Goal: Task Accomplishment & Management: Use online tool/utility

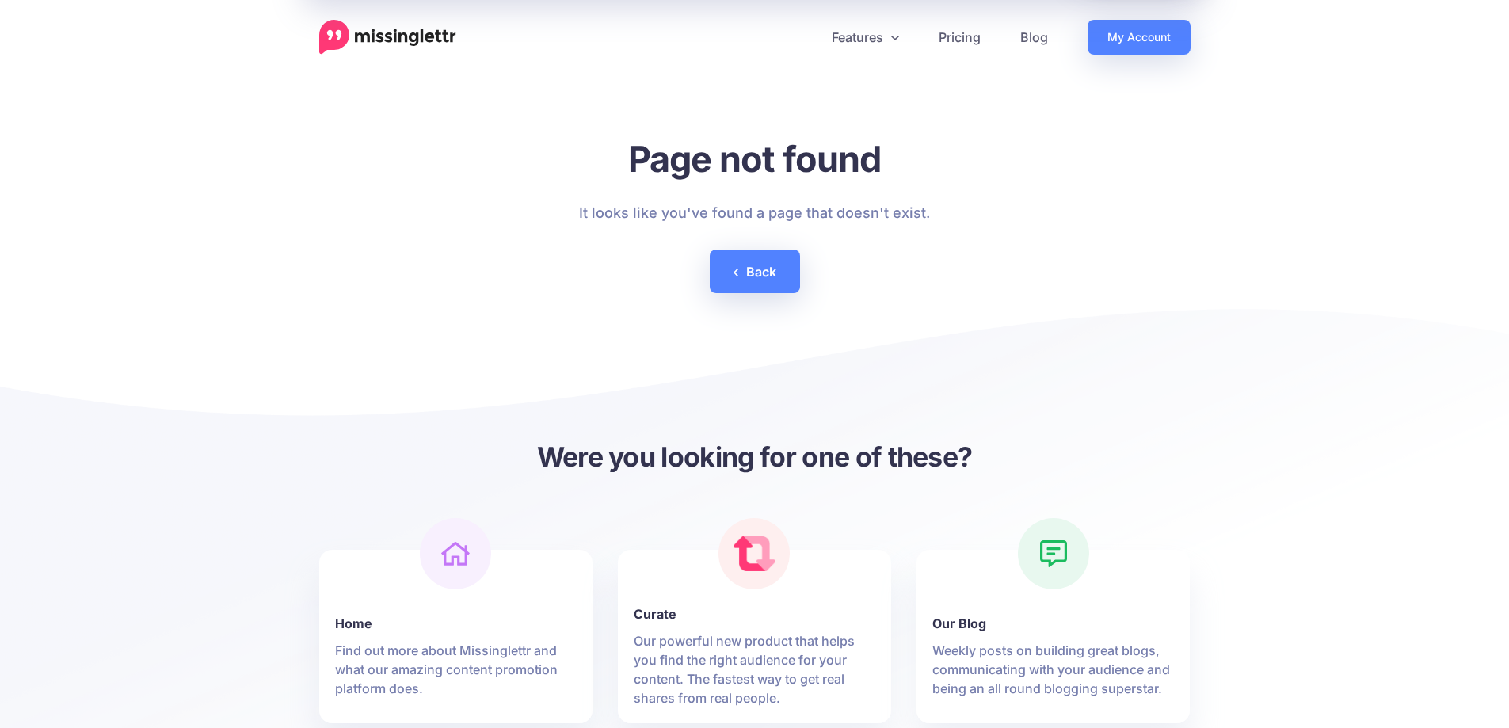
drag, startPoint x: 296, startPoint y: 25, endPoint x: 320, endPoint y: 39, distance: 27.7
click at [302, 27] on nav "Features Drip Campaigns Drive traffic on autopilot Curate" at bounding box center [754, 37] width 1509 height 35
click at [367, 38] on img at bounding box center [387, 37] width 137 height 35
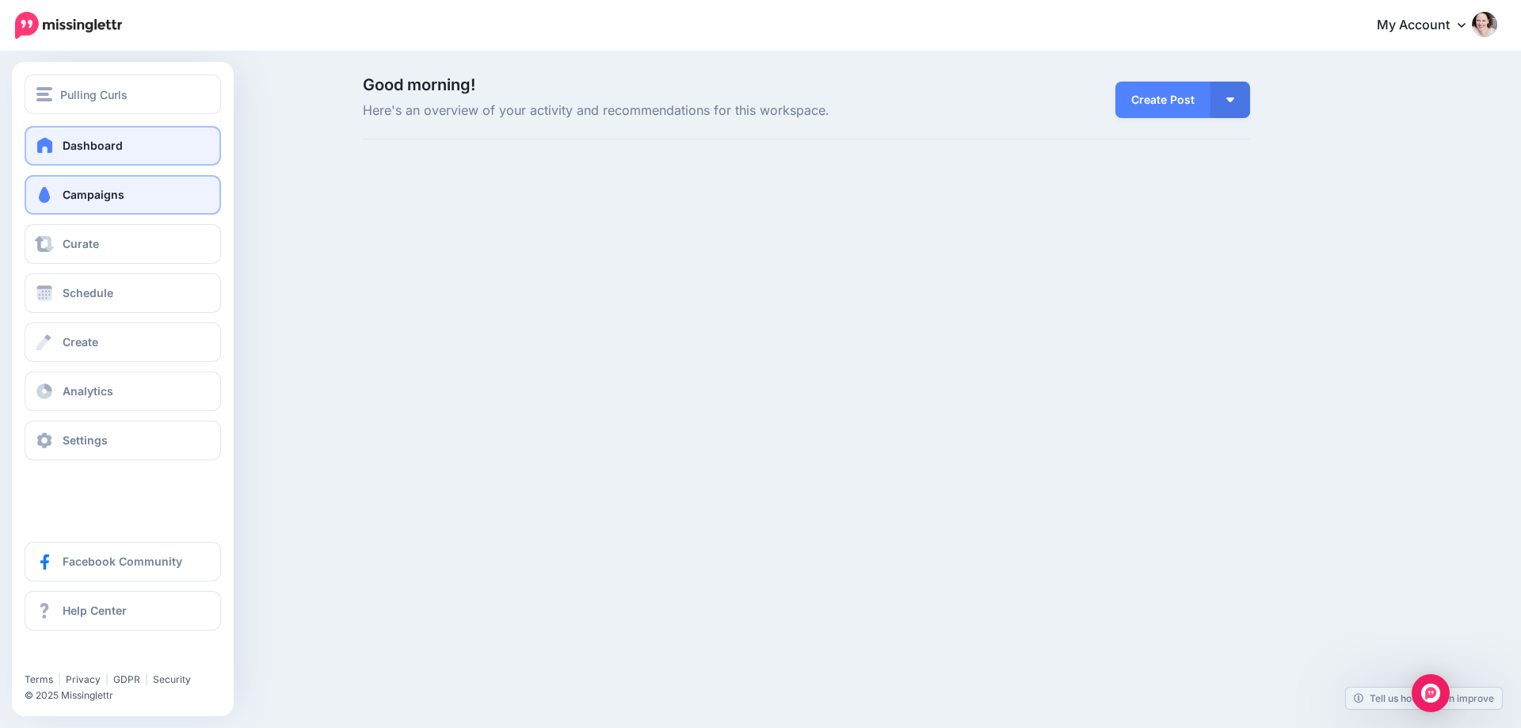
click at [96, 203] on link "Campaigns" at bounding box center [123, 195] width 196 height 40
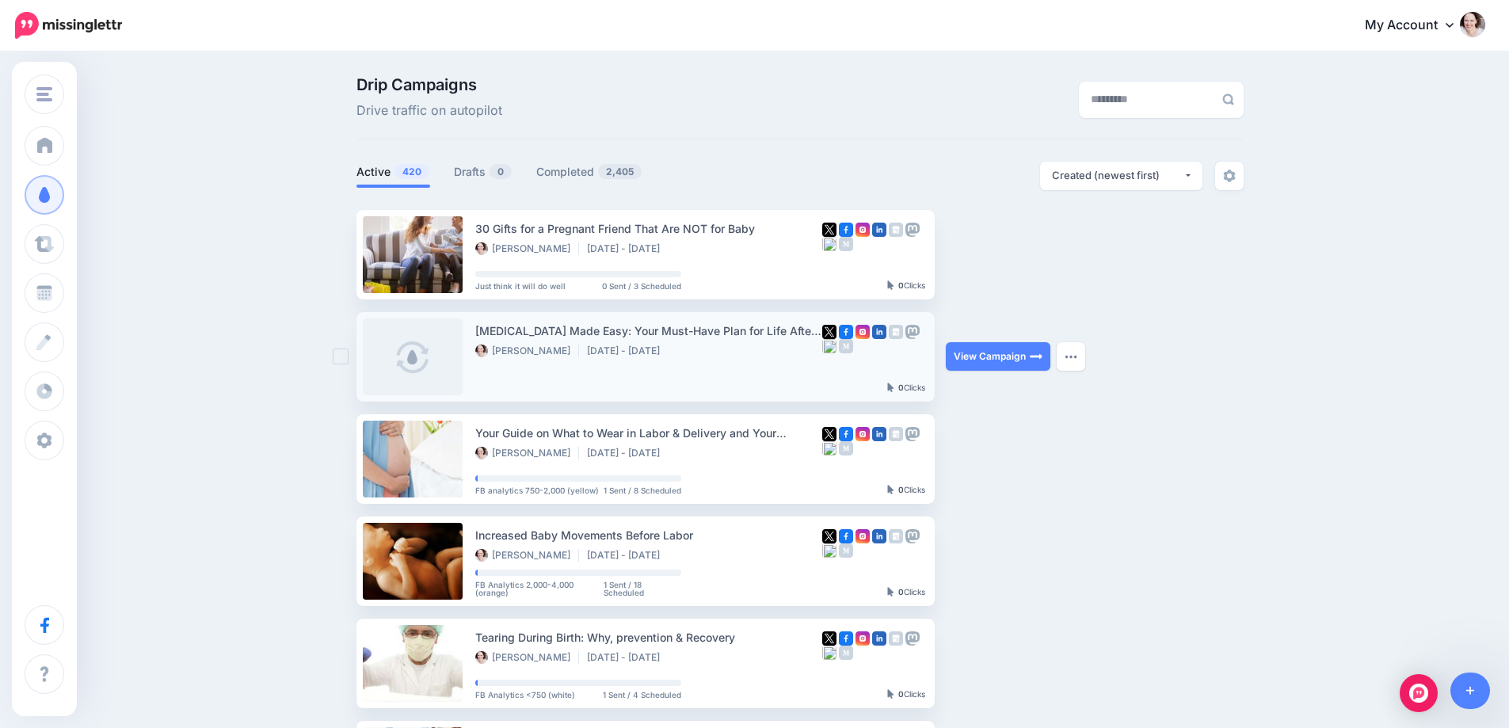
click at [795, 367] on div "Postpartum Made Easy: Your Must-Have Plan for Life After Baby - YouTube Hilary …" at bounding box center [648, 357] width 347 height 71
click at [1482, 692] on link at bounding box center [1471, 691] width 40 height 36
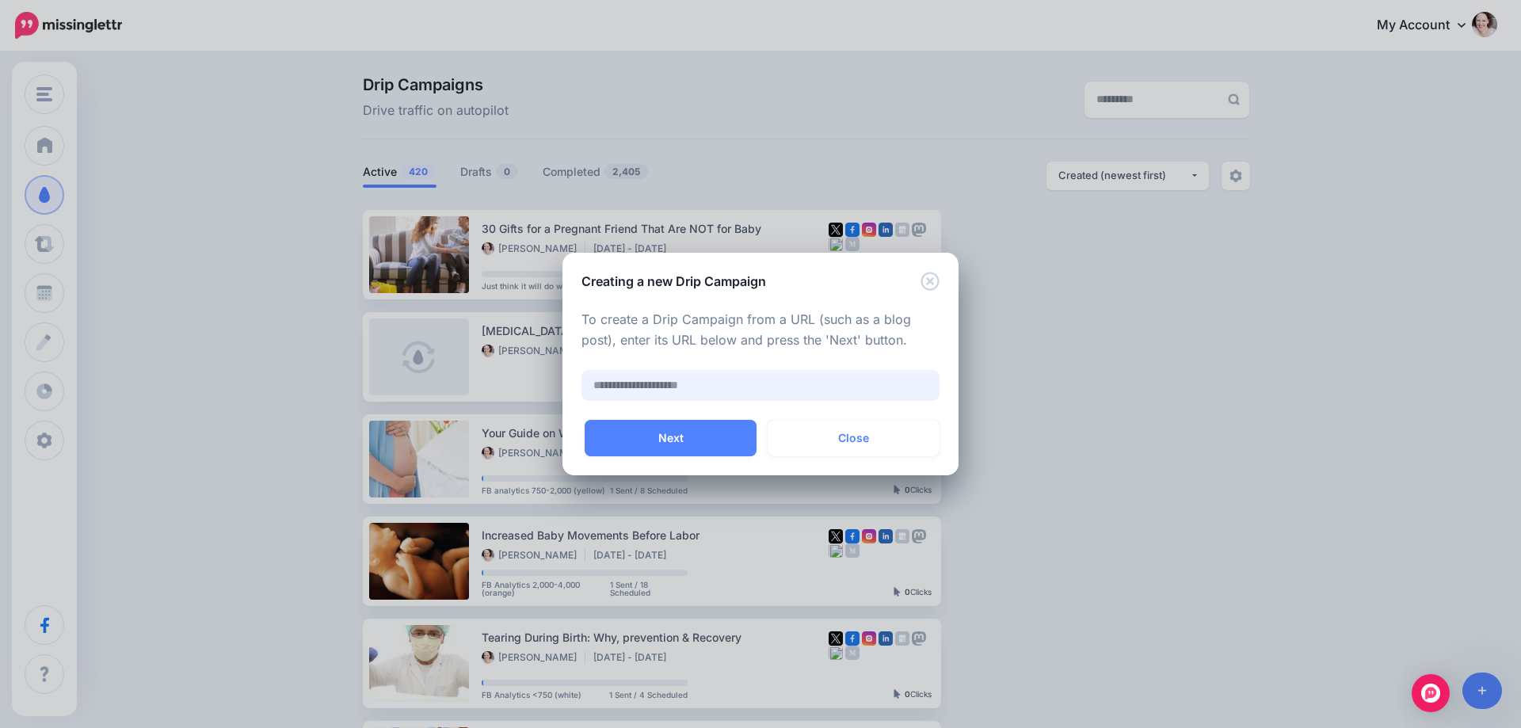
click at [768, 380] on input "text" at bounding box center [761, 385] width 358 height 31
paste input "**********"
type input "**********"
click at [640, 454] on button "Next" at bounding box center [671, 438] width 172 height 36
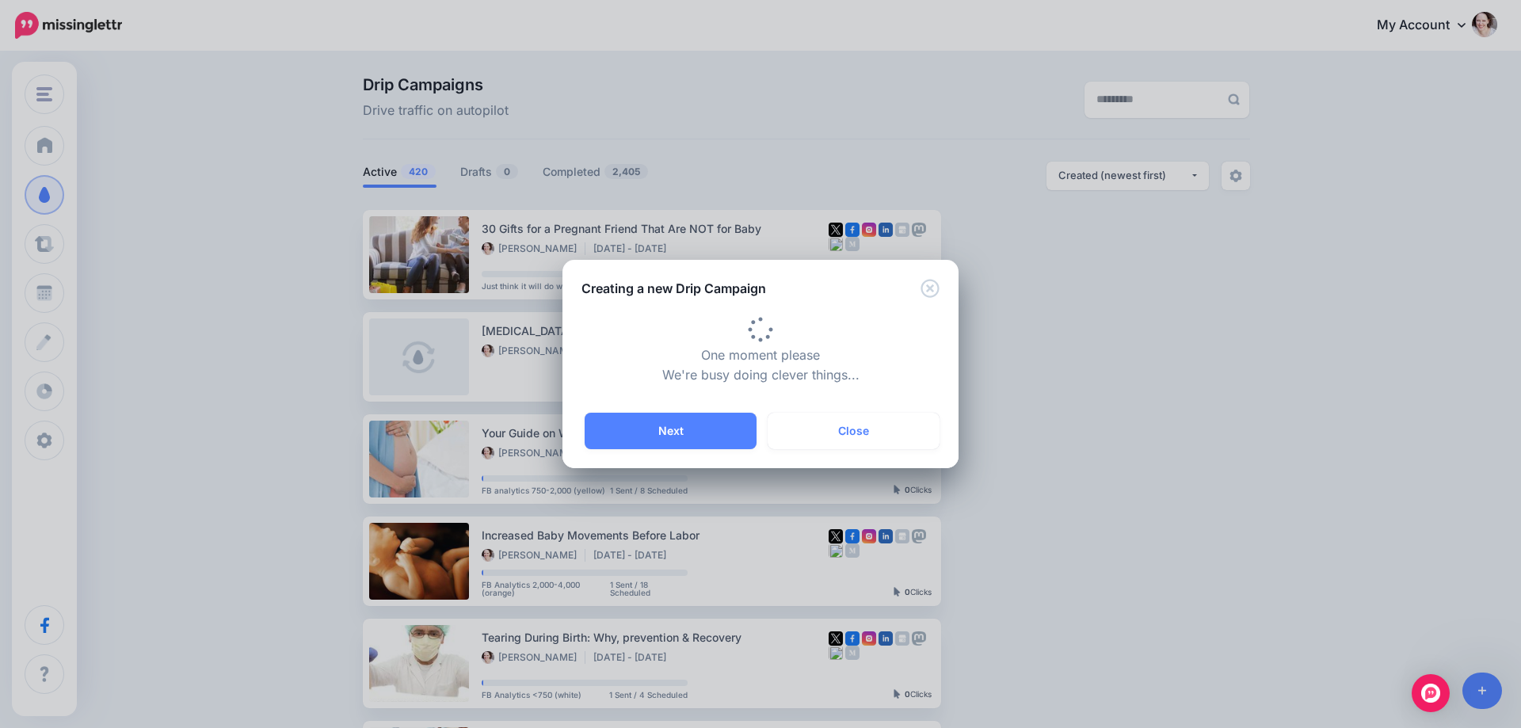
type input "**********"
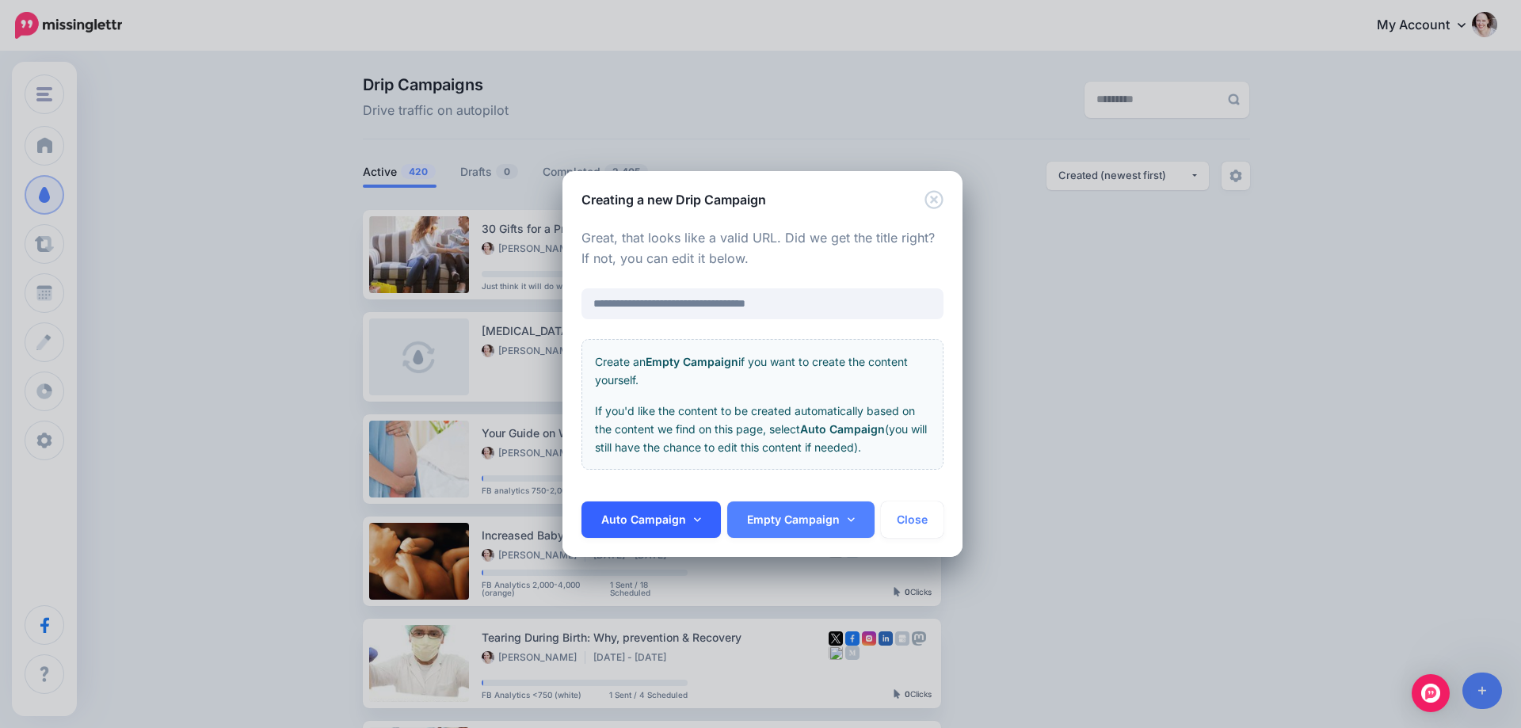
click at [655, 521] on link "Auto Campaign" at bounding box center [651, 520] width 139 height 36
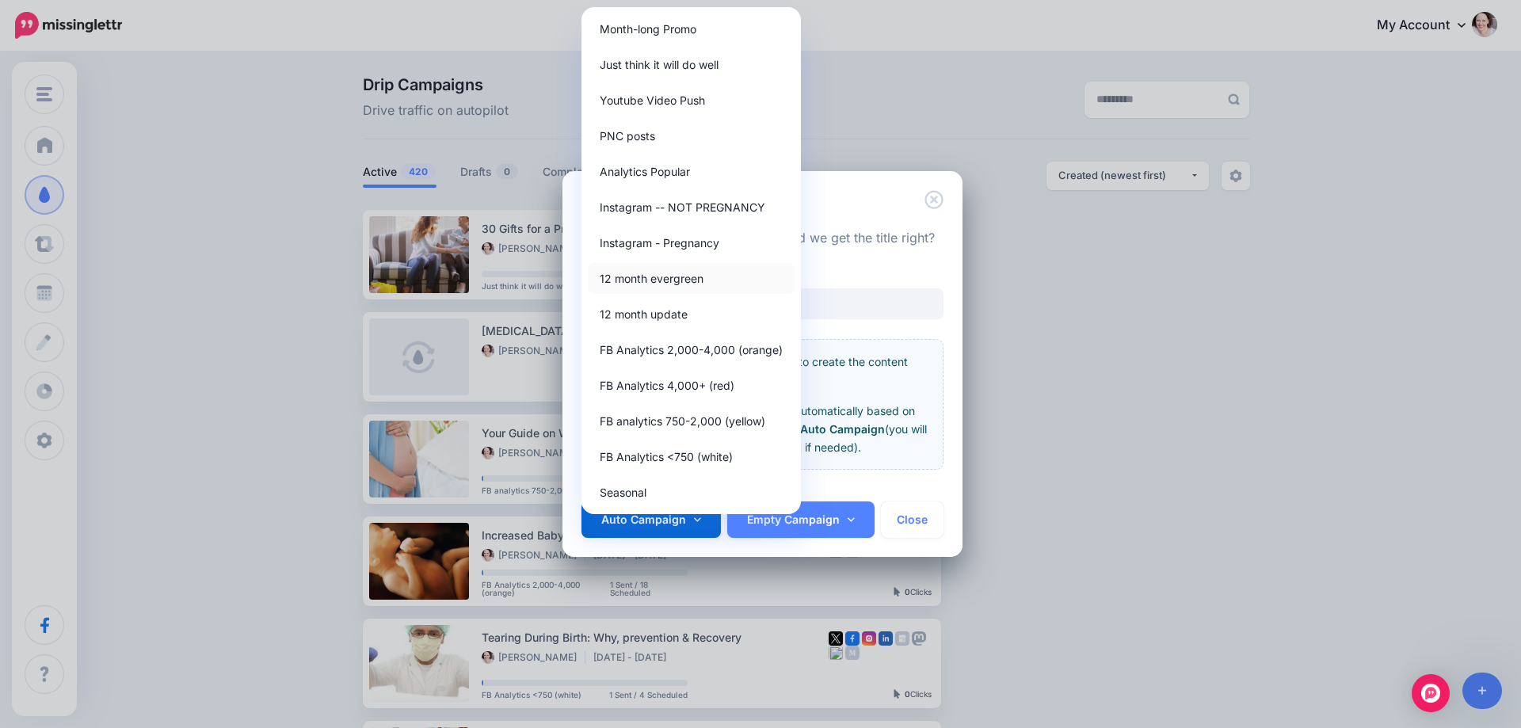
click at [658, 285] on link "12 month evergreen" at bounding box center [691, 278] width 207 height 31
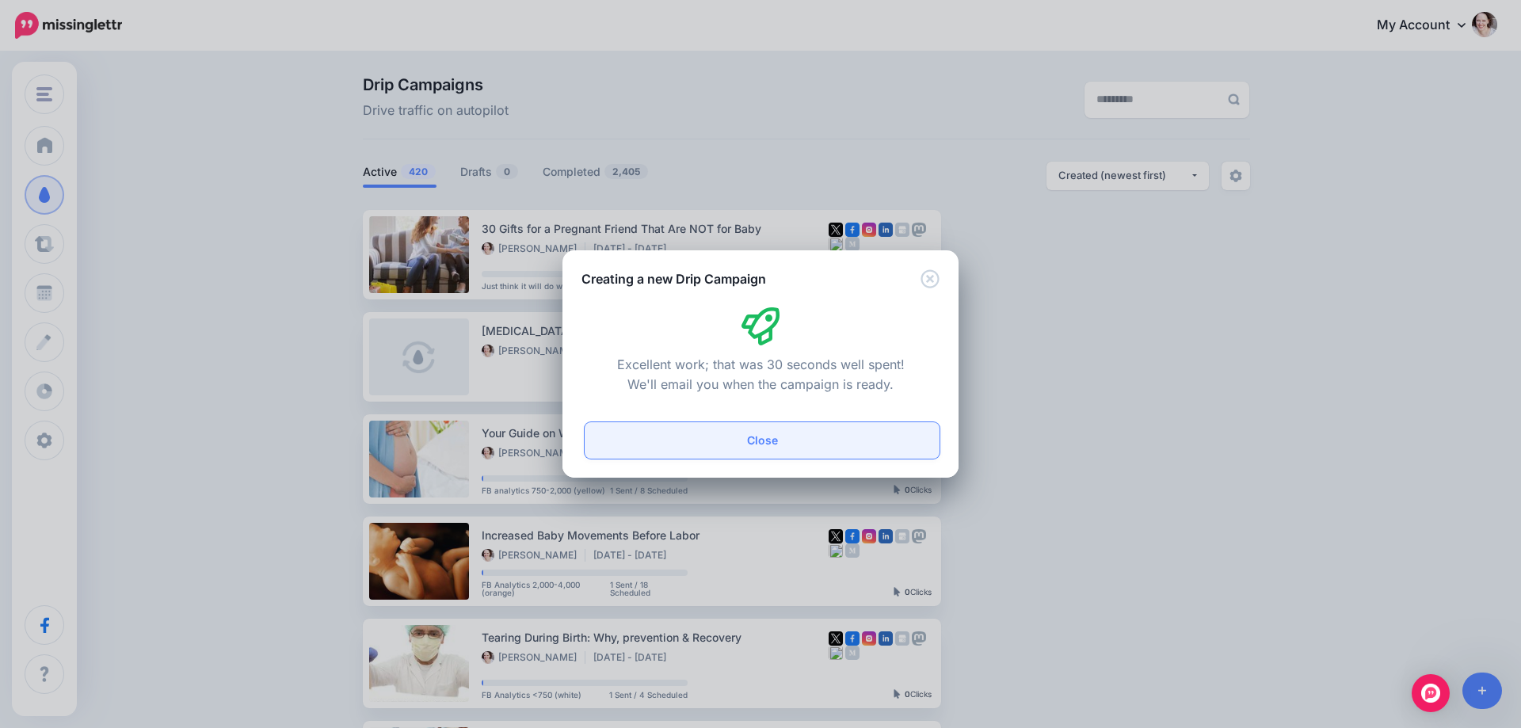
click at [743, 442] on button "Close" at bounding box center [762, 440] width 355 height 36
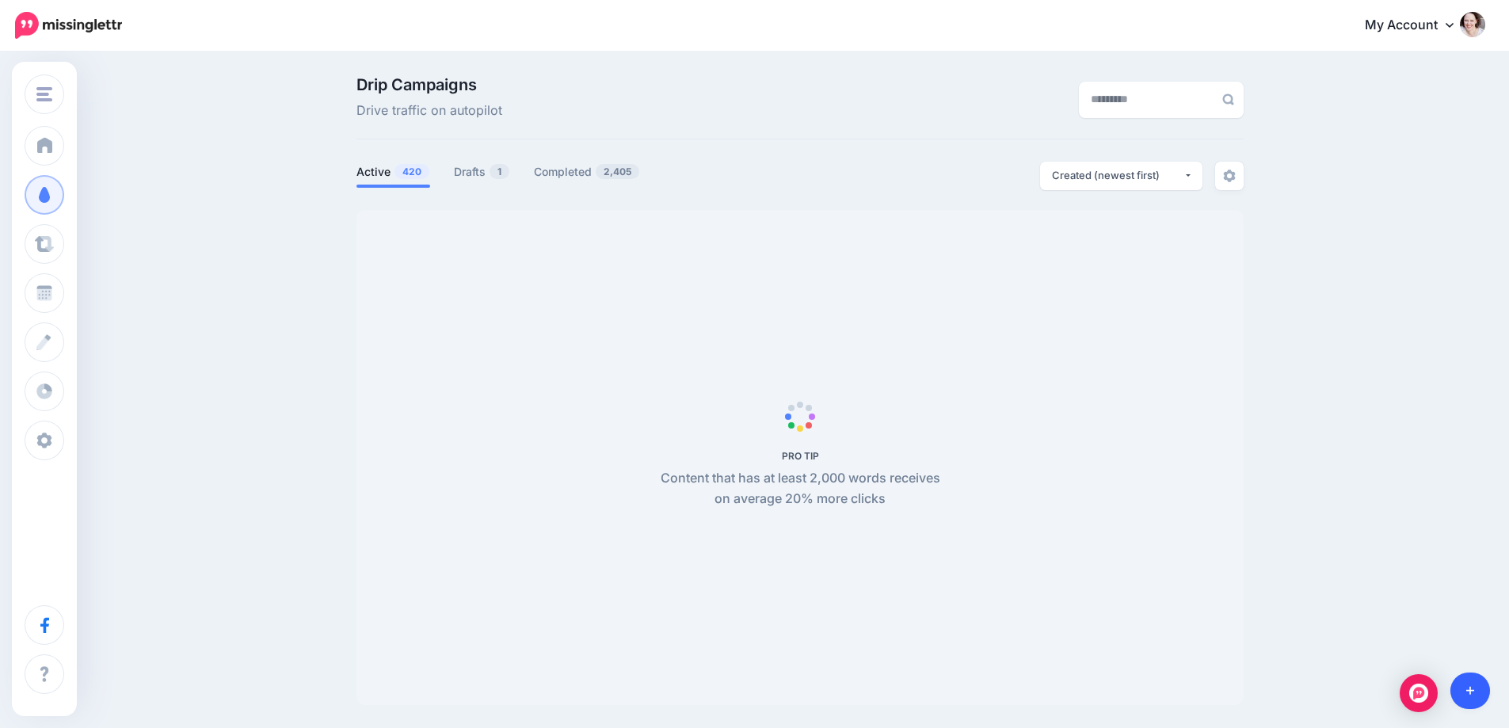
click at [1464, 685] on link at bounding box center [1471, 691] width 40 height 36
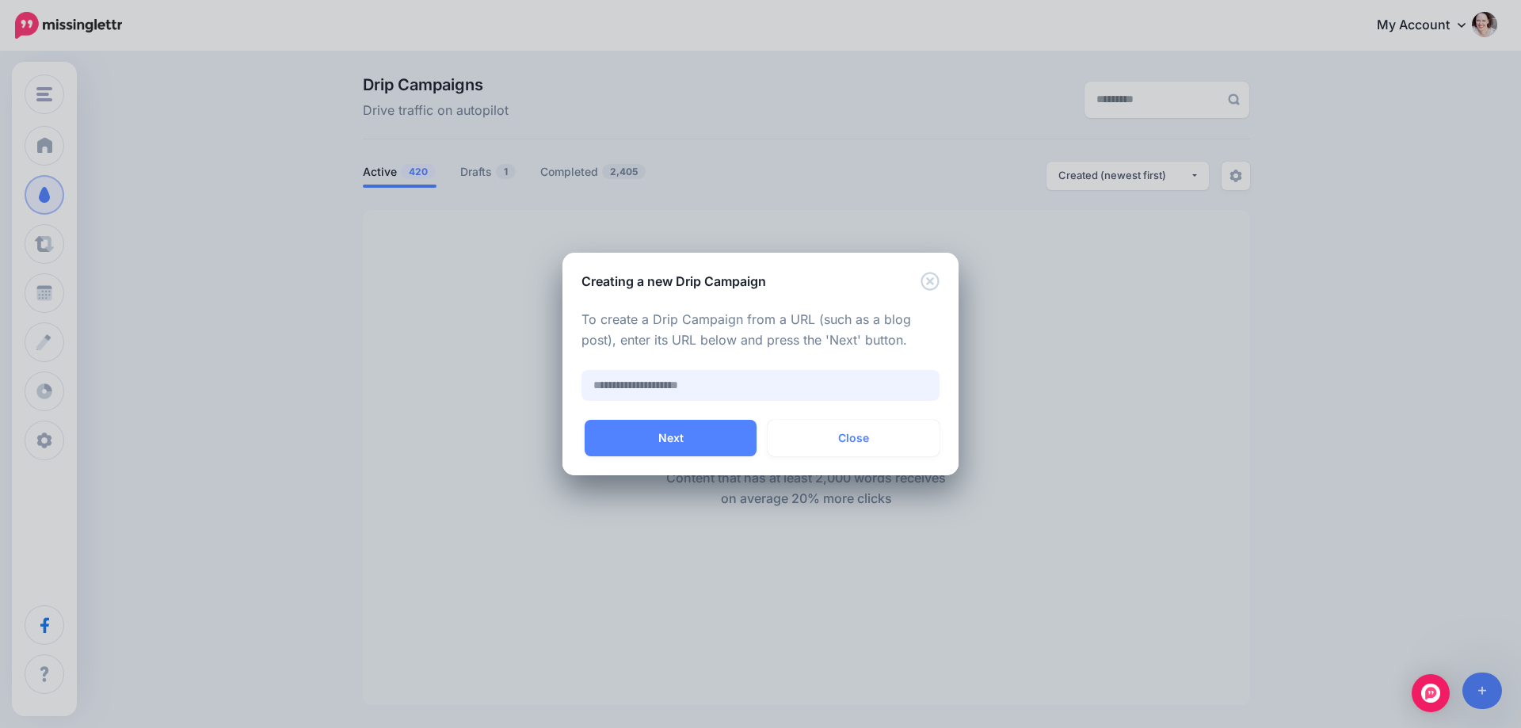
click at [770, 392] on input "text" at bounding box center [761, 385] width 358 height 31
paste input "**********"
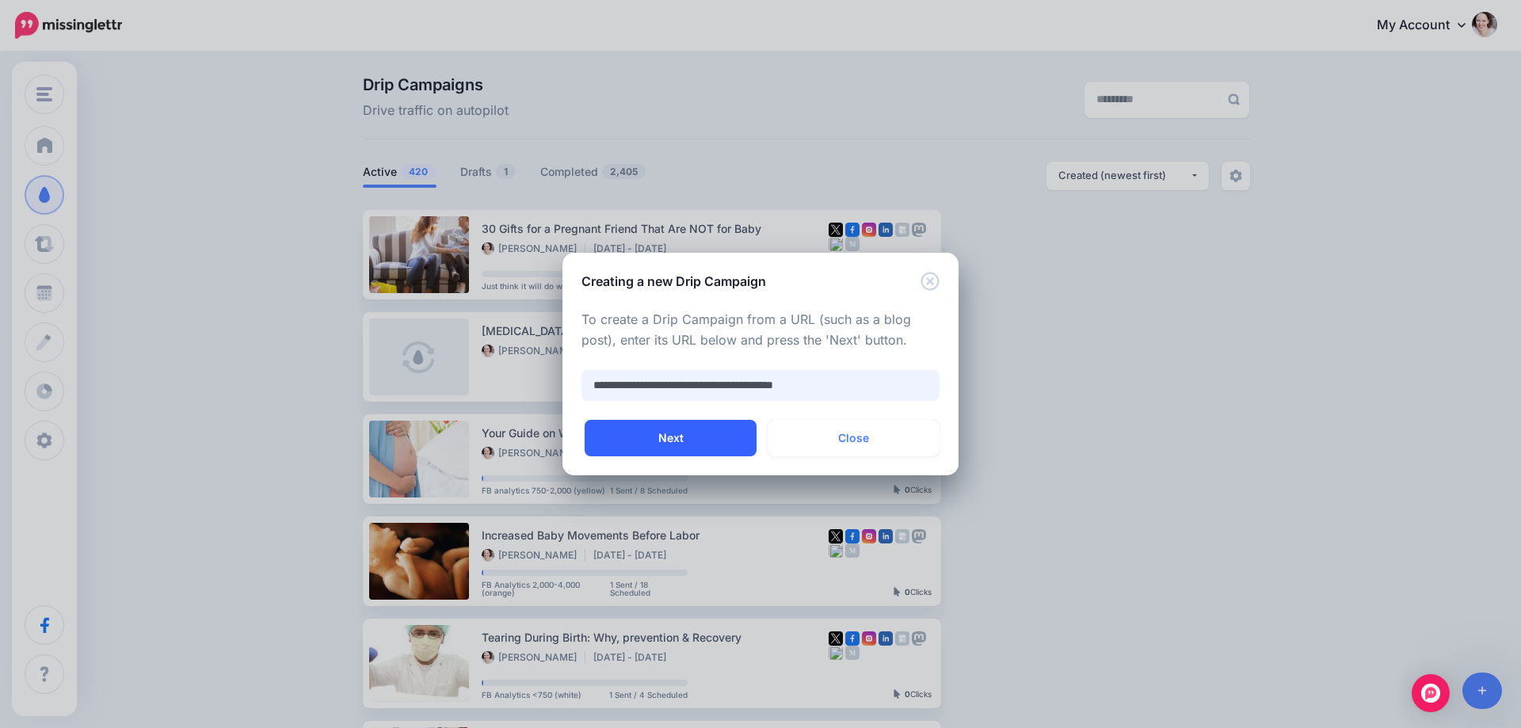
type input "**********"
click at [635, 447] on button "Next" at bounding box center [671, 438] width 172 height 36
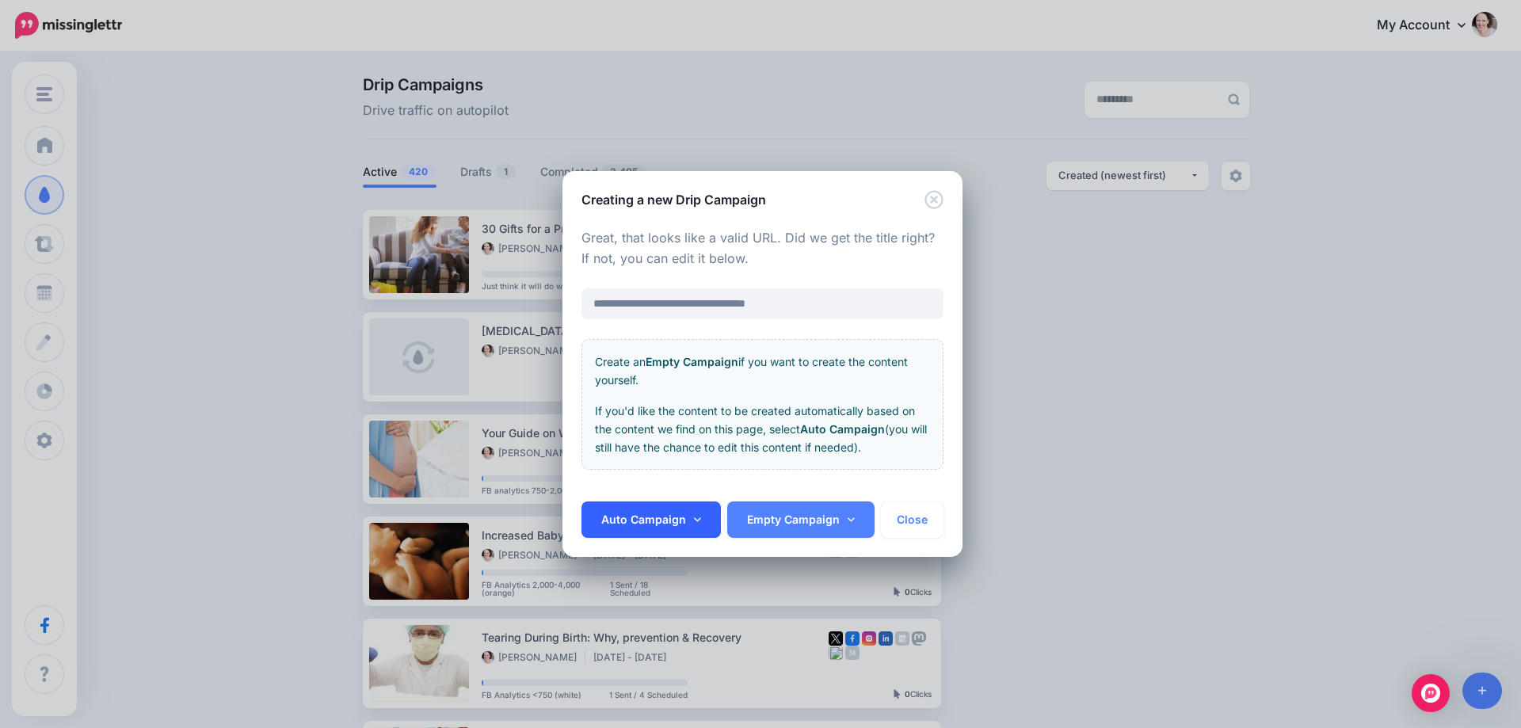
click at [646, 523] on link "Auto Campaign" at bounding box center [651, 520] width 139 height 36
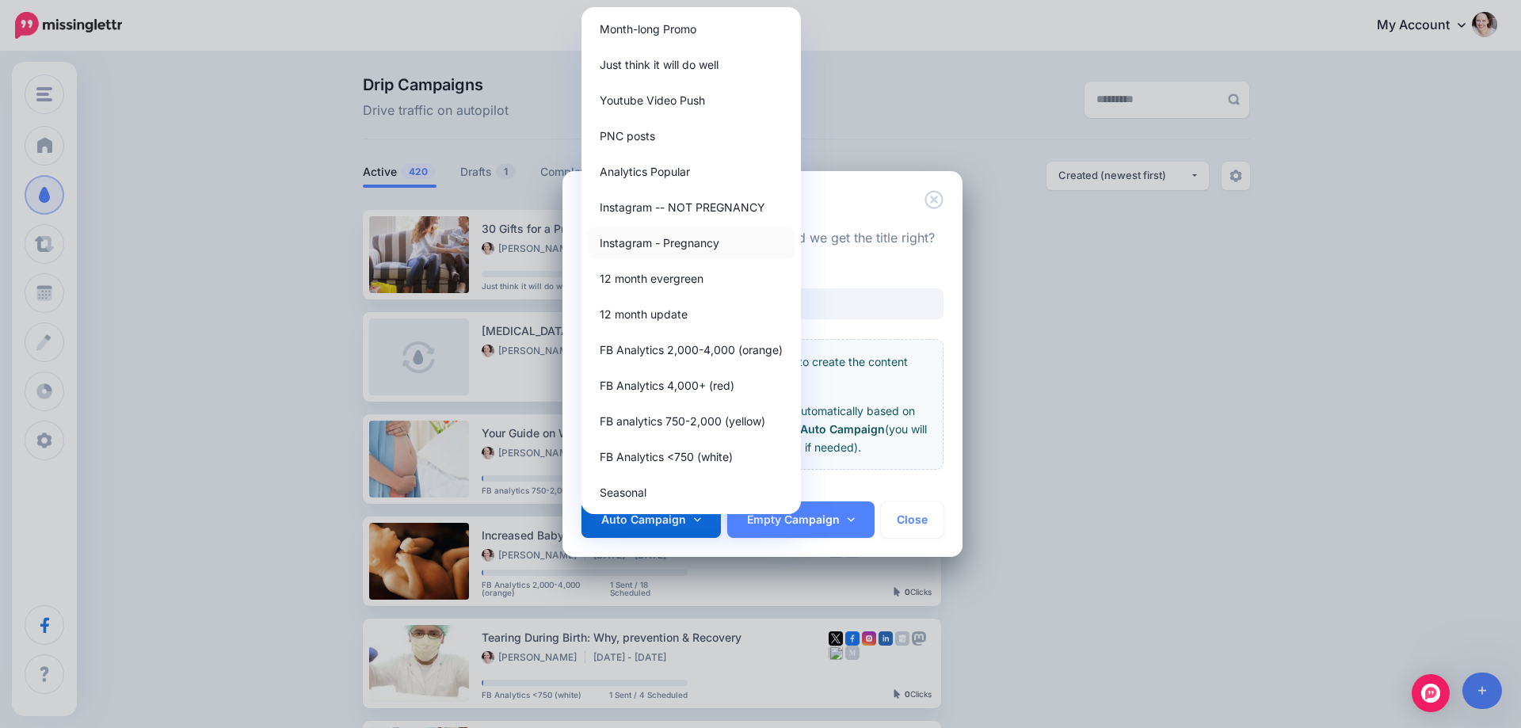
click at [663, 237] on link "Instagram - Pregnancy" at bounding box center [691, 242] width 207 height 31
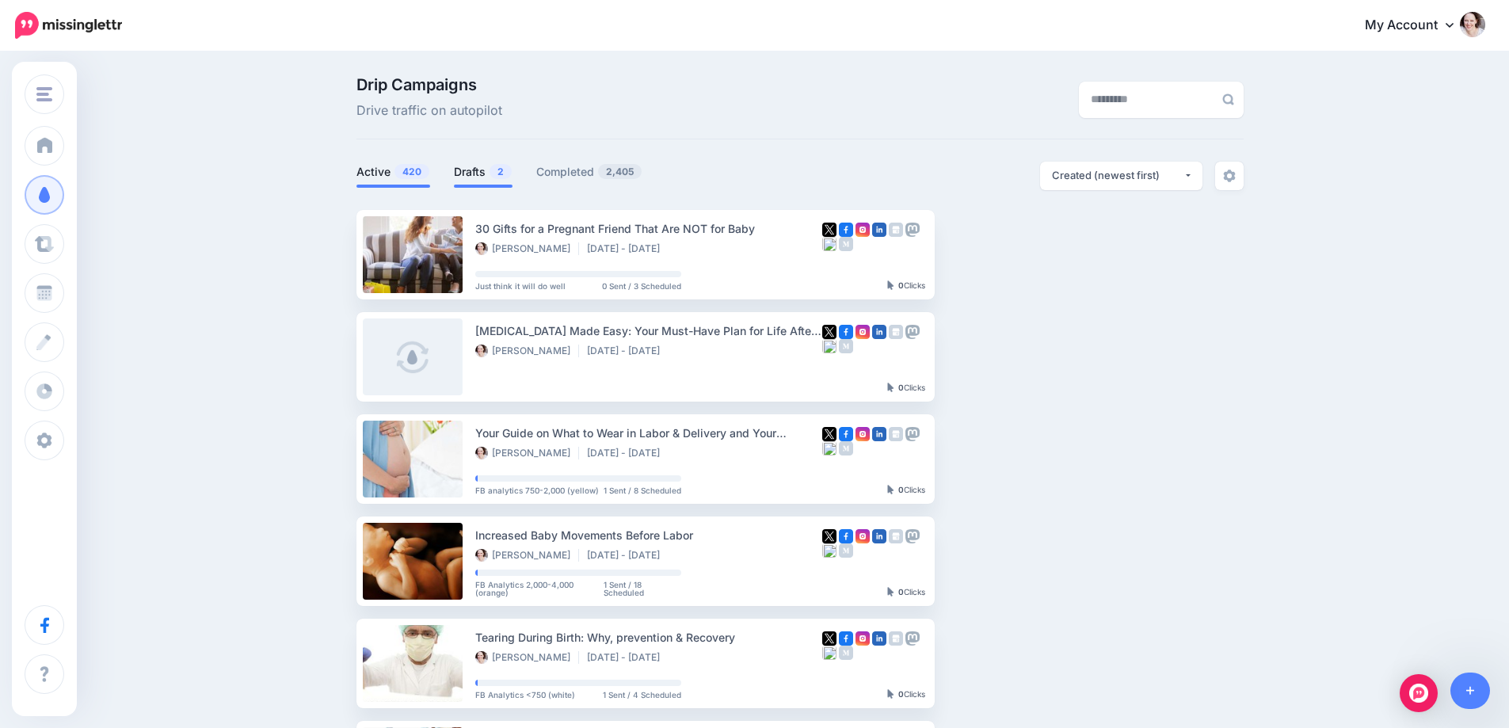
click at [482, 170] on link "Drafts 2" at bounding box center [483, 171] width 59 height 19
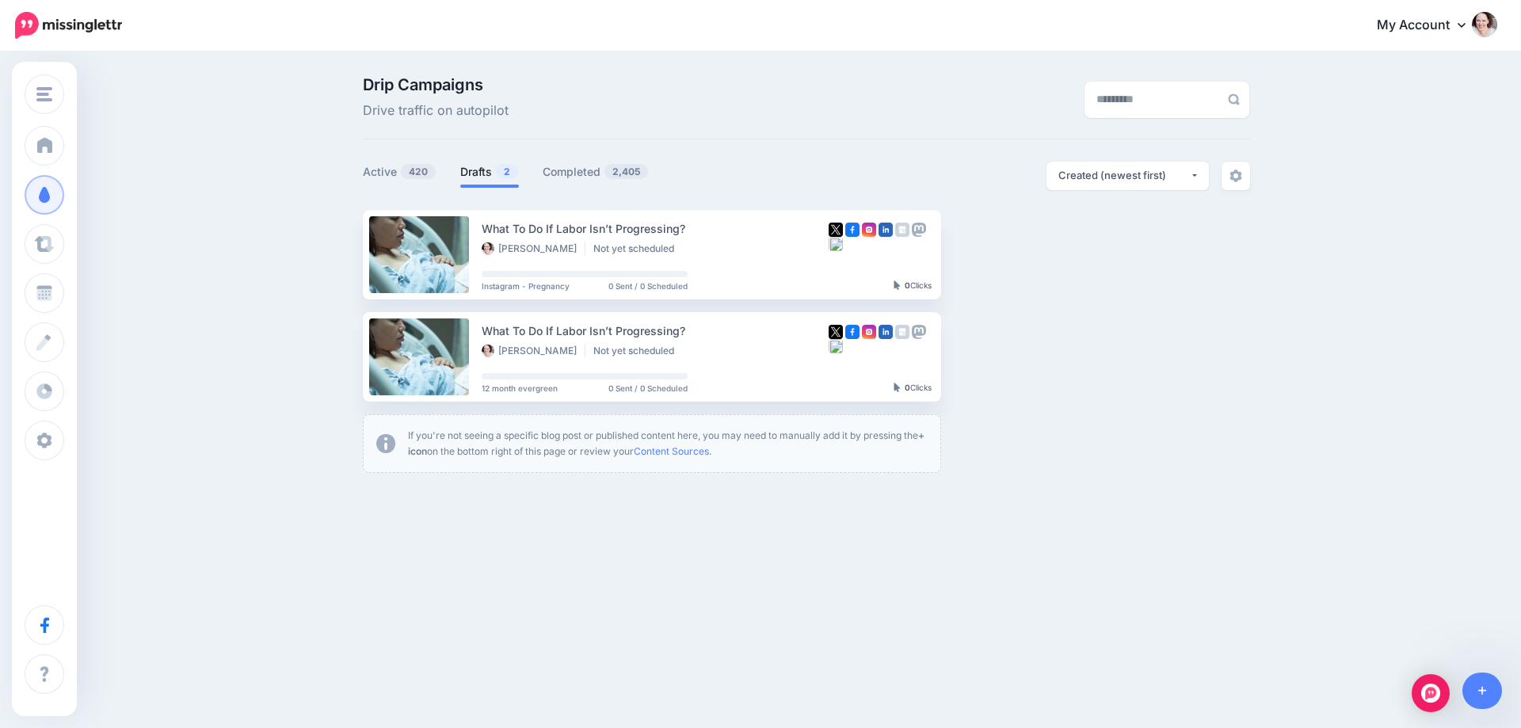
click at [545, 528] on div "Pulling Curls Pulling Curls Add Workspace Dashboard Campaigns Curate Schedule C…" at bounding box center [760, 342] width 1521 height 579
click at [972, 354] on link "Setup Campaign" at bounding box center [1006, 356] width 108 height 29
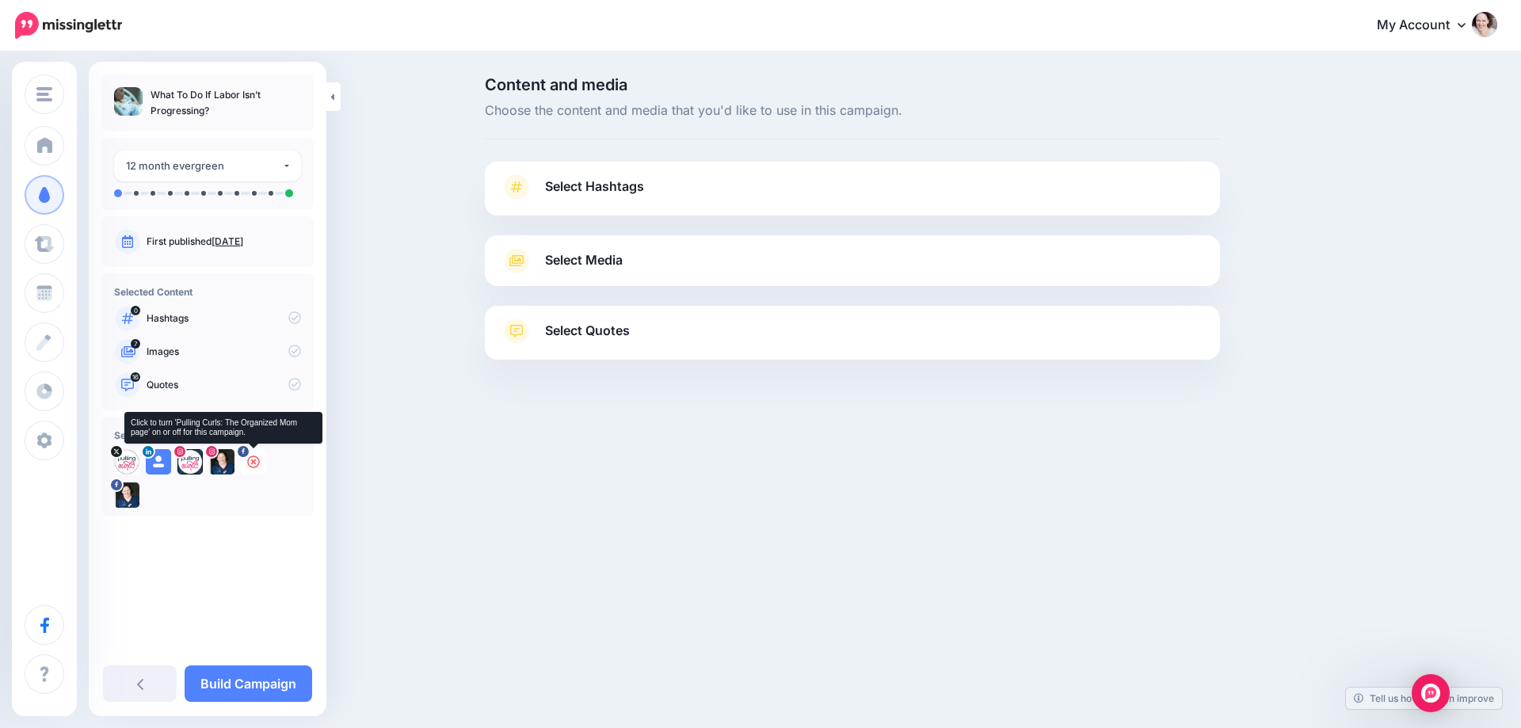
click at [258, 464] on icon at bounding box center [253, 462] width 13 height 13
click at [218, 464] on icon at bounding box center [222, 462] width 13 height 13
click at [188, 464] on icon at bounding box center [190, 462] width 13 height 13
click at [155, 464] on icon at bounding box center [158, 462] width 13 height 13
click at [127, 464] on icon at bounding box center [126, 462] width 13 height 13
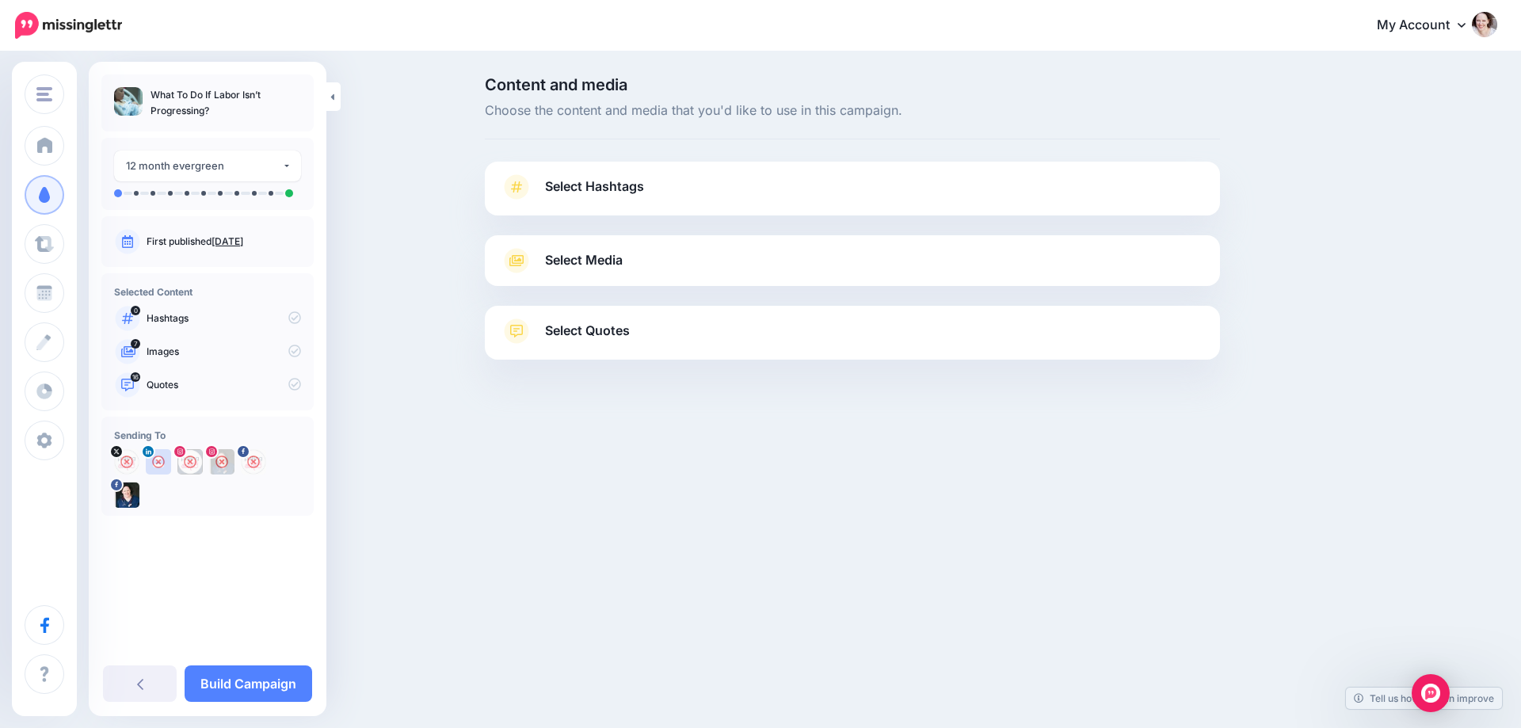
click at [627, 187] on span "Select Hashtags" at bounding box center [594, 186] width 99 height 21
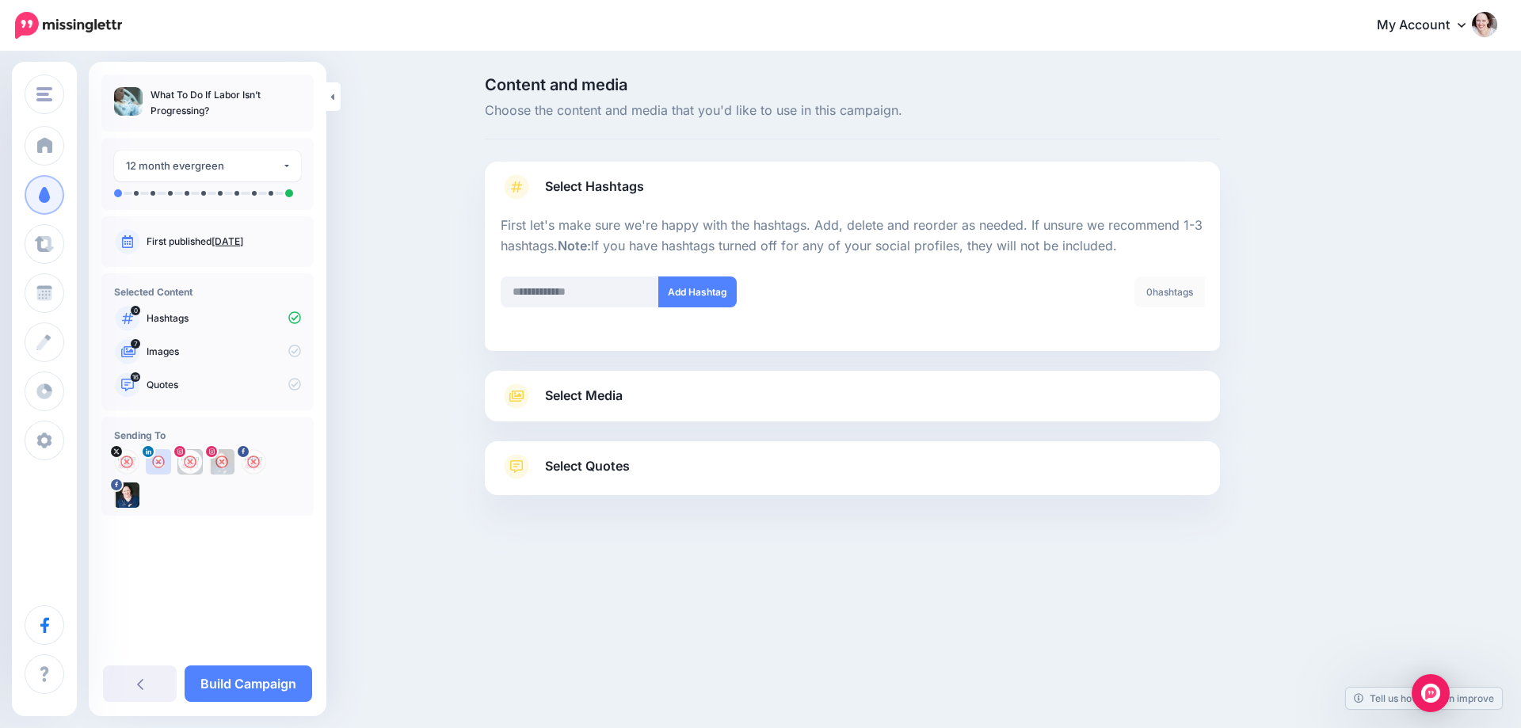
click at [565, 390] on span "Select Media" at bounding box center [584, 395] width 78 height 21
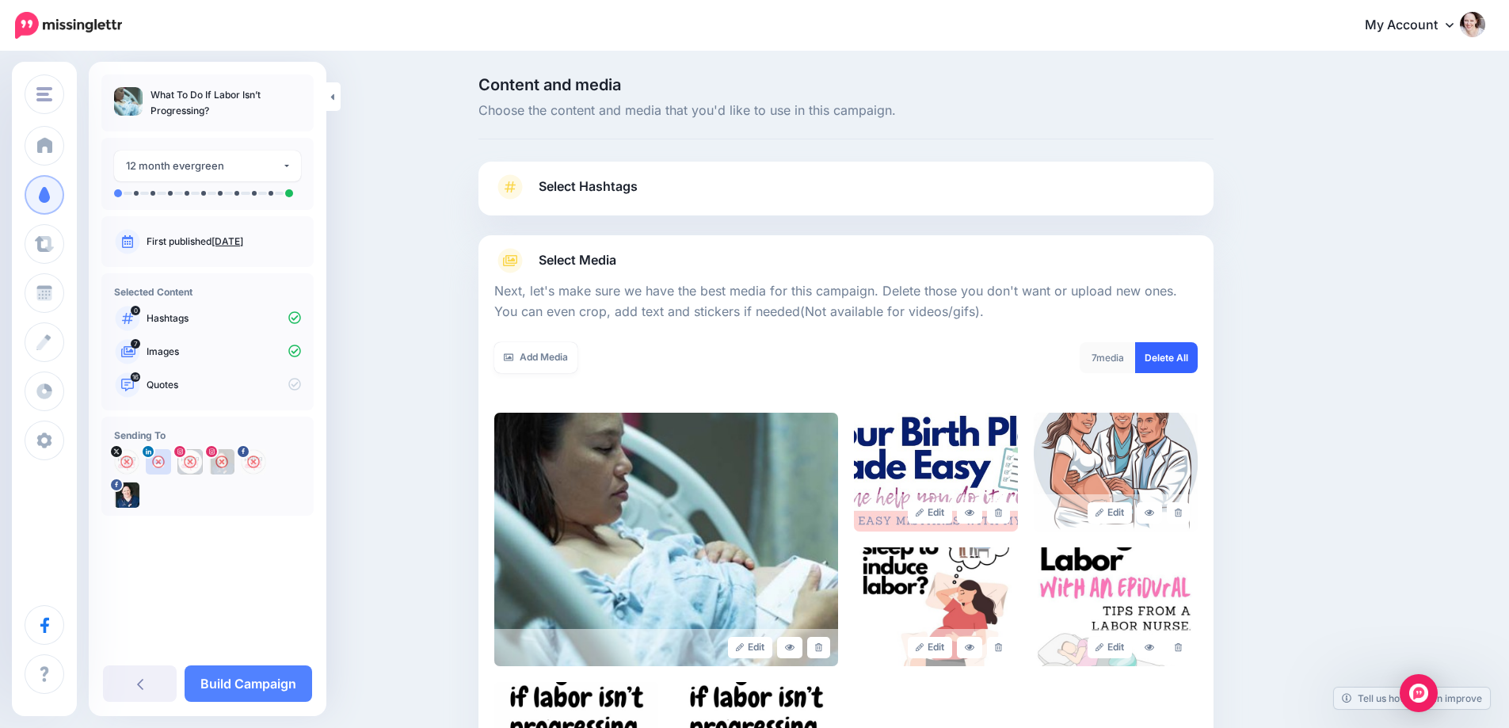
click at [1169, 357] on link "Delete All" at bounding box center [1166, 357] width 63 height 31
click at [524, 354] on link "Add Media" at bounding box center [535, 357] width 83 height 31
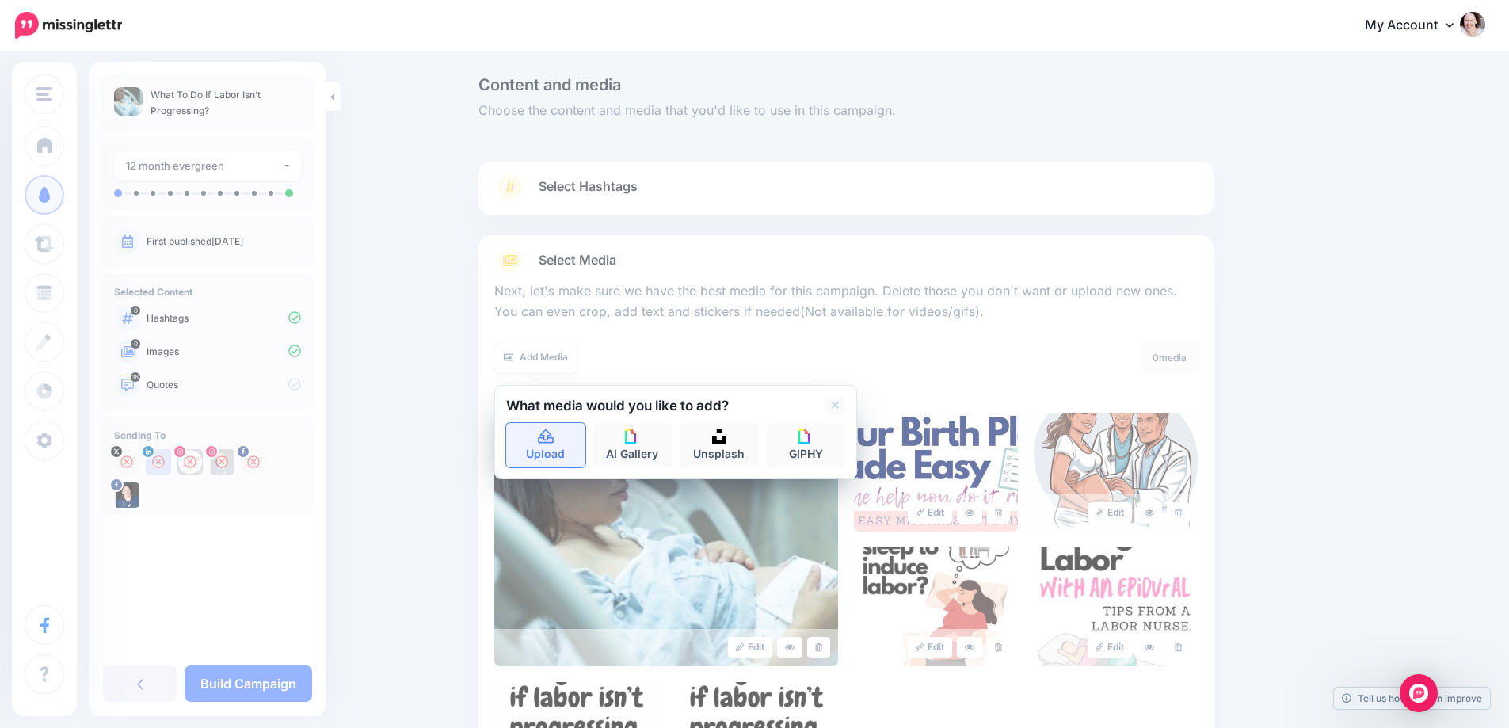
click at [559, 462] on link "Upload" at bounding box center [545, 445] width 79 height 44
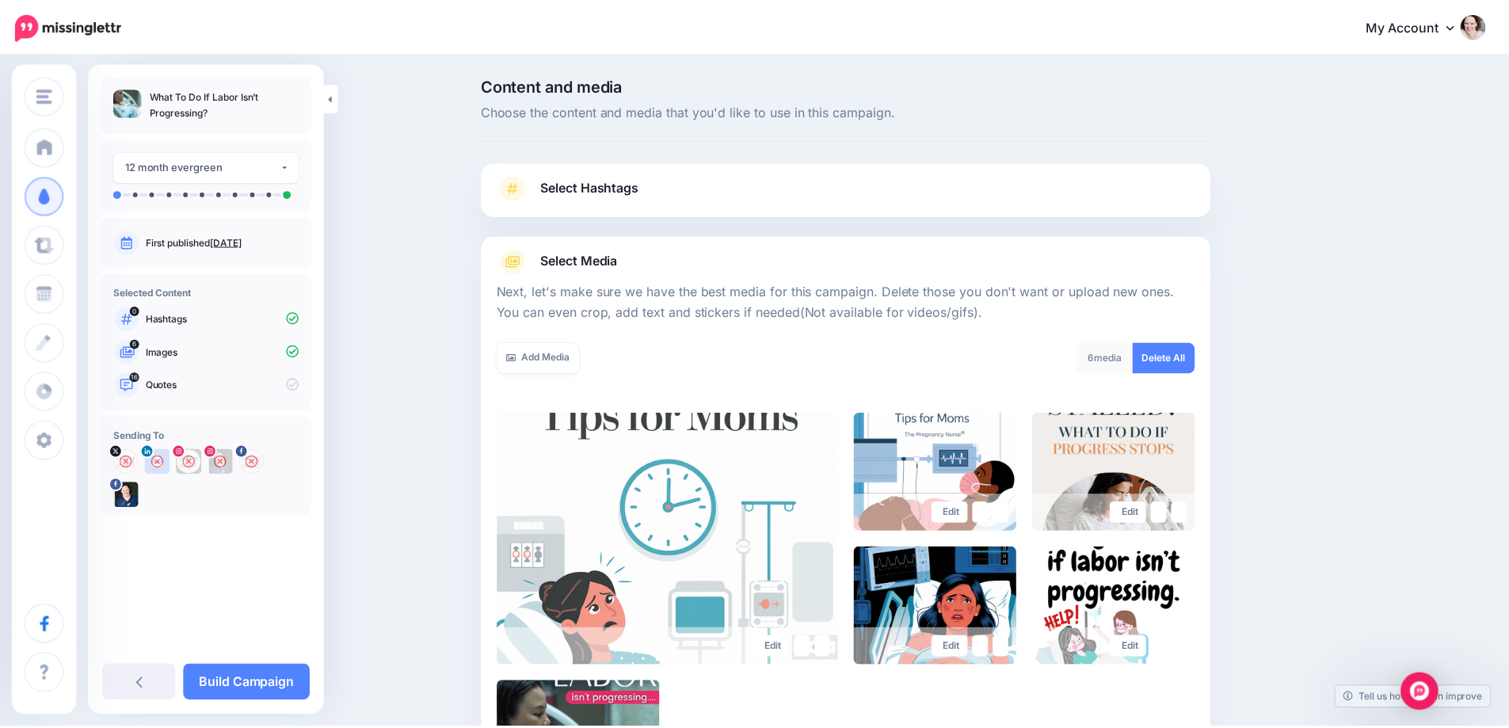
scroll to position [262, 0]
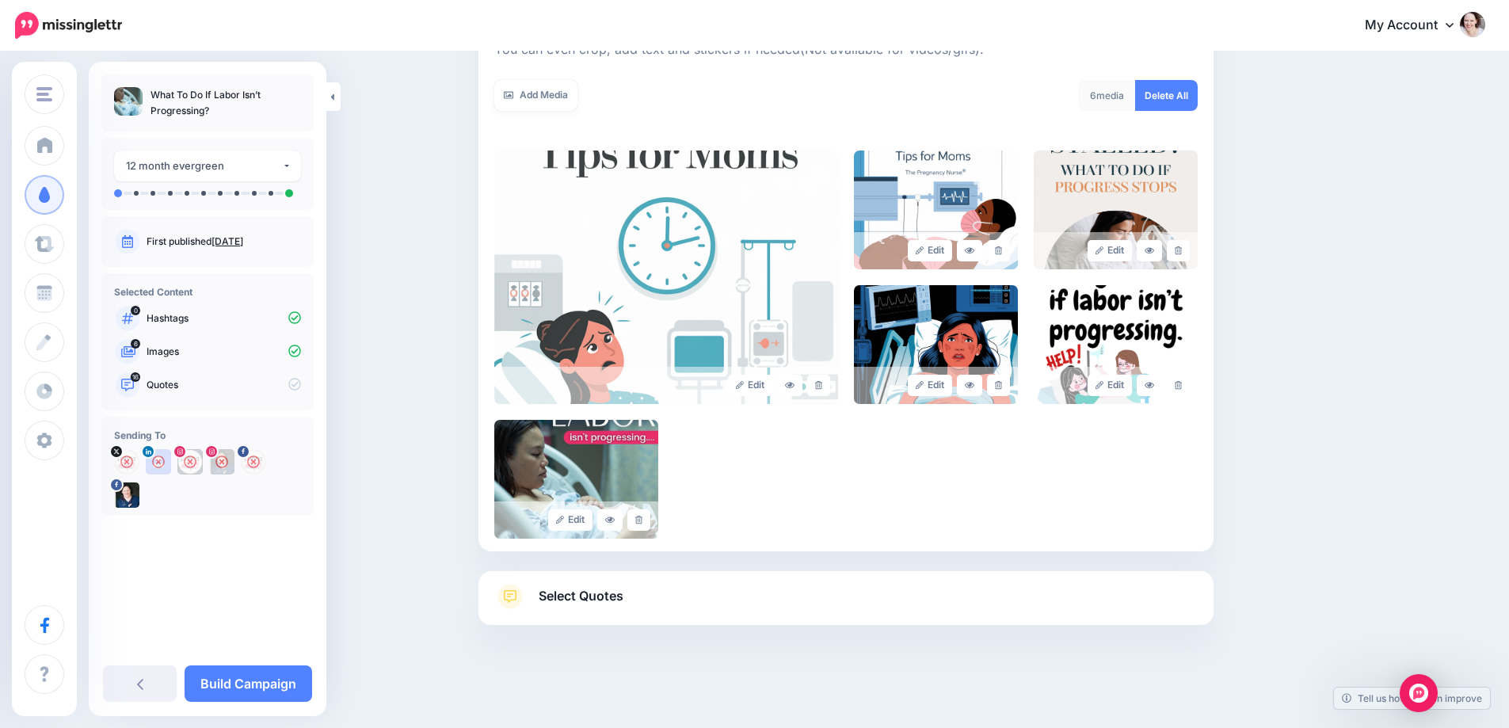
click at [563, 595] on span "Select Quotes" at bounding box center [581, 596] width 85 height 21
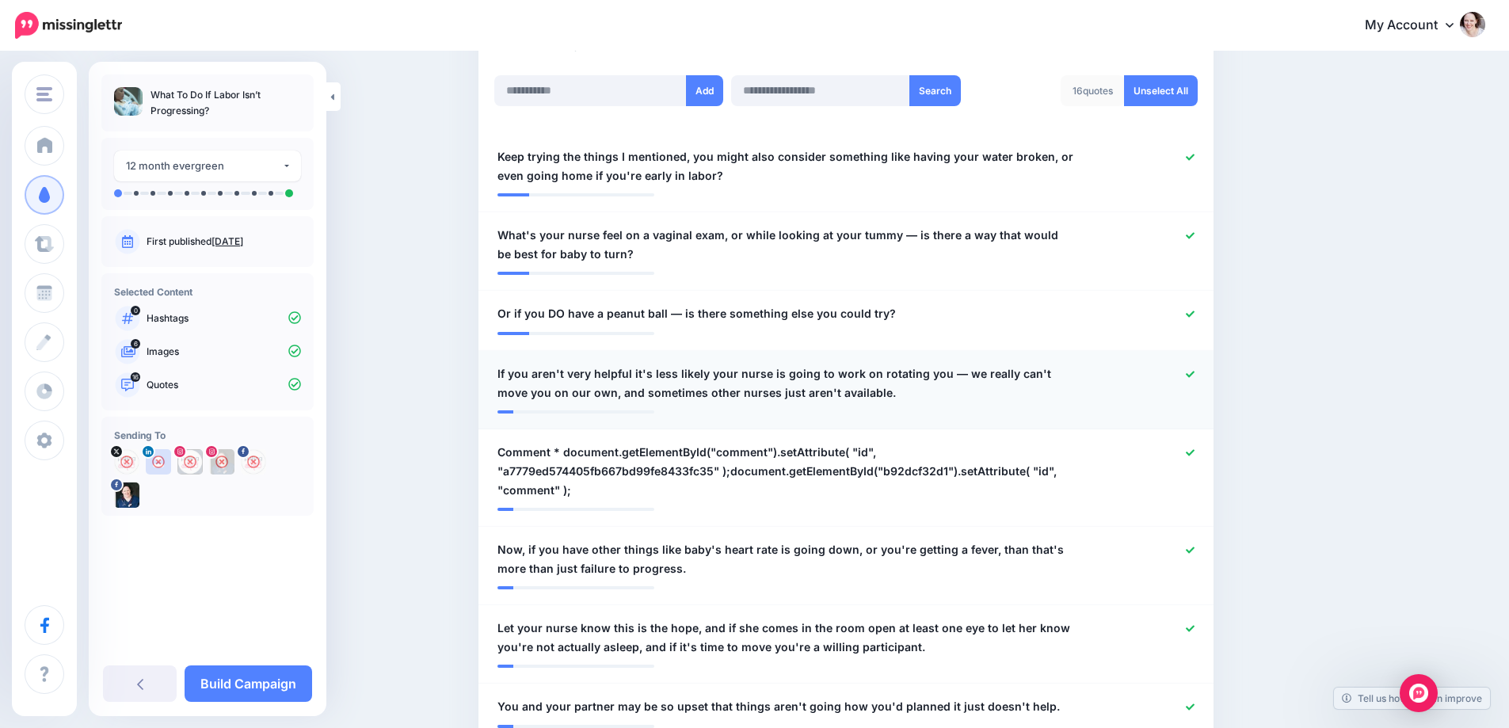
scroll to position [421, 0]
click at [1193, 452] on icon at bounding box center [1190, 451] width 9 height 6
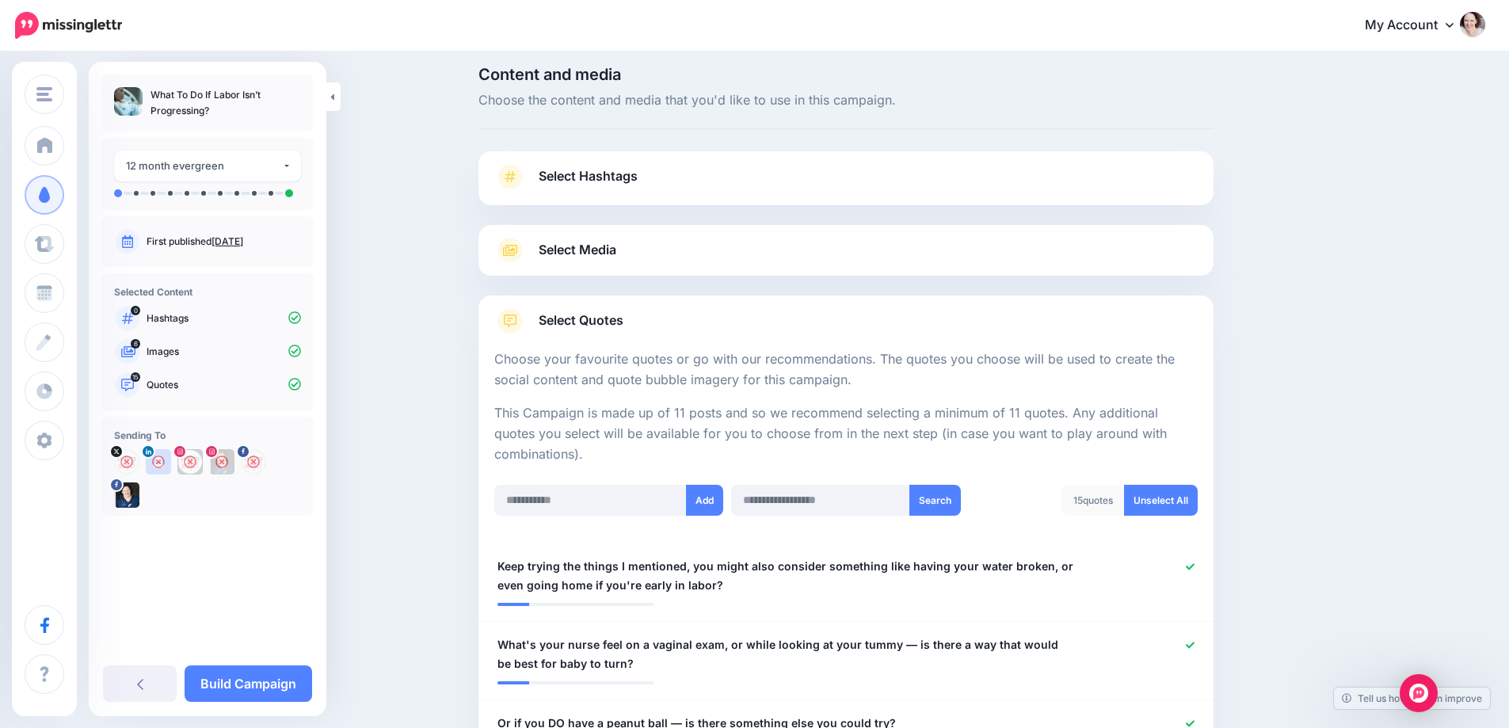
scroll to position [0, 0]
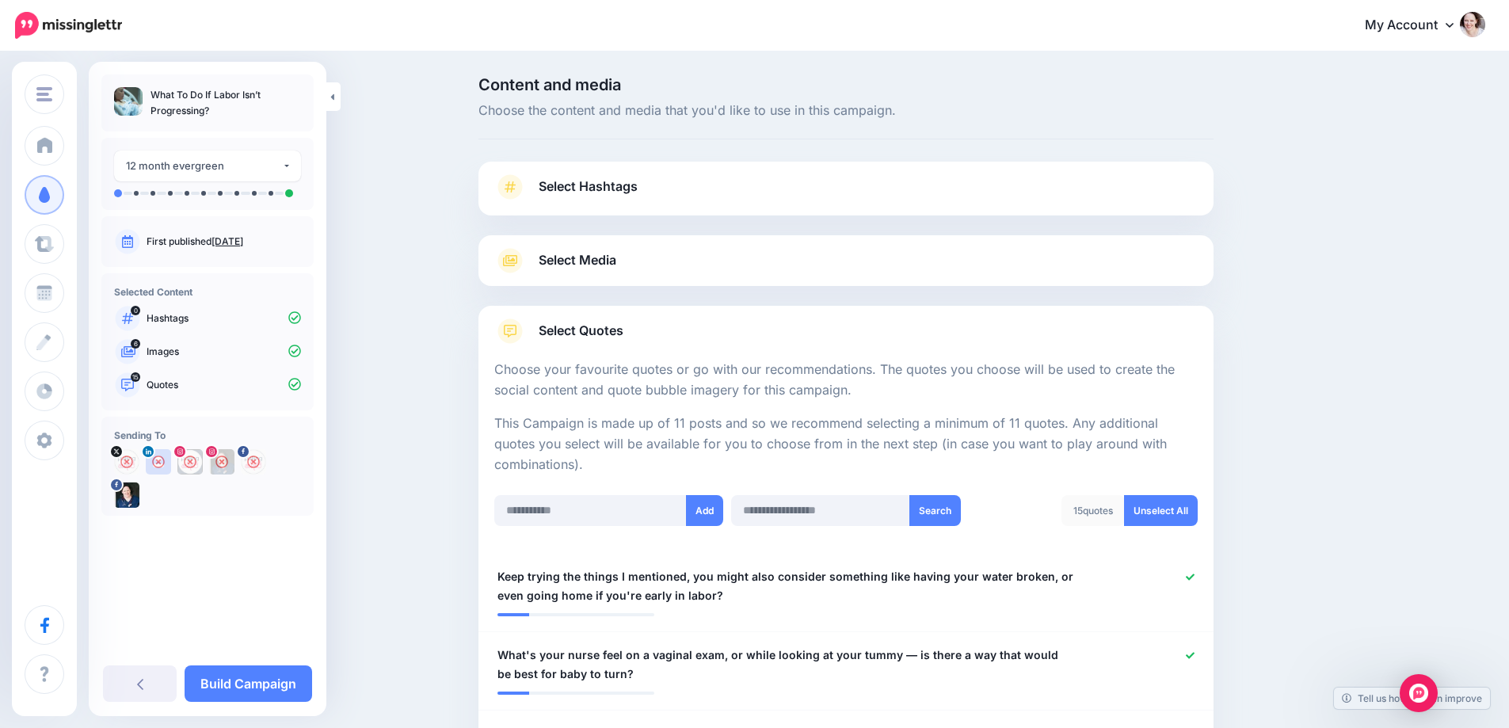
click at [597, 256] on span "Select Media" at bounding box center [578, 260] width 78 height 21
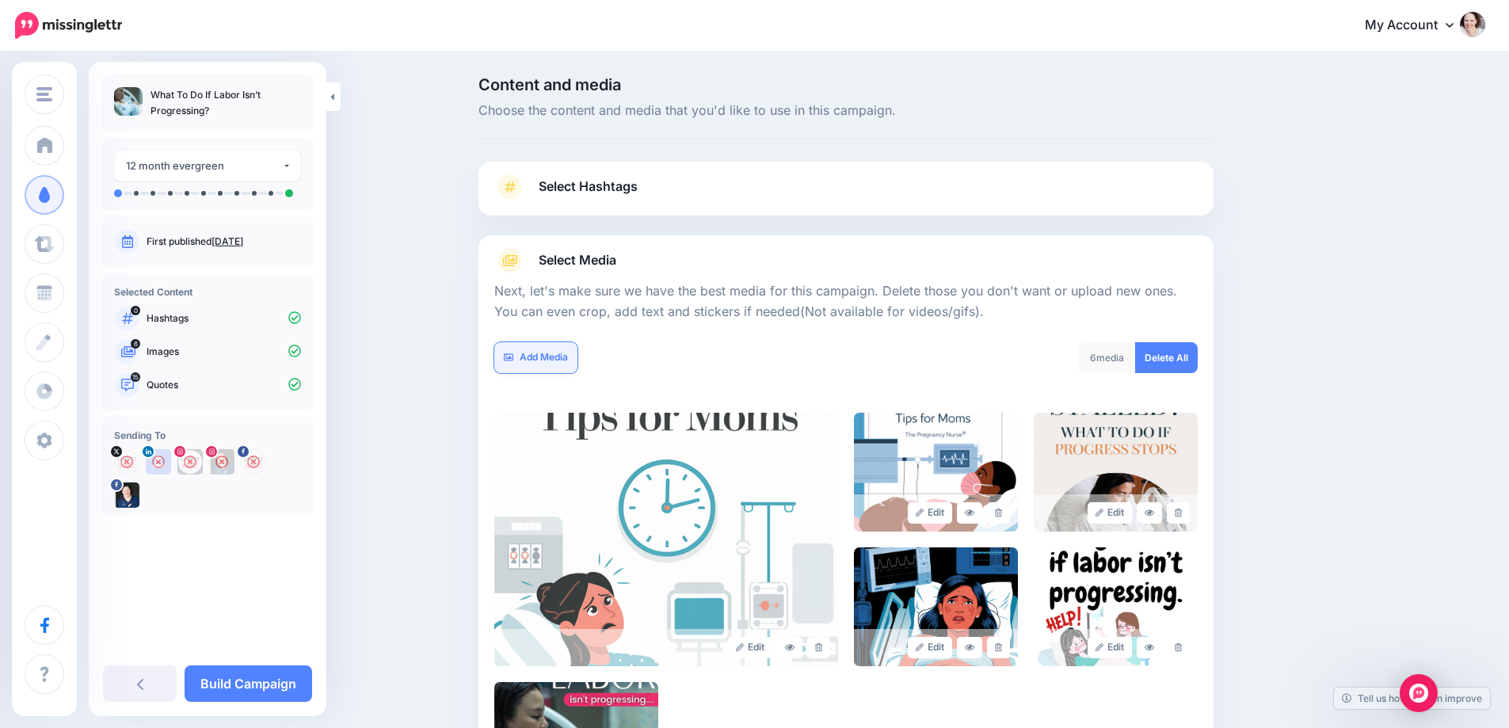
click at [549, 363] on link "Add Media" at bounding box center [535, 357] width 83 height 31
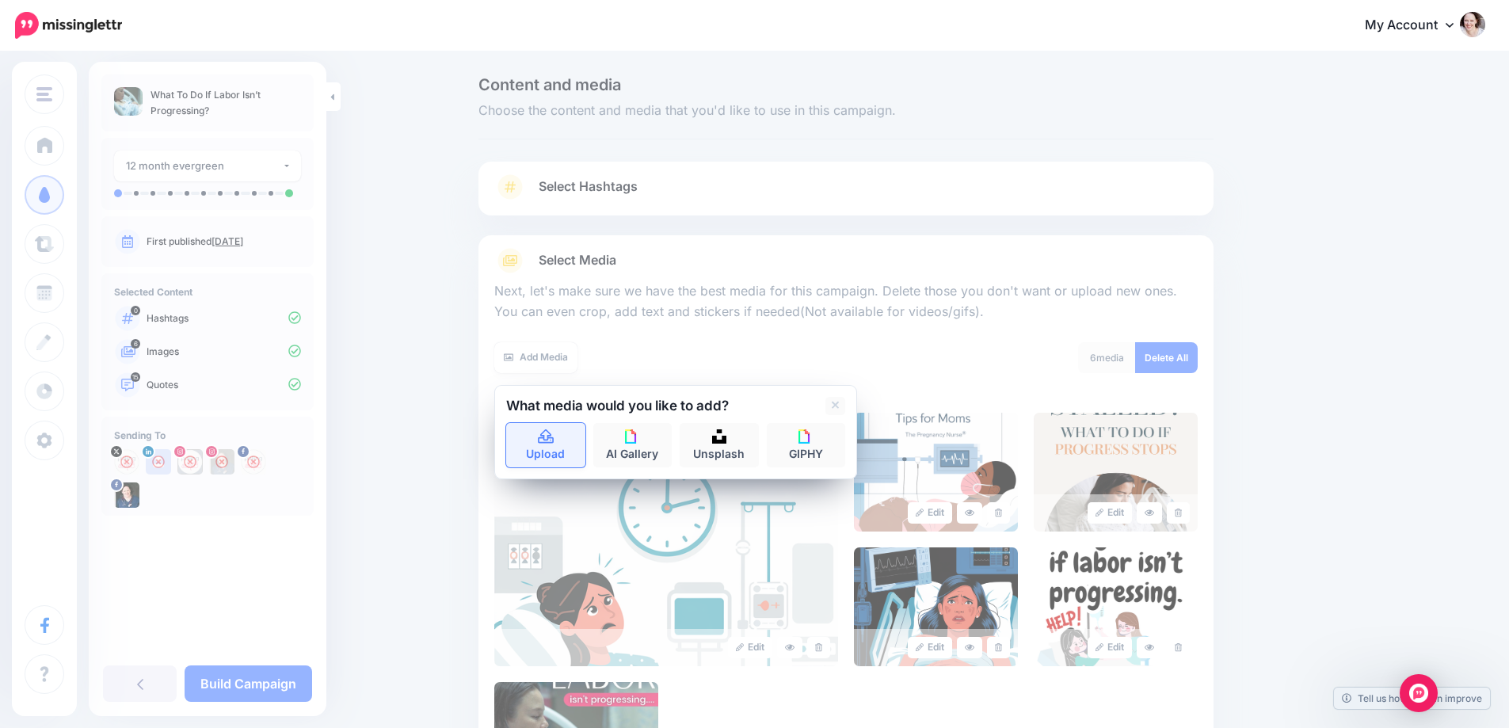
click at [543, 437] on icon at bounding box center [546, 437] width 18 height 14
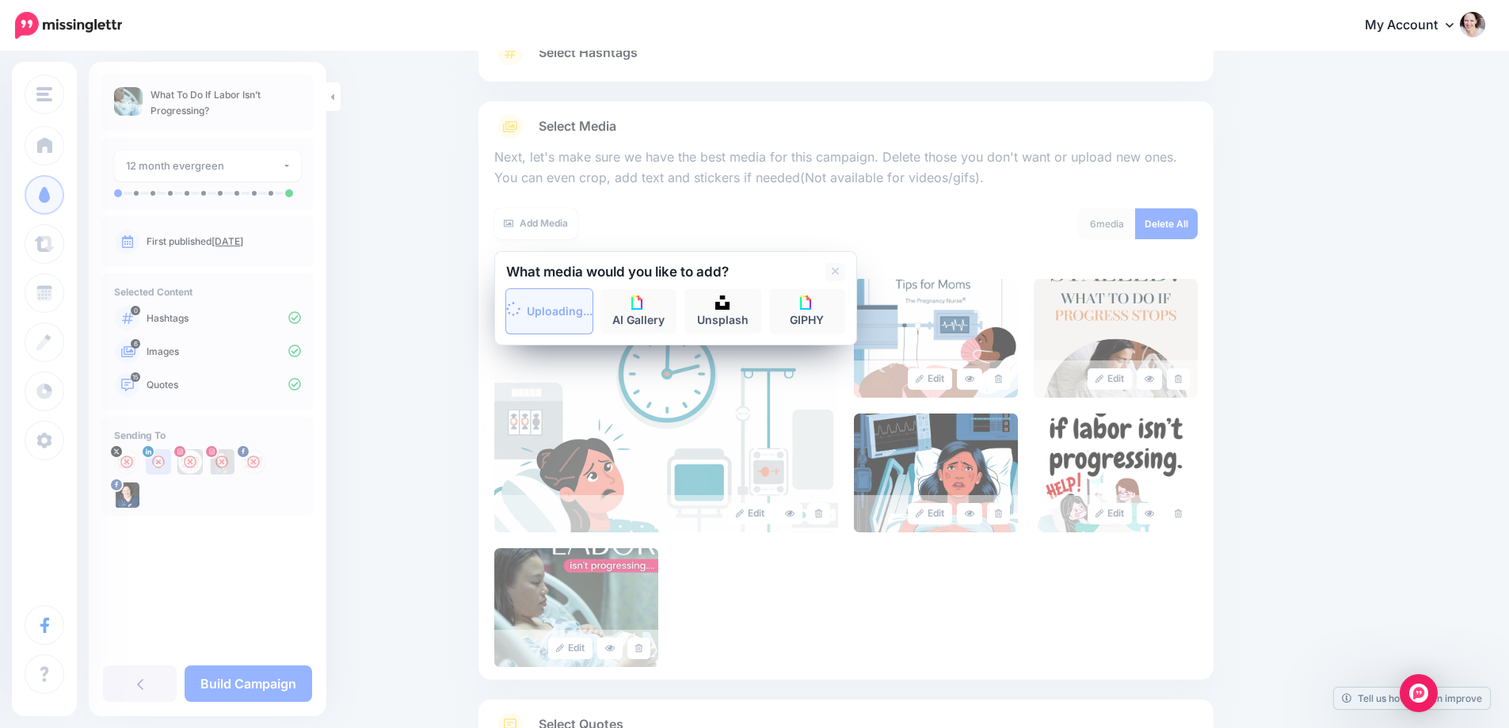
scroll to position [262, 0]
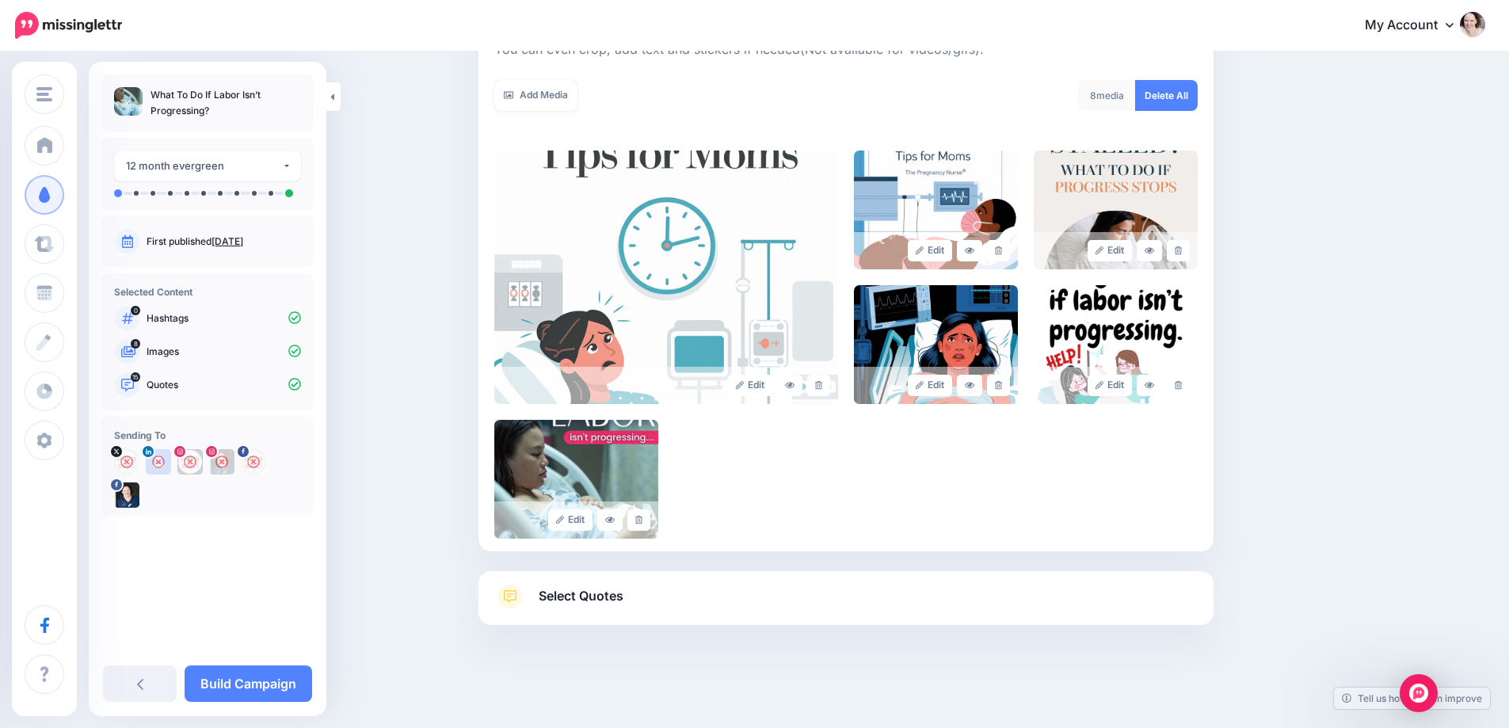
click at [635, 581] on div "Select Quotes Choose your favourite quotes or go with our recommendations. The …" at bounding box center [846, 598] width 735 height 54
click at [624, 603] on span "Select Quotes" at bounding box center [581, 596] width 85 height 21
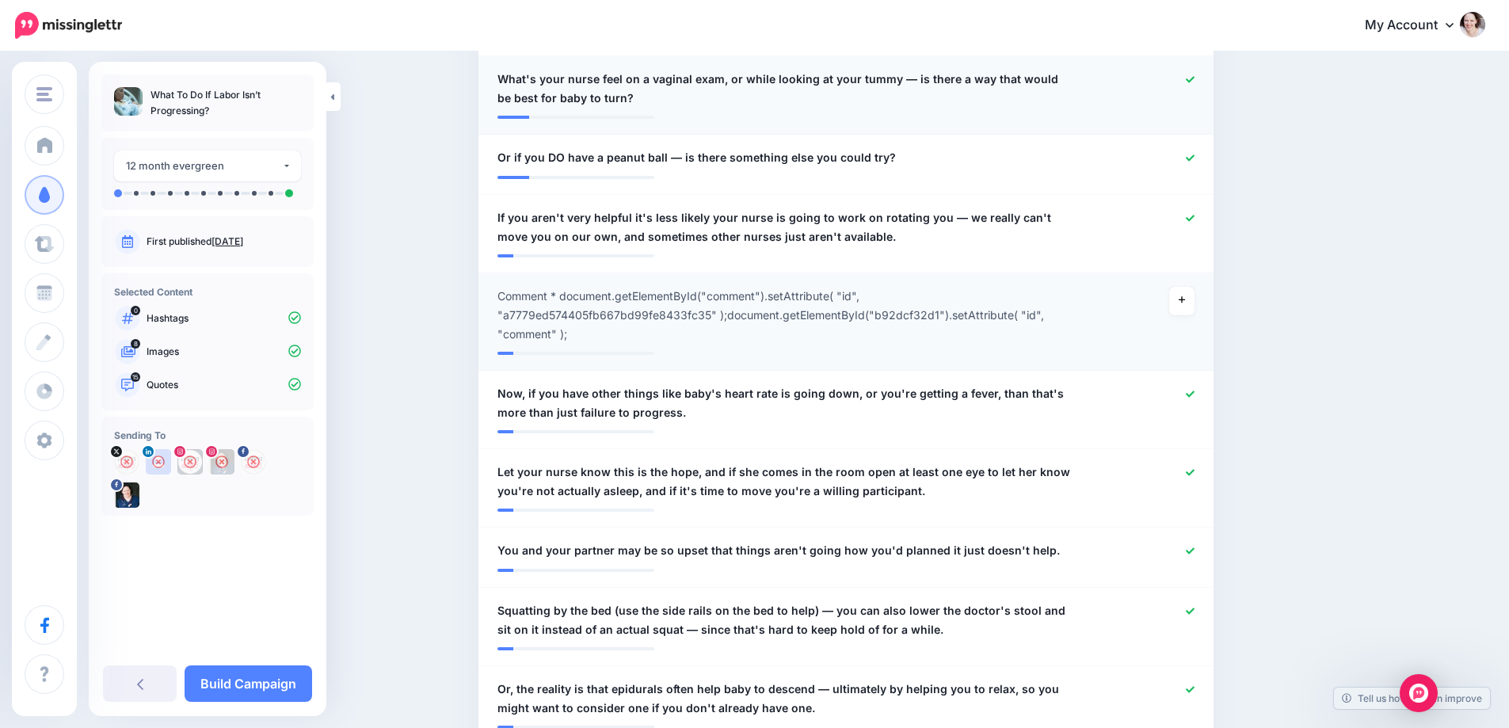
scroll to position [634, 0]
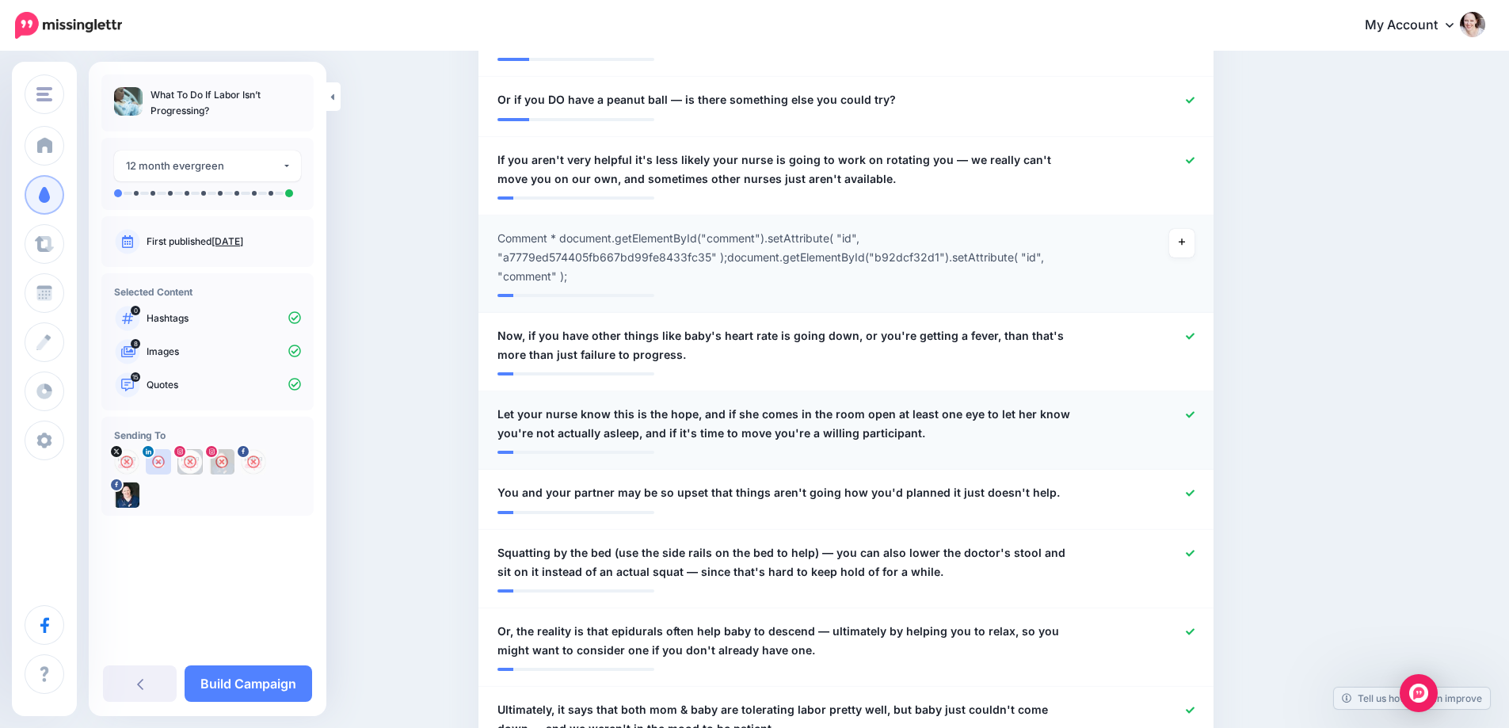
click at [1195, 419] on link at bounding box center [1190, 415] width 9 height 11
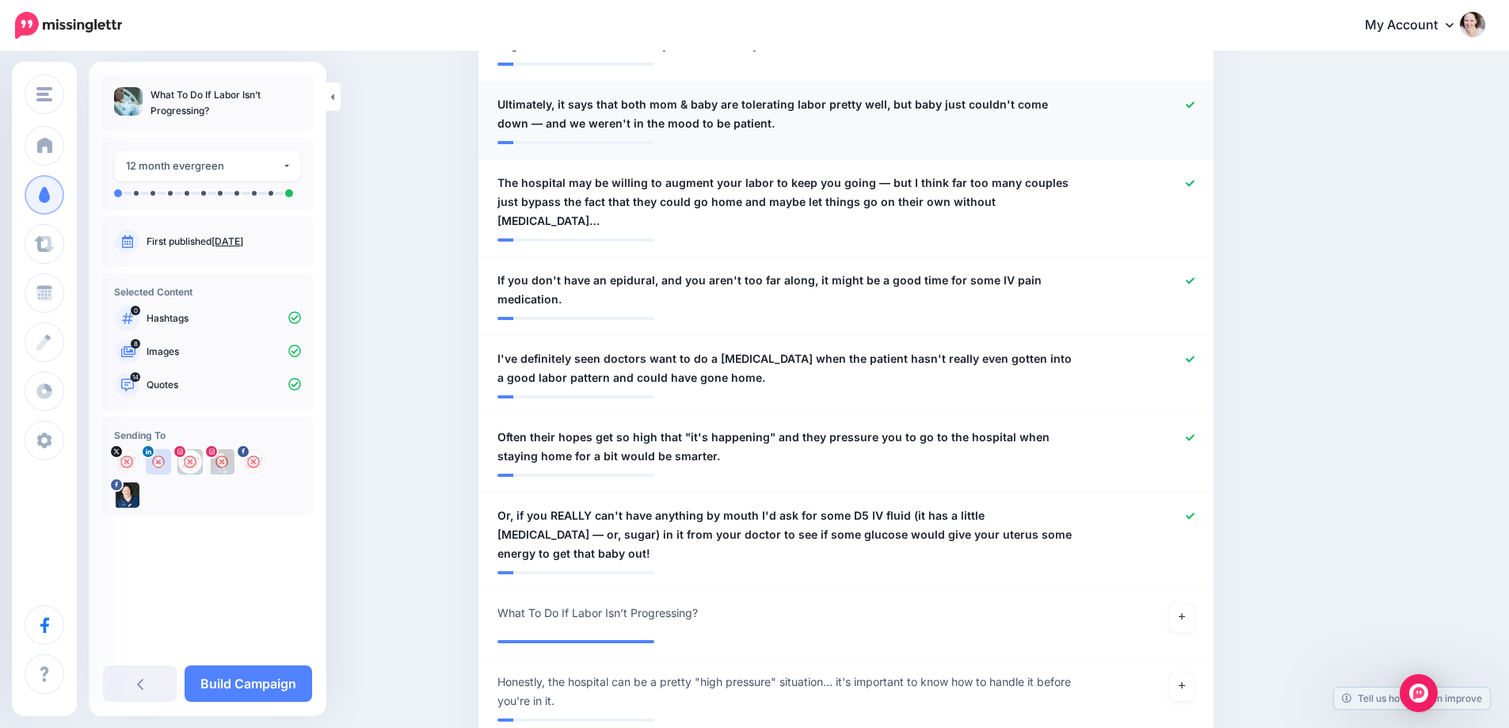
scroll to position [1268, 0]
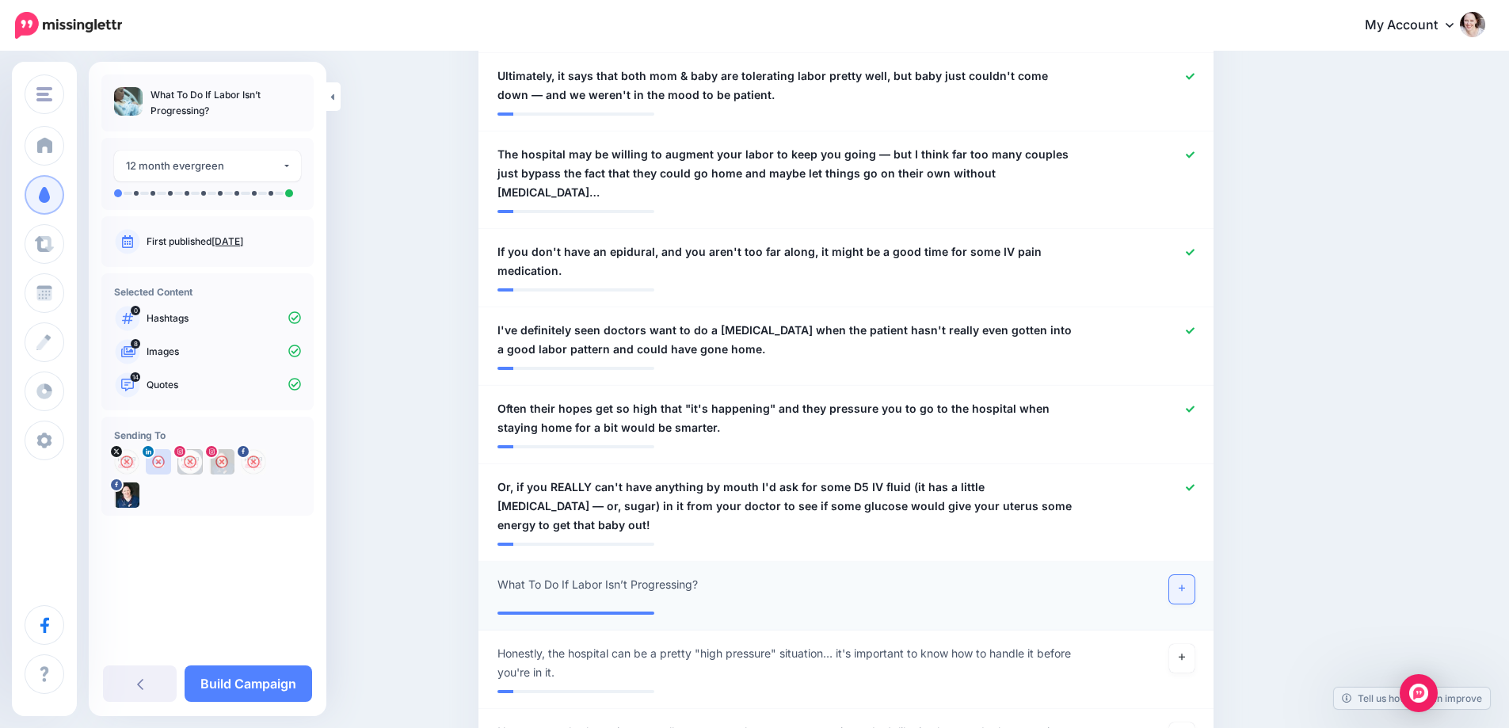
click at [1177, 575] on link at bounding box center [1181, 589] width 25 height 29
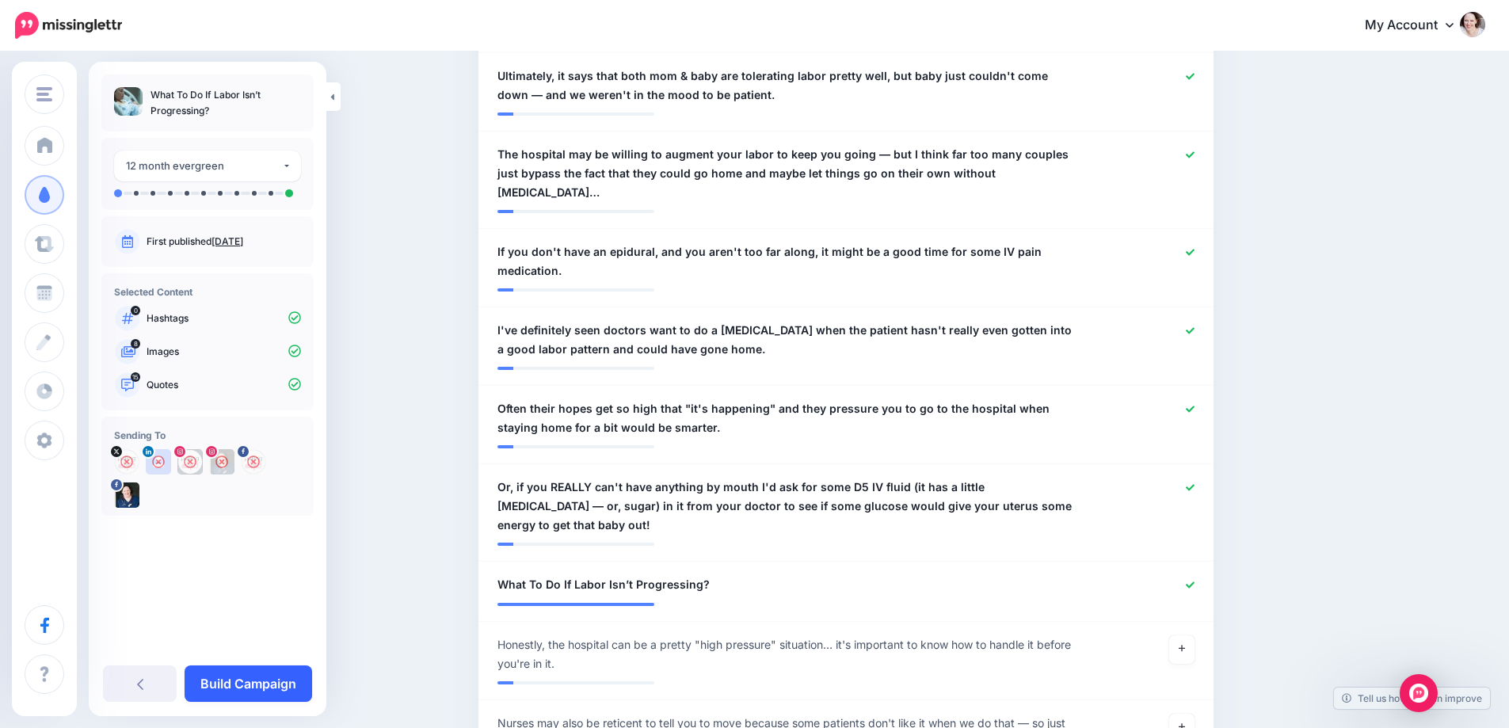
click at [234, 681] on link "Build Campaign" at bounding box center [249, 684] width 128 height 36
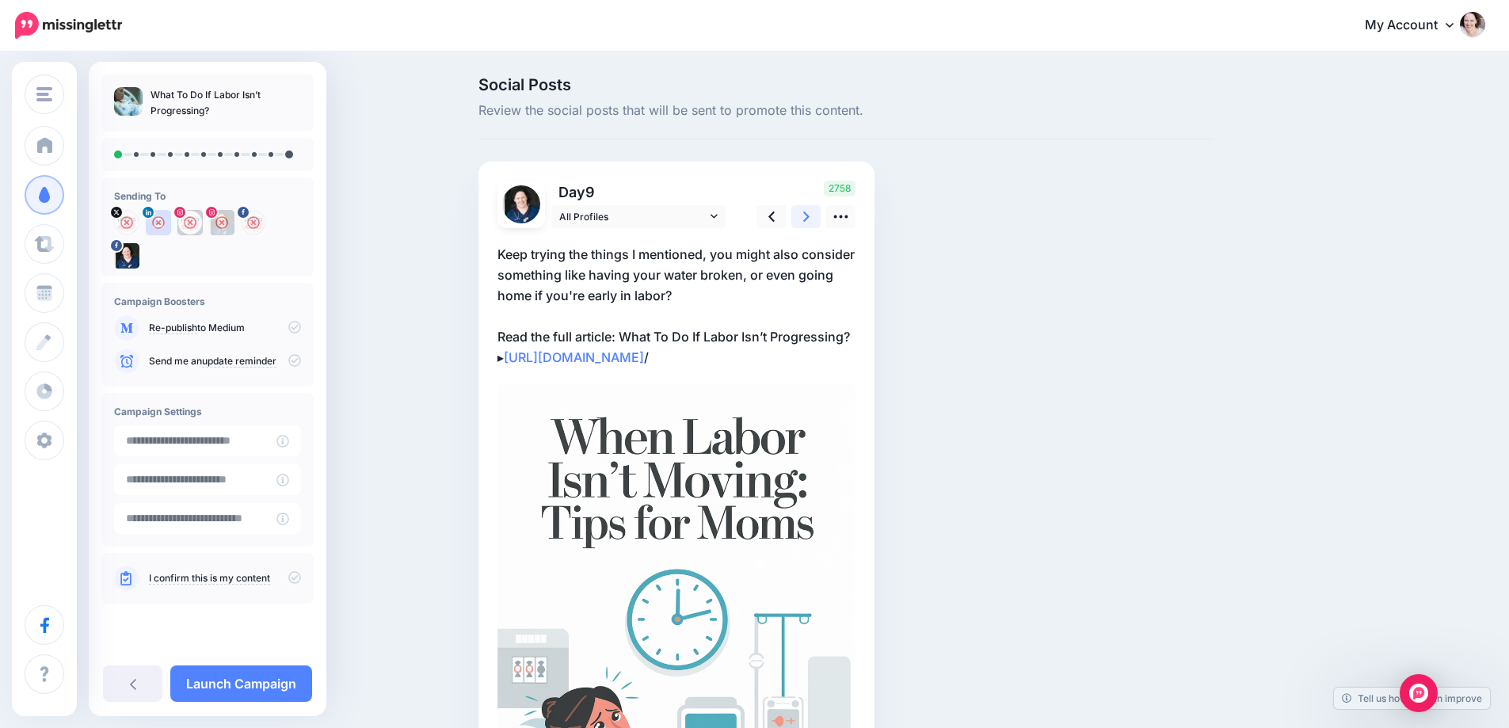
click at [810, 215] on icon at bounding box center [806, 216] width 6 height 17
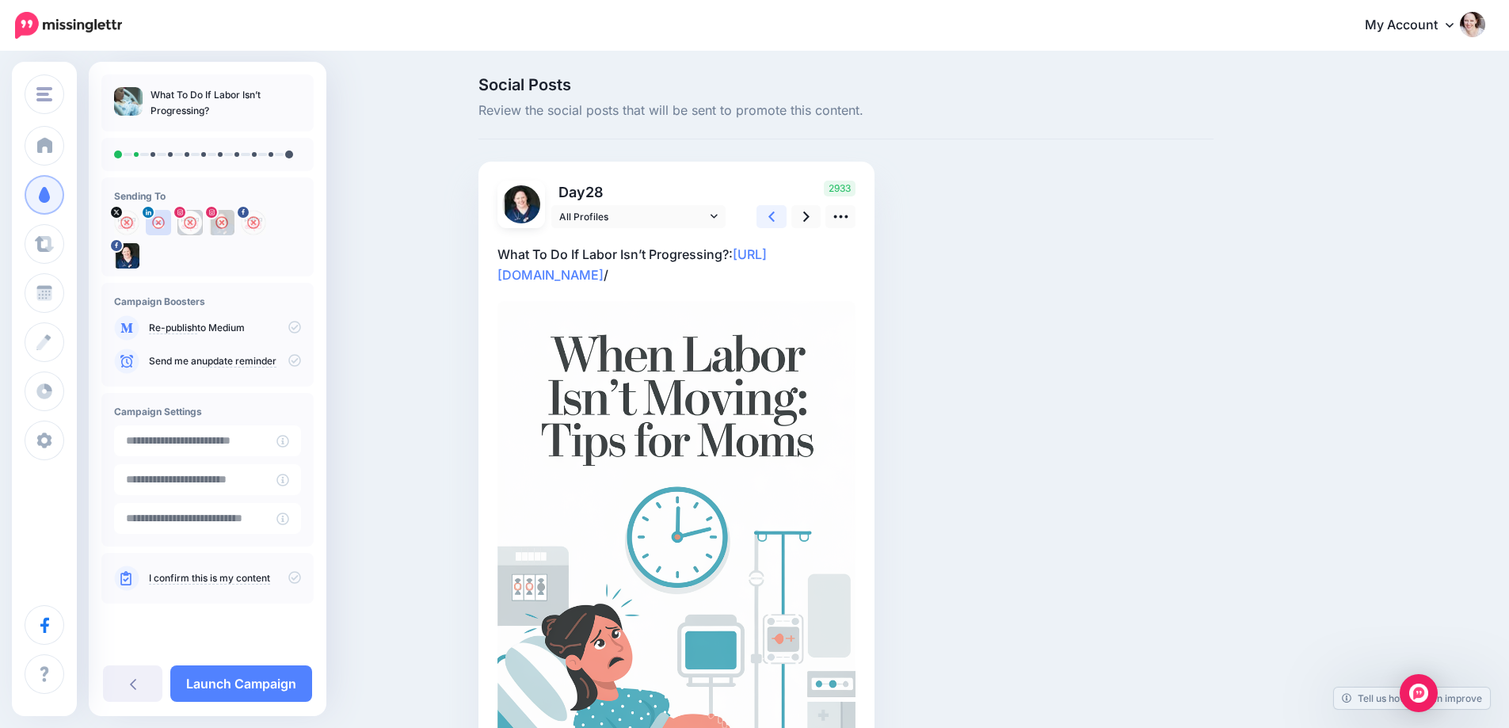
click at [775, 212] on icon at bounding box center [772, 216] width 6 height 17
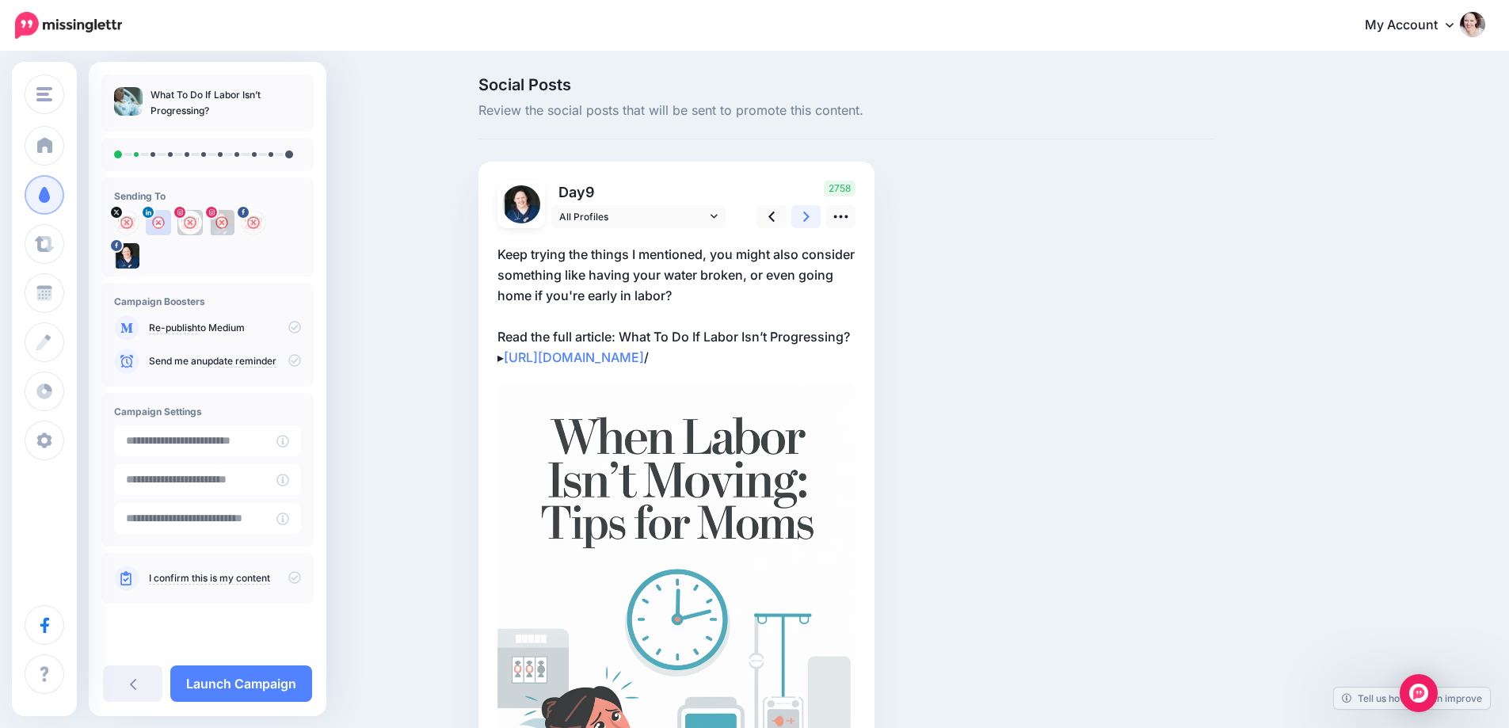
click at [810, 212] on icon at bounding box center [806, 216] width 6 height 17
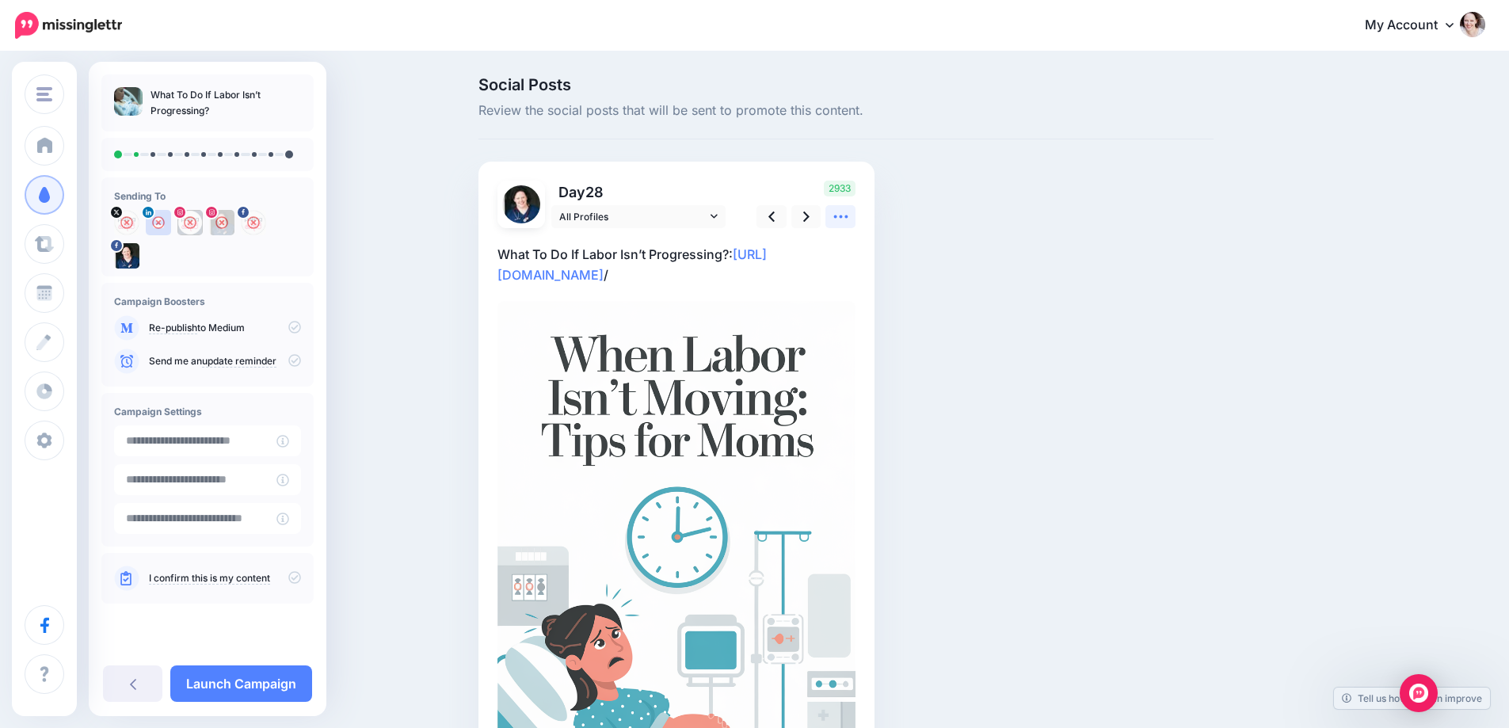
click at [846, 212] on icon at bounding box center [841, 216] width 17 height 17
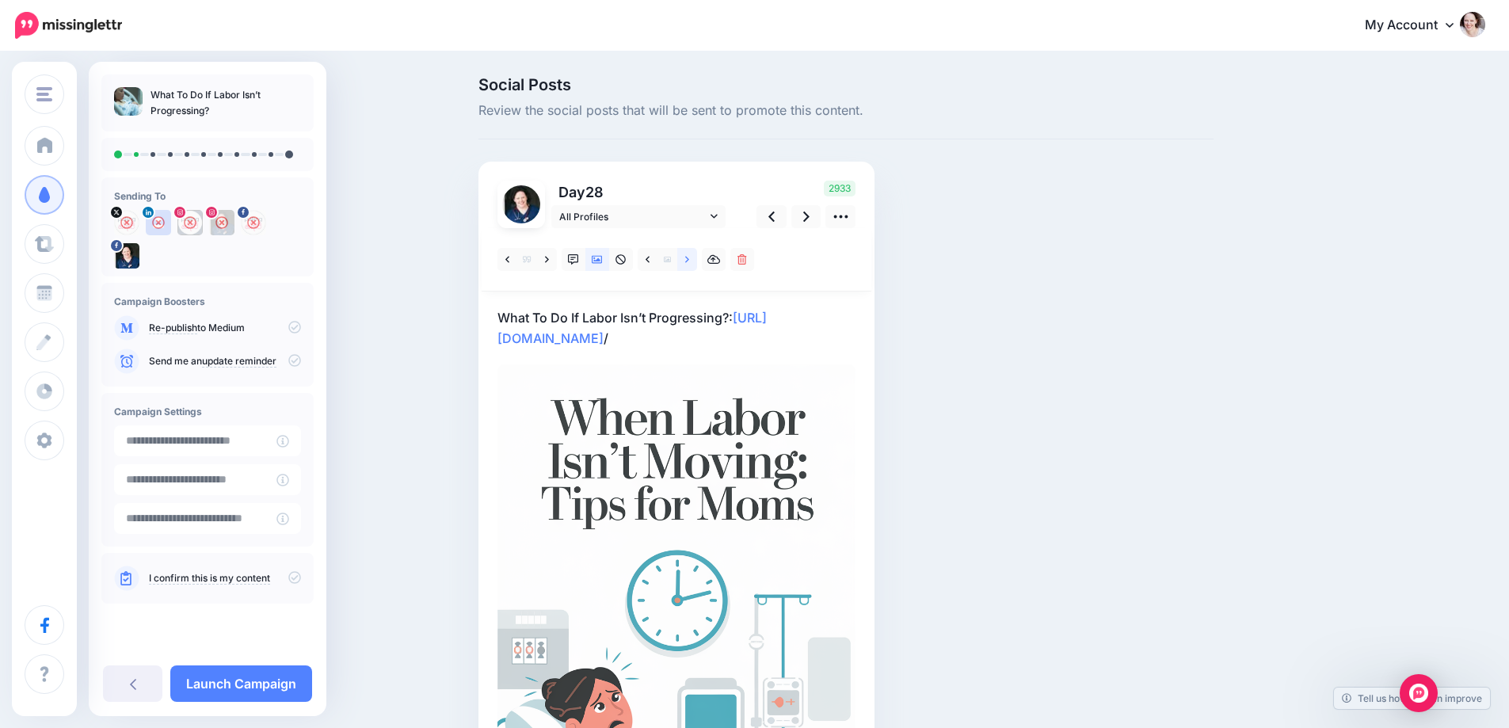
click at [689, 264] on icon at bounding box center [687, 259] width 4 height 11
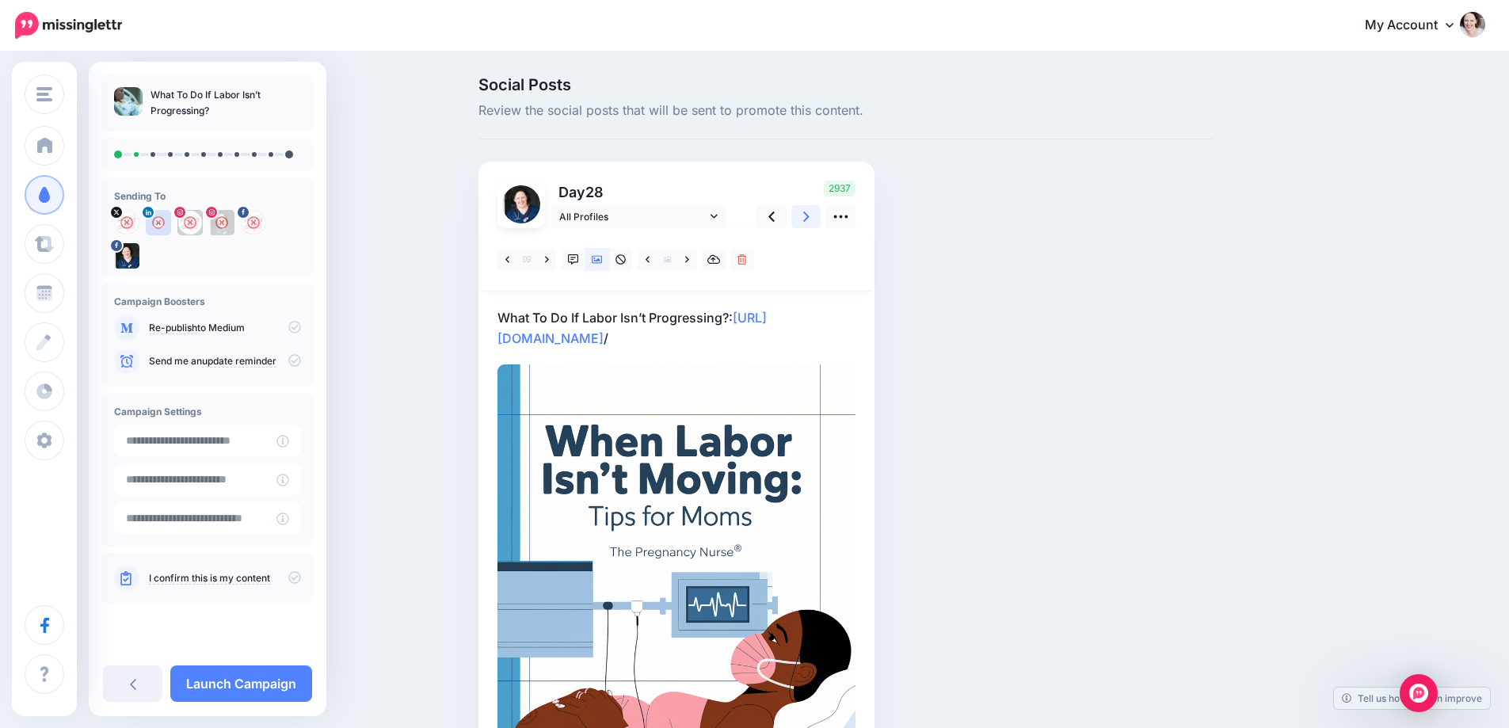
click at [810, 213] on icon at bounding box center [806, 217] width 6 height 10
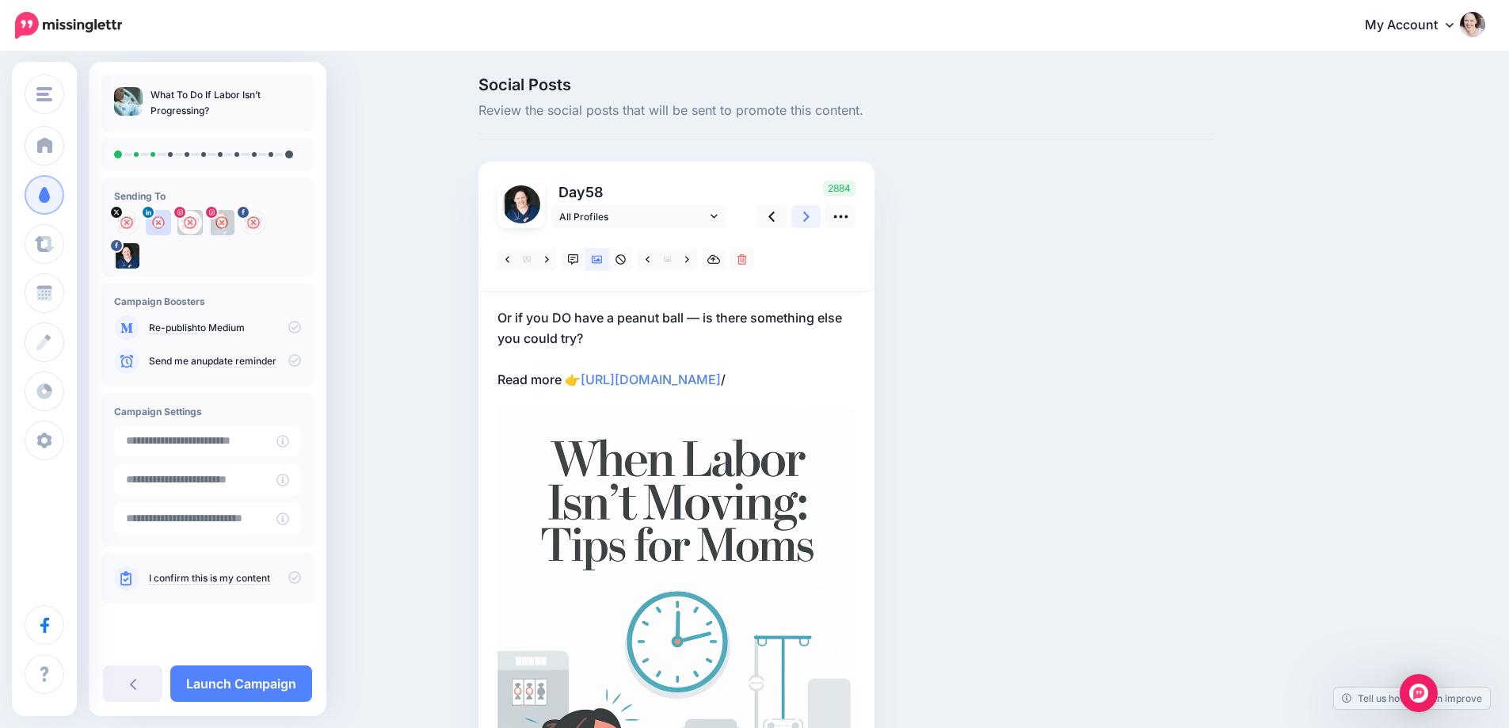
click at [810, 213] on icon at bounding box center [806, 217] width 6 height 10
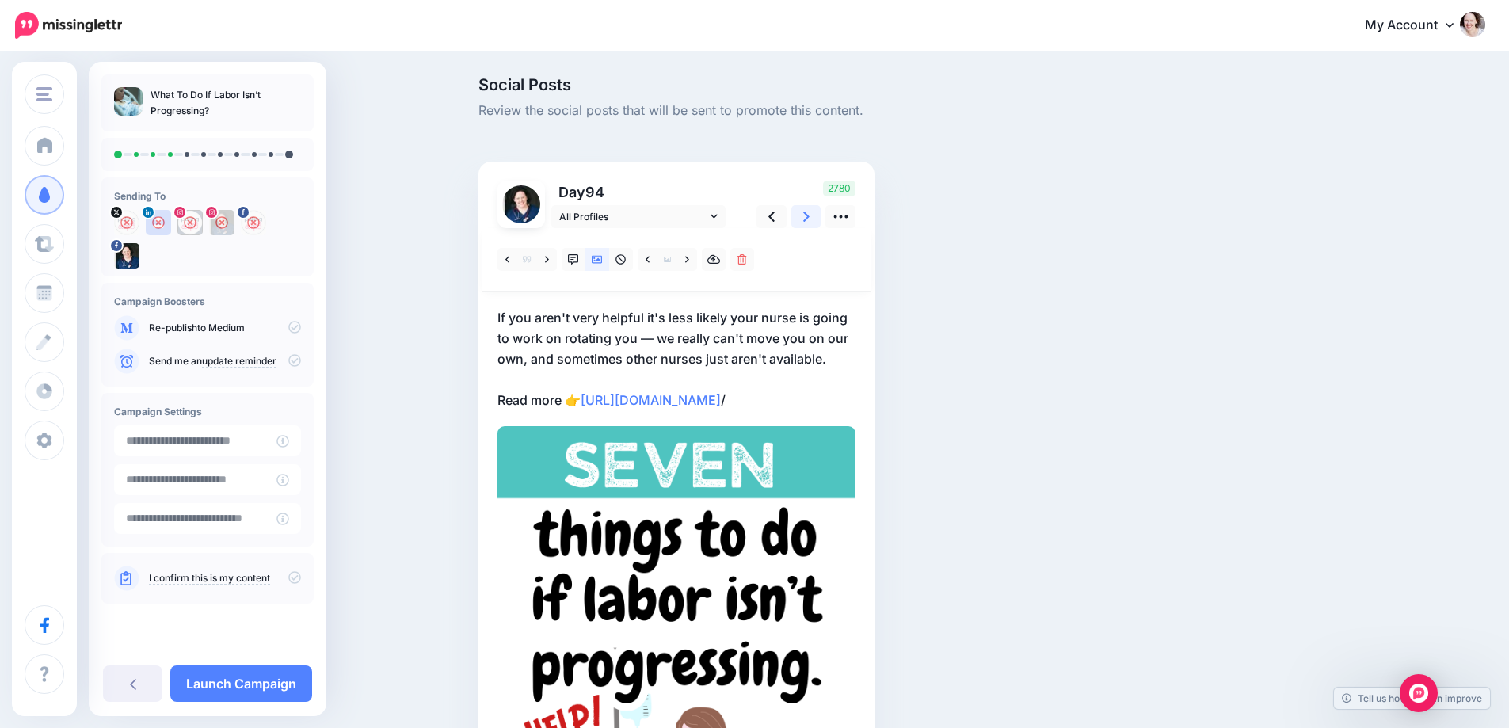
click at [810, 213] on icon at bounding box center [806, 217] width 6 height 10
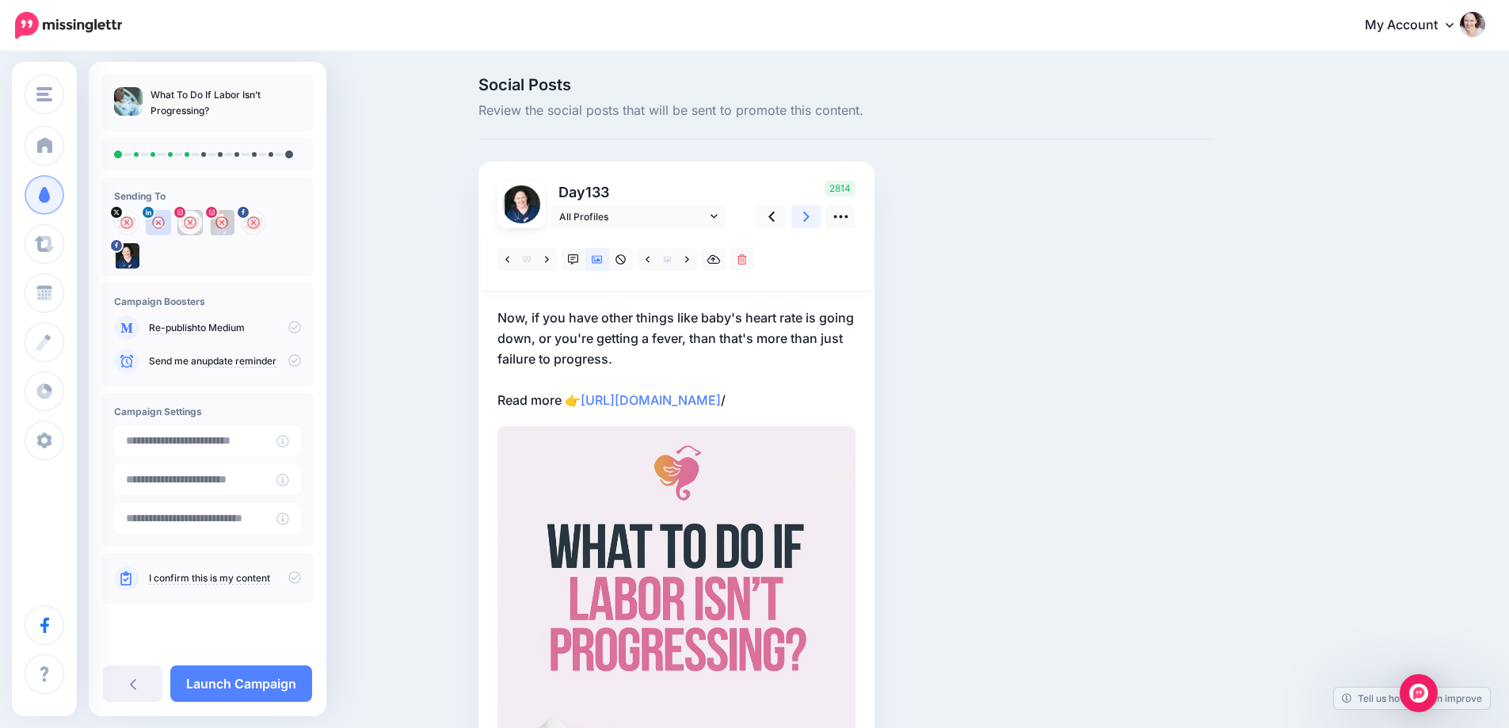
click at [810, 213] on icon at bounding box center [806, 217] width 6 height 10
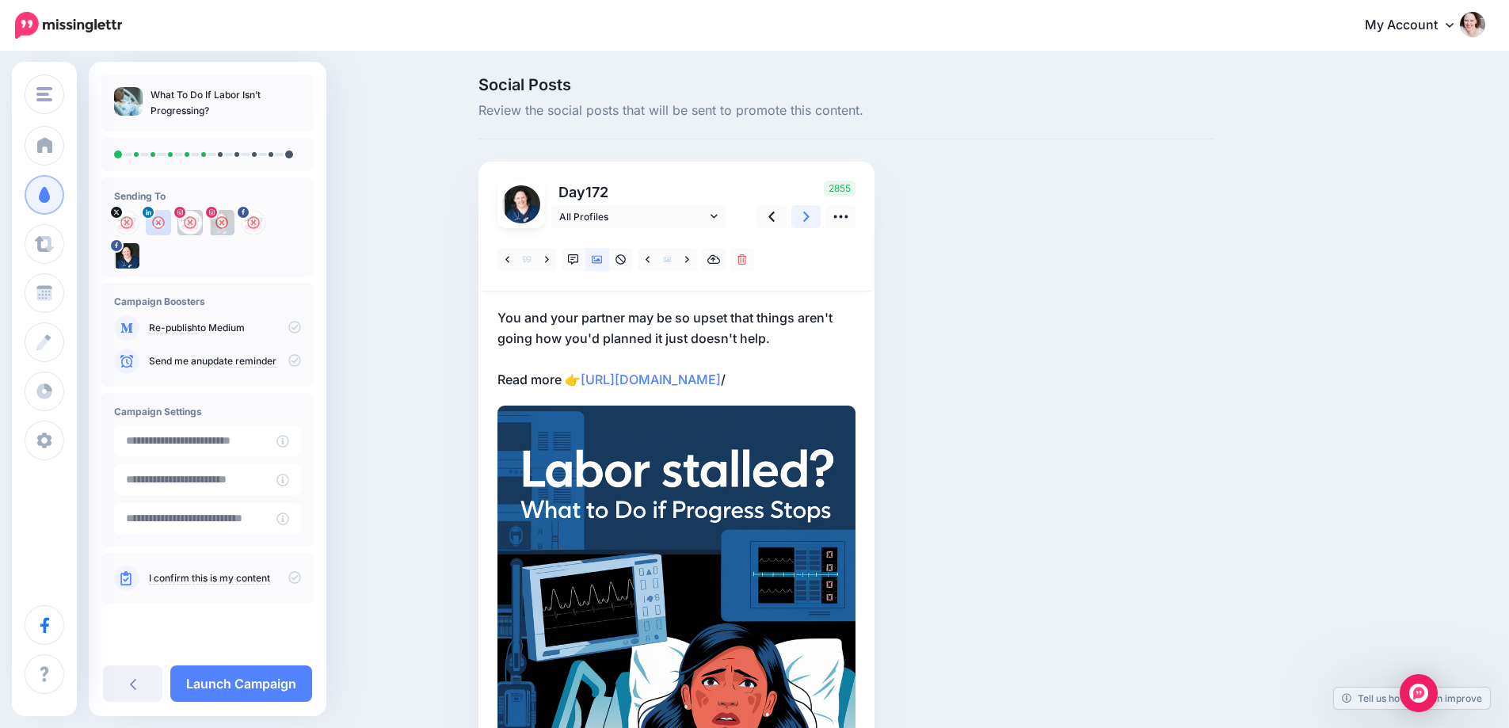
click at [810, 213] on icon at bounding box center [806, 217] width 6 height 10
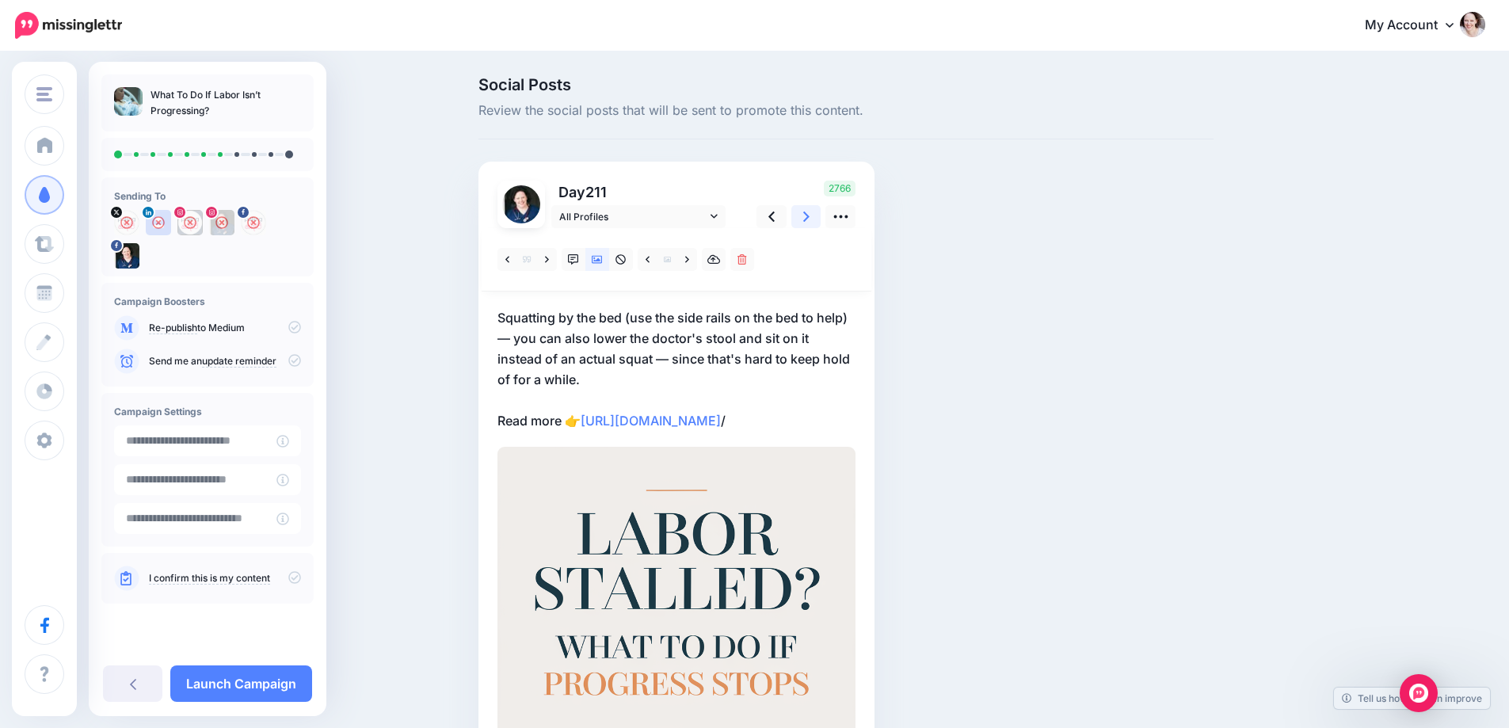
click at [810, 213] on icon at bounding box center [806, 217] width 6 height 10
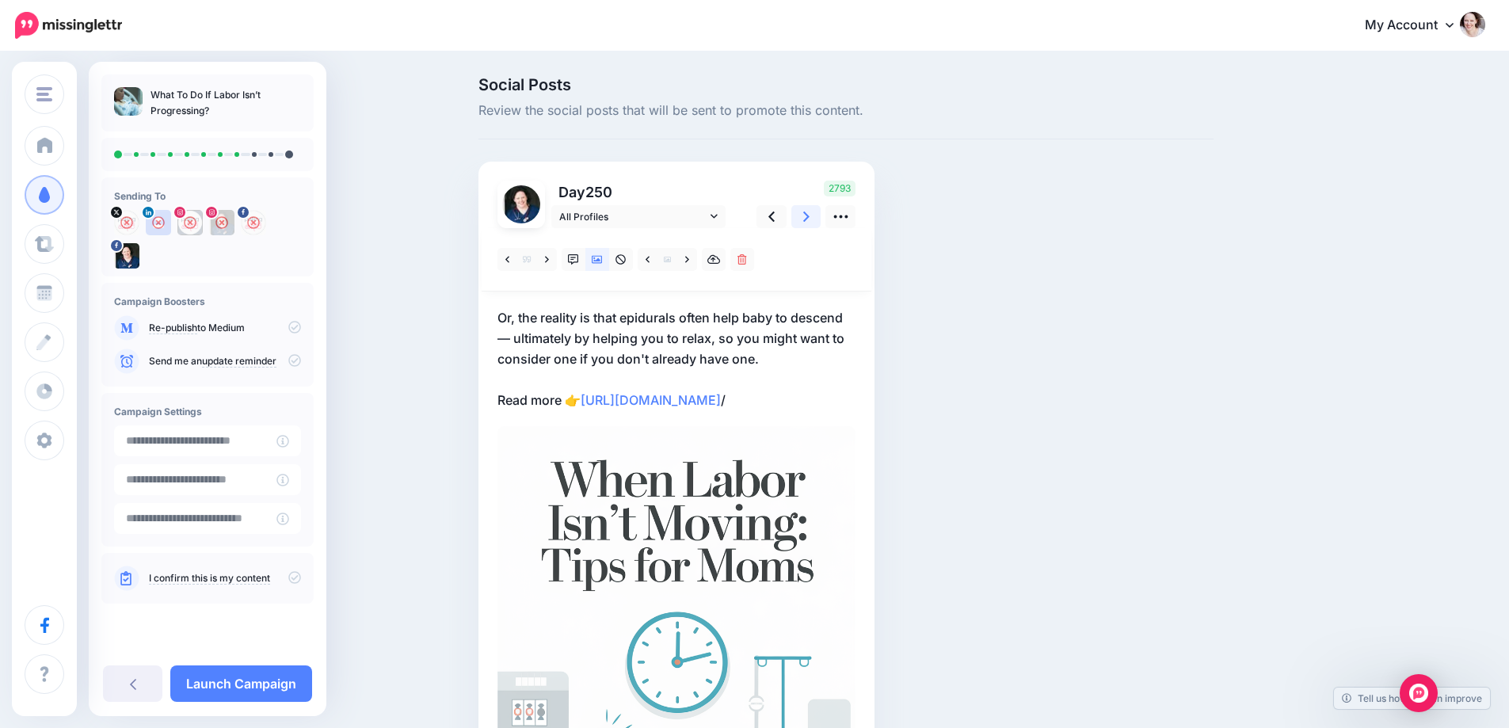
click at [810, 213] on icon at bounding box center [806, 217] width 6 height 10
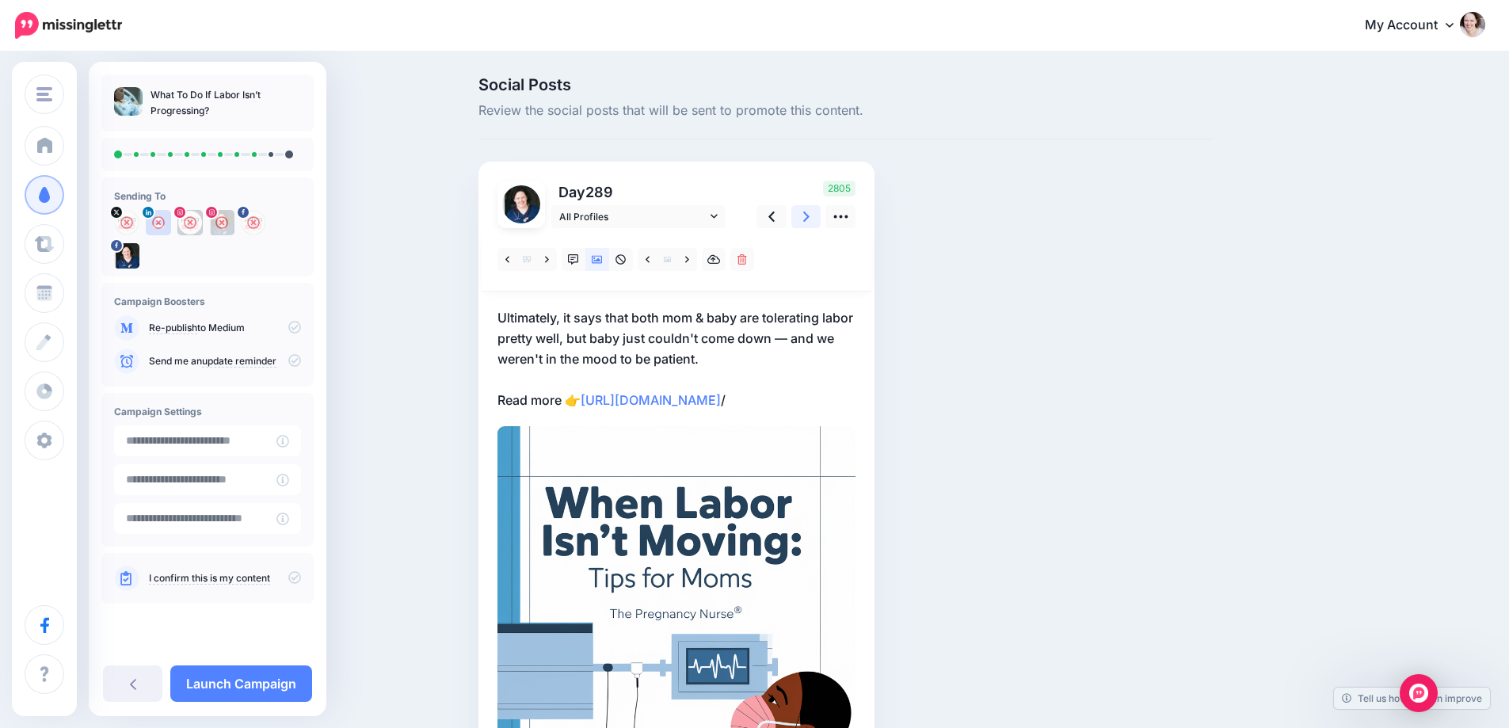
click at [810, 213] on icon at bounding box center [806, 217] width 6 height 10
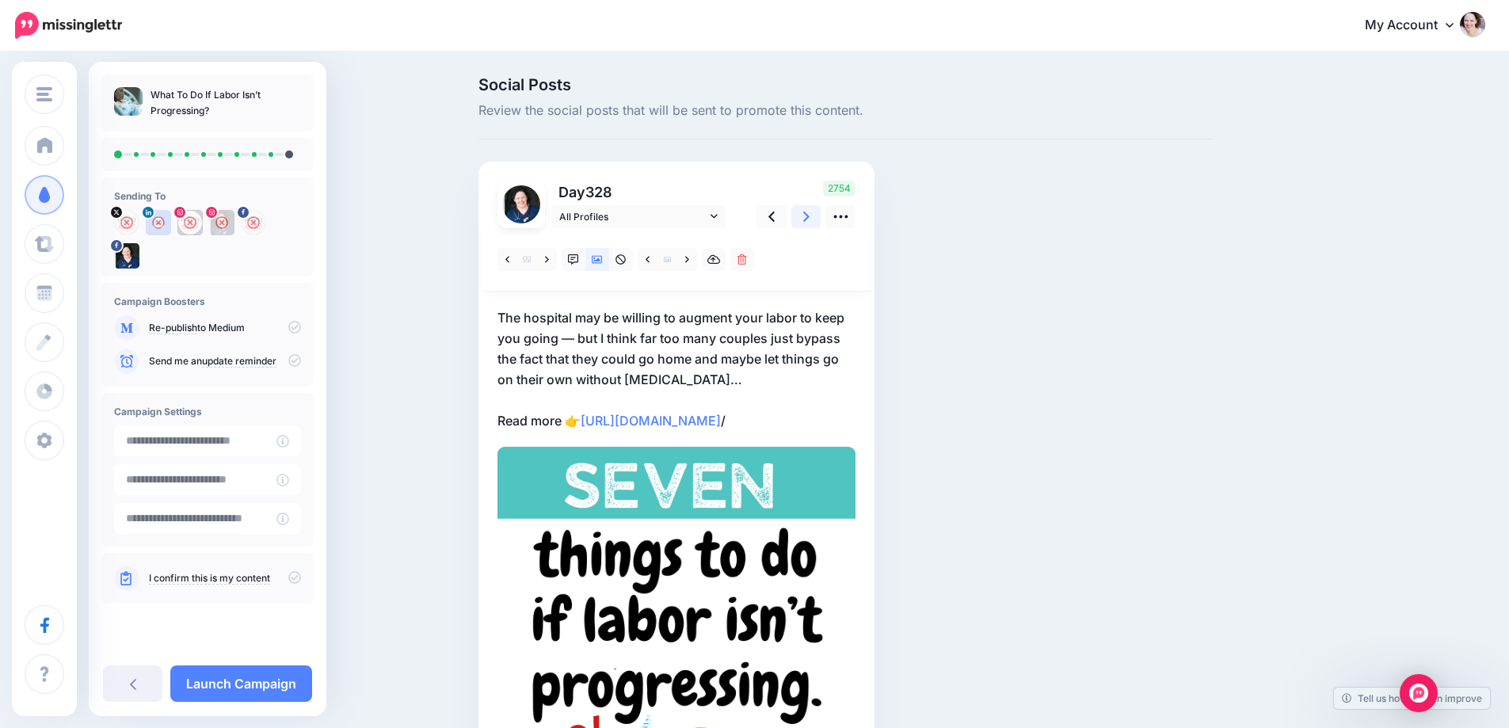
click at [810, 213] on icon at bounding box center [806, 217] width 6 height 10
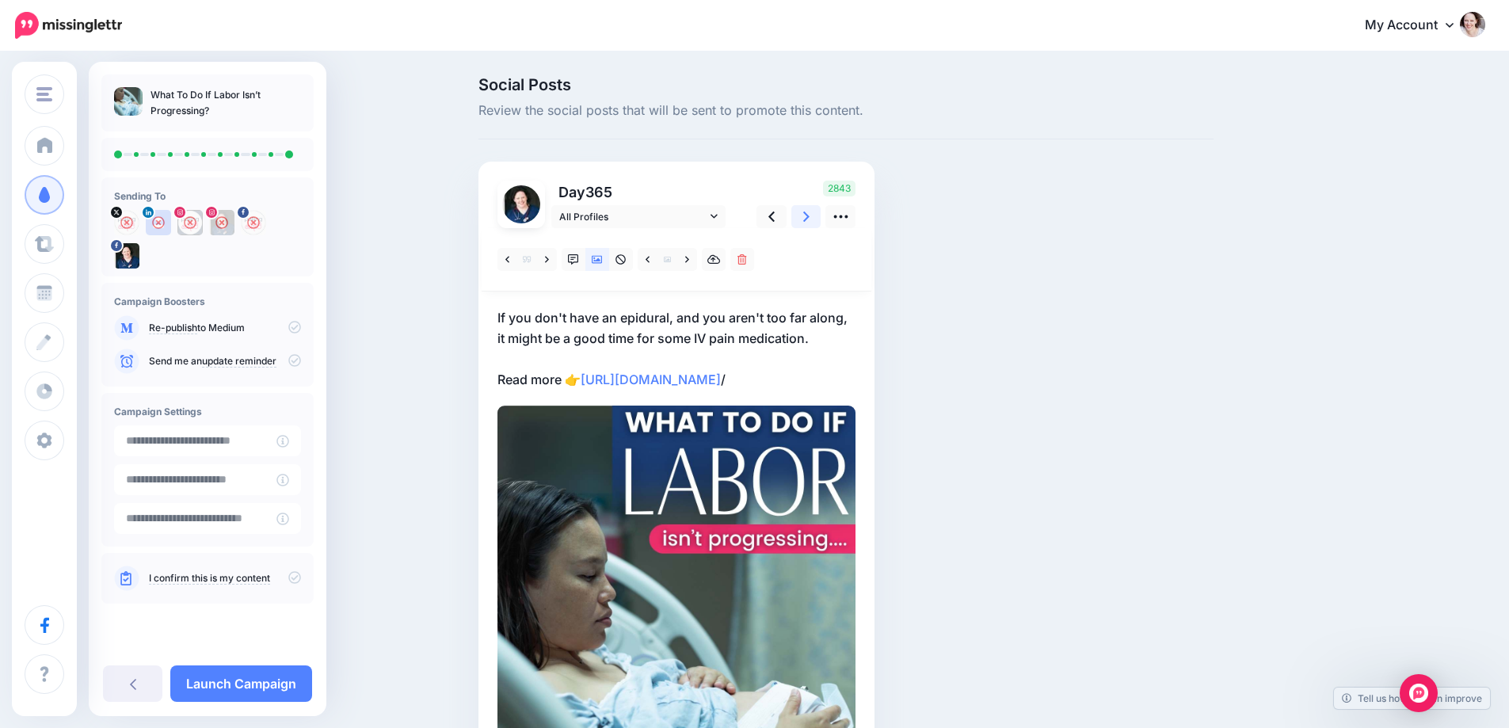
click at [810, 213] on icon at bounding box center [806, 217] width 6 height 10
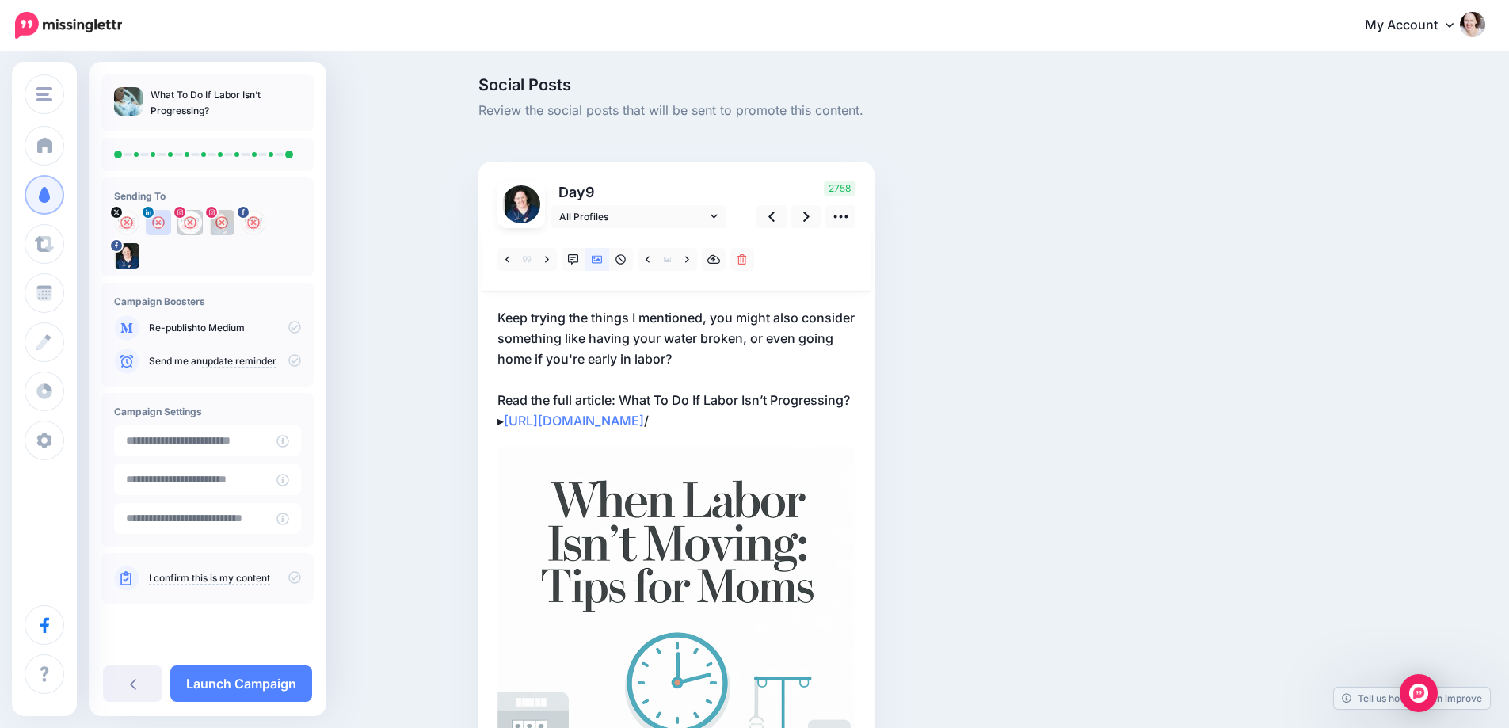
click at [251, 665] on div "What To Do If Labor Isn’t Progressing? Sending To" at bounding box center [208, 389] width 238 height 654
click at [250, 675] on link "Launch Campaign" at bounding box center [241, 684] width 142 height 36
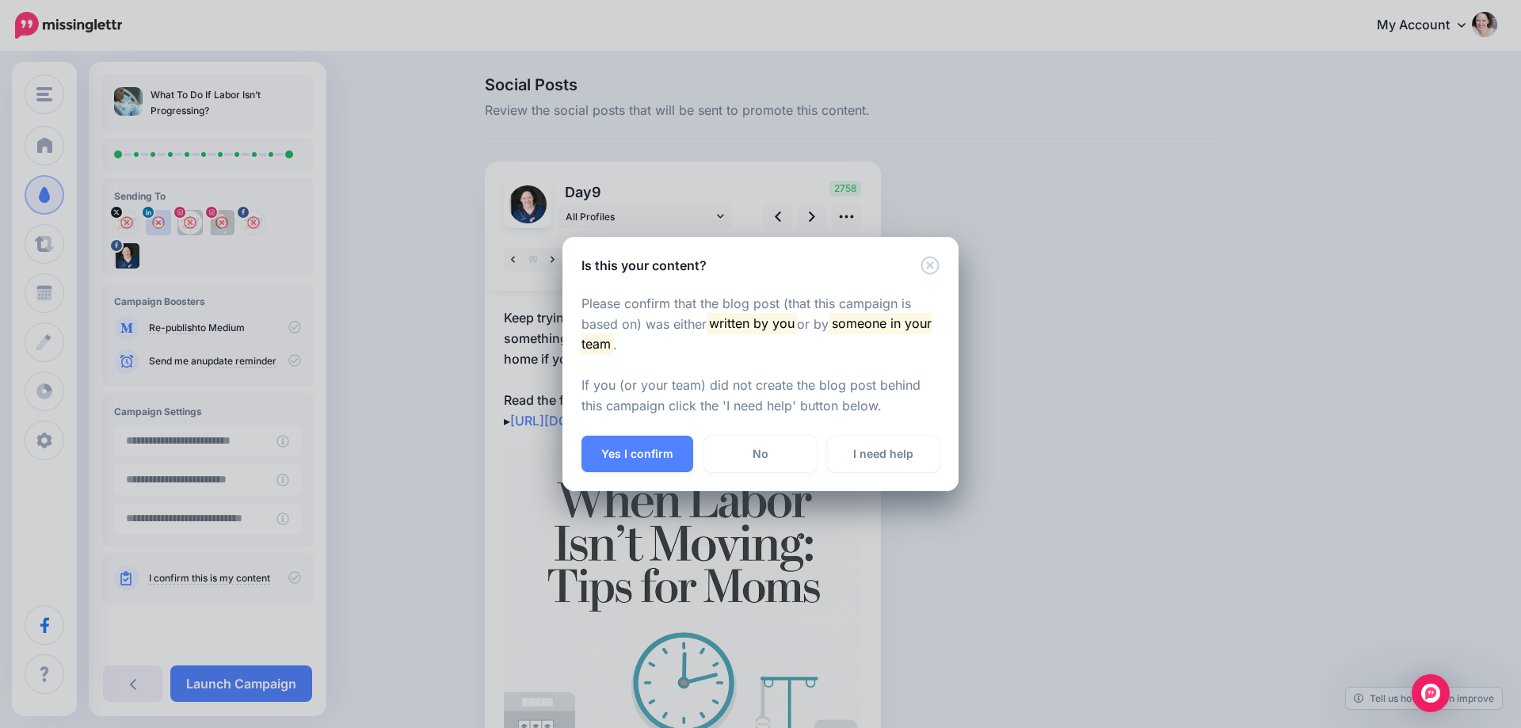
click at [651, 434] on div "Please confirm that the blog post (that this campaign is based on) was either w…" at bounding box center [761, 356] width 396 height 162
click at [640, 448] on button "Yes I confirm" at bounding box center [638, 454] width 112 height 36
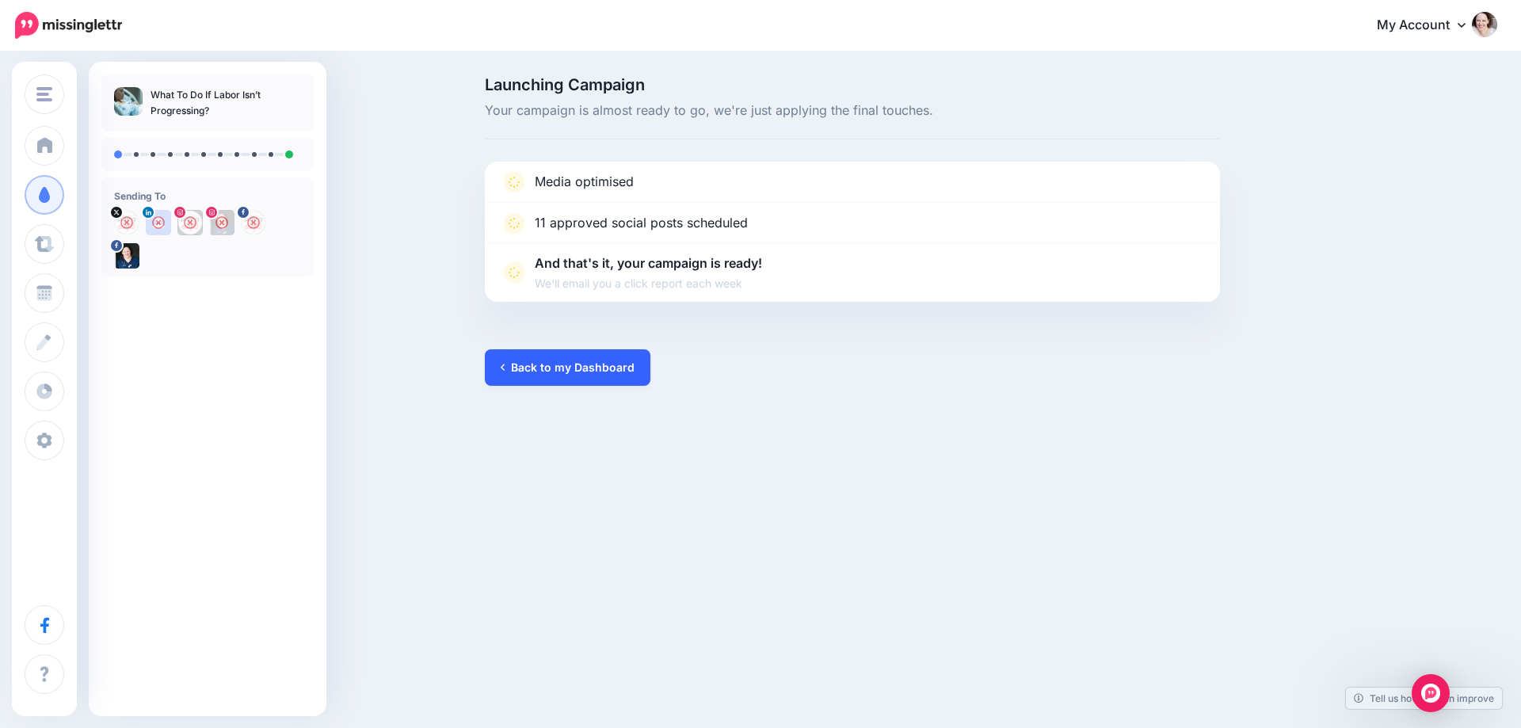
click at [547, 372] on link "Back to my Dashboard" at bounding box center [568, 367] width 166 height 36
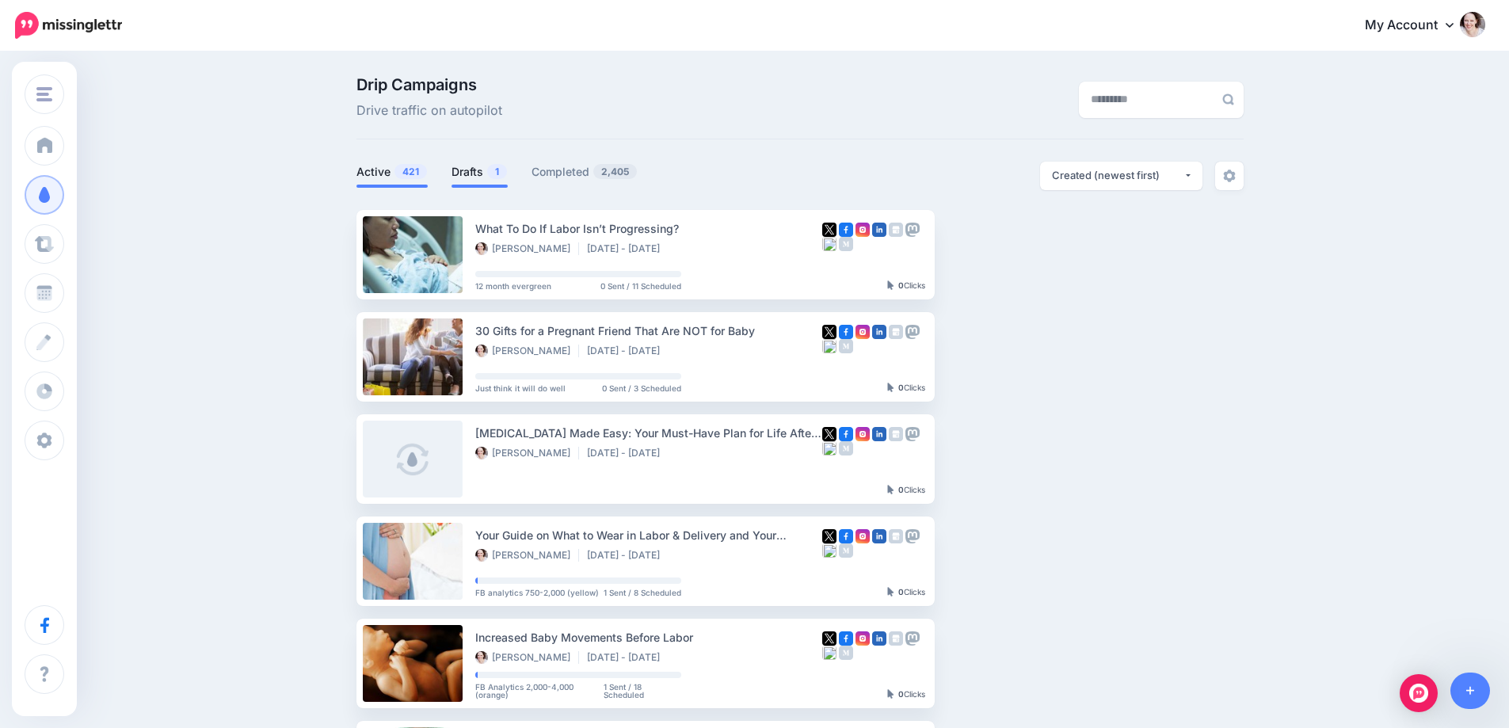
click at [469, 162] on link "Drafts 1" at bounding box center [480, 171] width 56 height 19
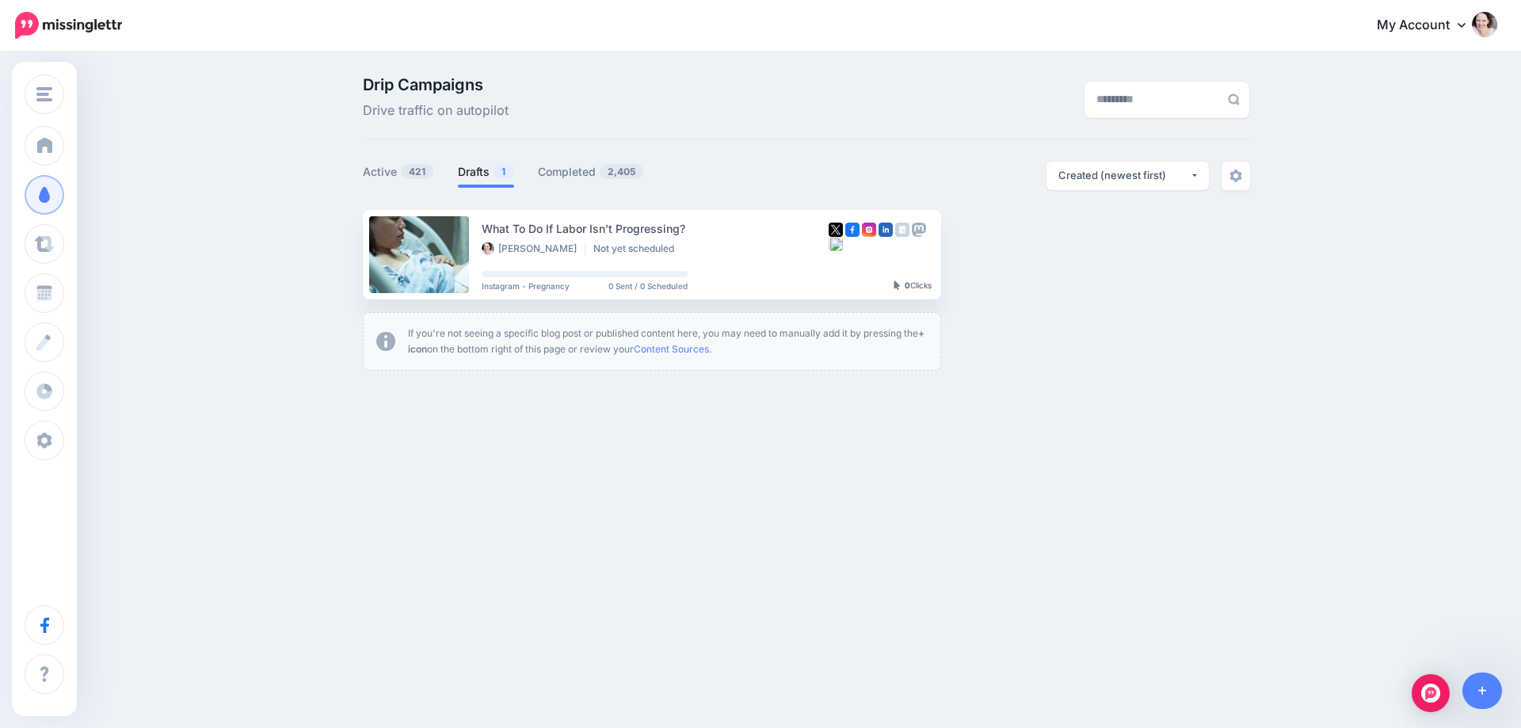
click at [700, 373] on div "Drip Campaigns Drive traffic on autopilot Active 421 1 2,405" at bounding box center [760, 229] width 1521 height 353
click at [1013, 246] on link "Setup Campaign" at bounding box center [1006, 254] width 108 height 29
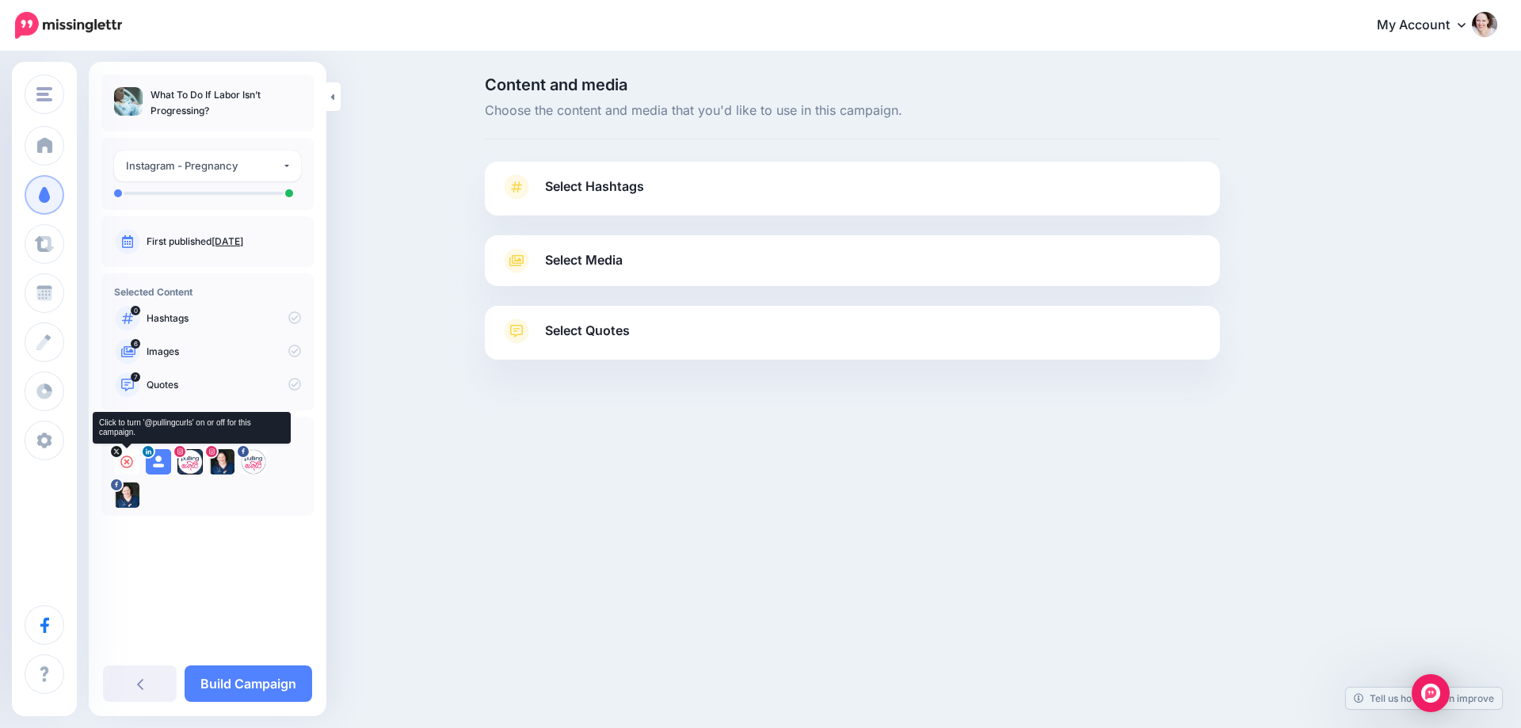
click at [125, 460] on icon at bounding box center [126, 462] width 13 height 13
click at [158, 462] on icon at bounding box center [158, 462] width 13 height 13
click at [184, 462] on icon at bounding box center [190, 462] width 13 height 13
click at [220, 461] on icon at bounding box center [222, 462] width 13 height 13
click at [262, 461] on div at bounding box center [253, 461] width 25 height 25
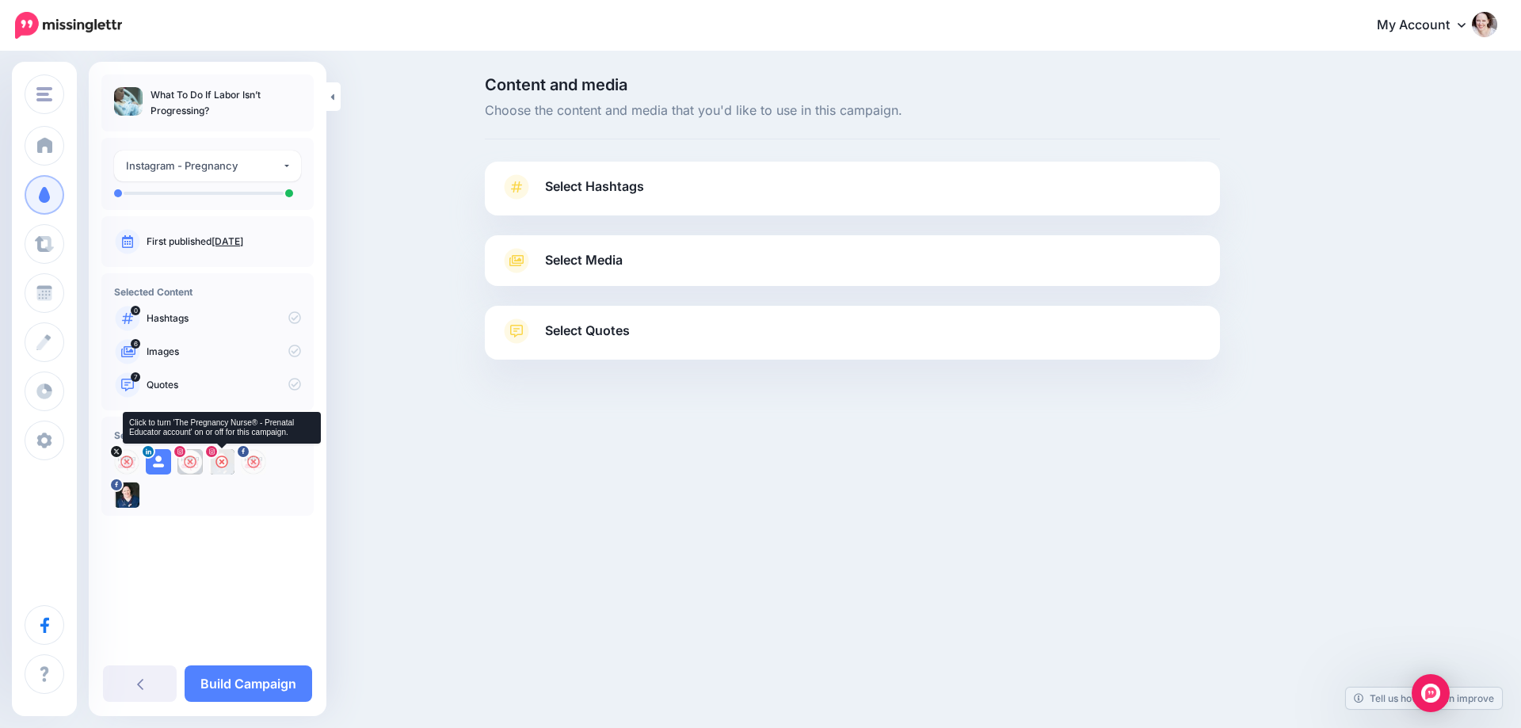
click at [223, 464] on icon at bounding box center [222, 462] width 13 height 13
click at [155, 462] on icon at bounding box center [158, 462] width 13 height 13
click at [591, 170] on div "Select Hashtags First let's make sure we're happy with the hashtags. Add, delet…" at bounding box center [852, 189] width 735 height 54
click at [592, 174] on link "Select Hashtags" at bounding box center [853, 194] width 704 height 41
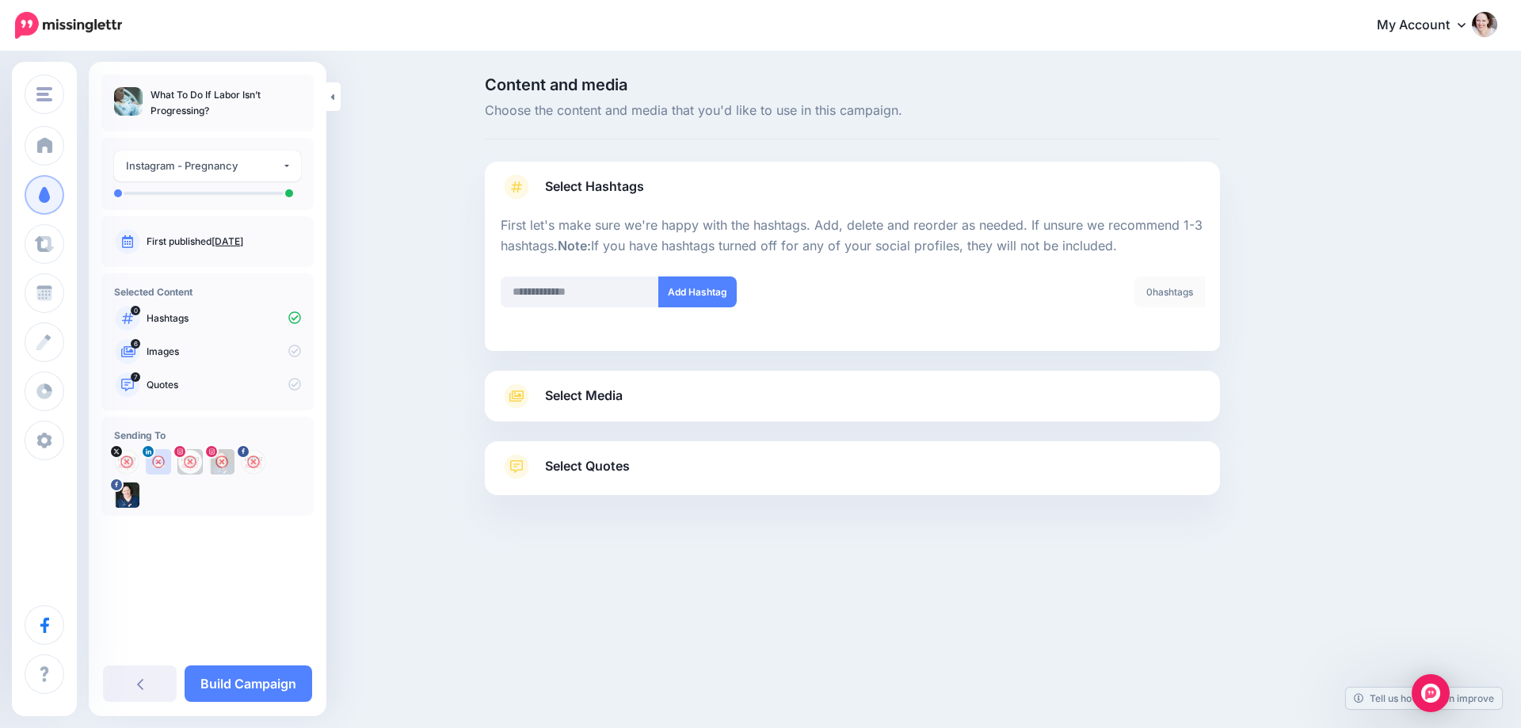
click at [545, 393] on span "Select Media" at bounding box center [584, 395] width 78 height 21
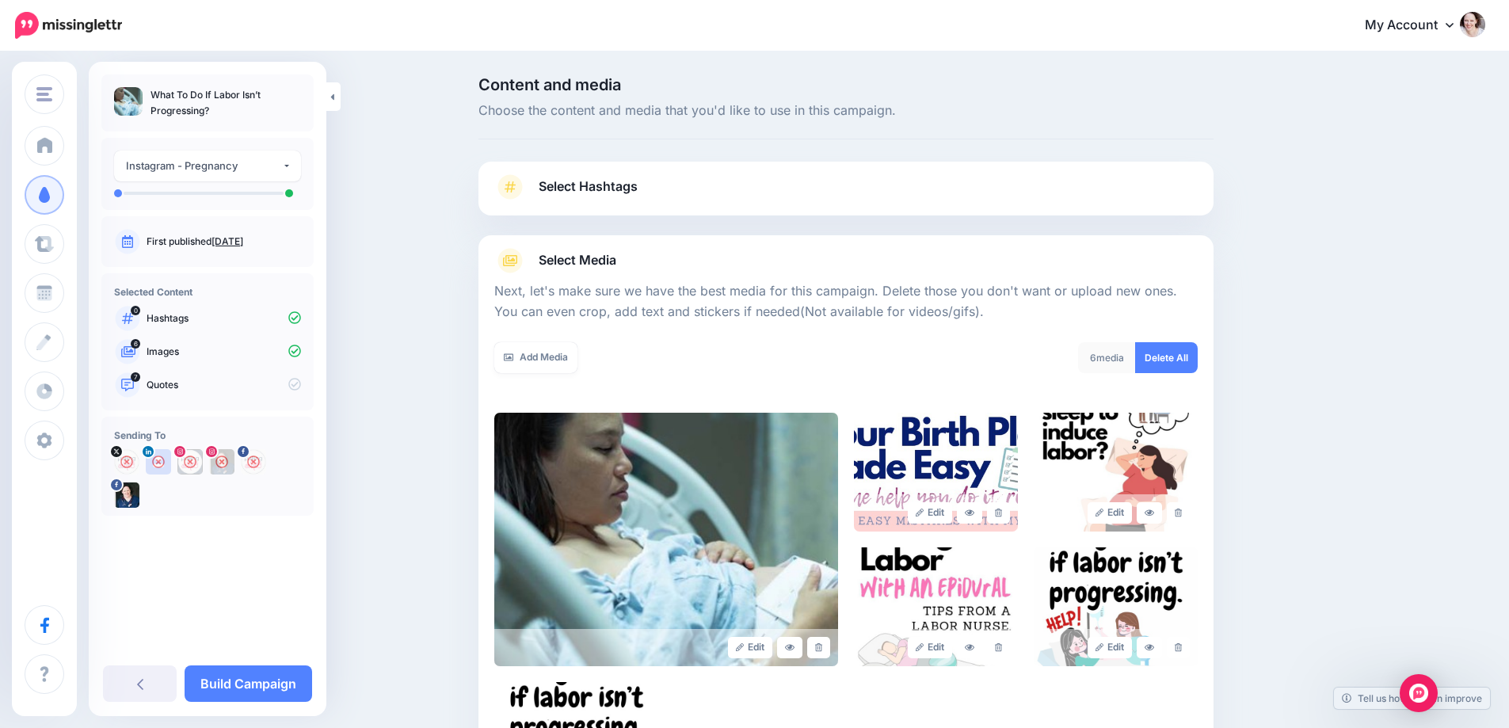
click at [1193, 373] on div "6 media Delete All" at bounding box center [1028, 367] width 364 height 51
click at [1160, 355] on link "Delete All" at bounding box center [1166, 357] width 63 height 31
click at [532, 349] on link "Add Media" at bounding box center [535, 357] width 83 height 31
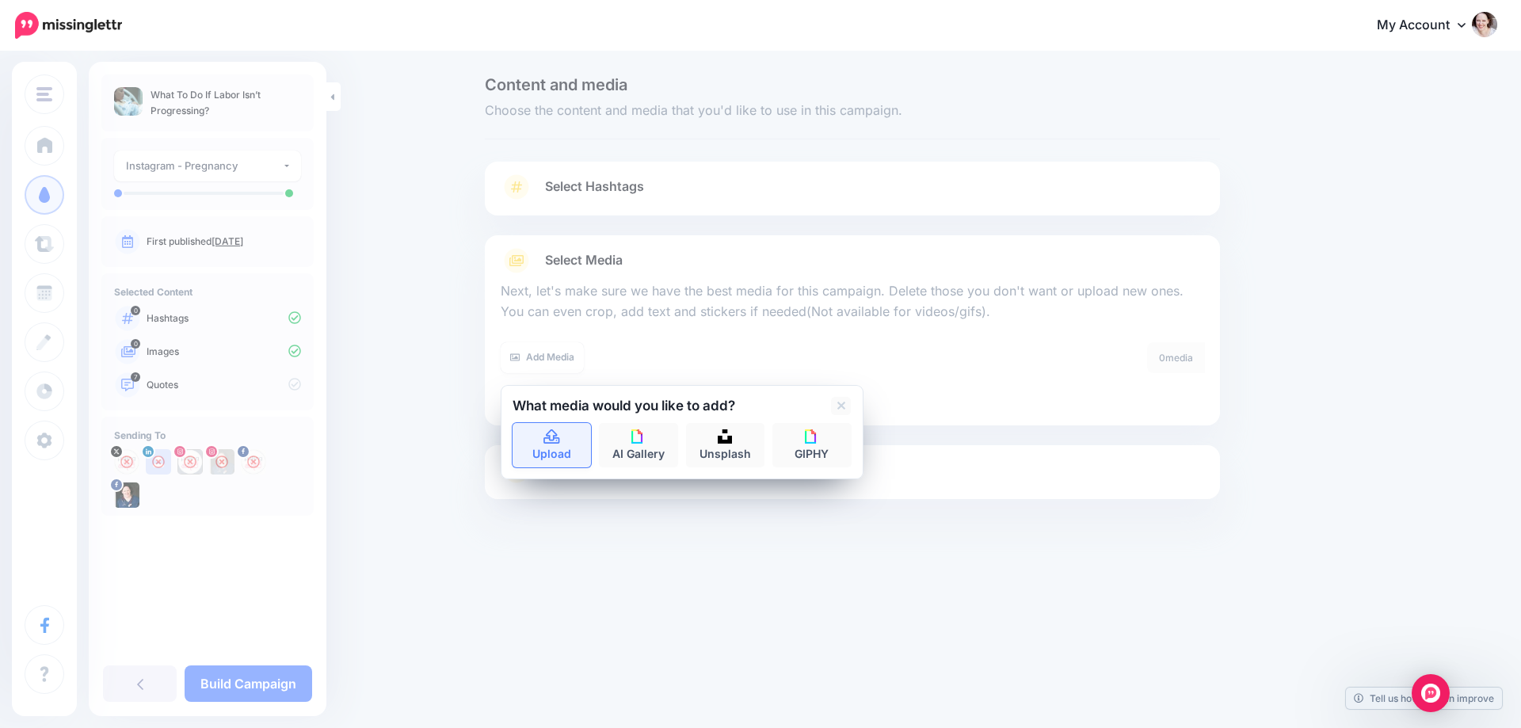
click at [558, 436] on icon at bounding box center [552, 437] width 18 height 14
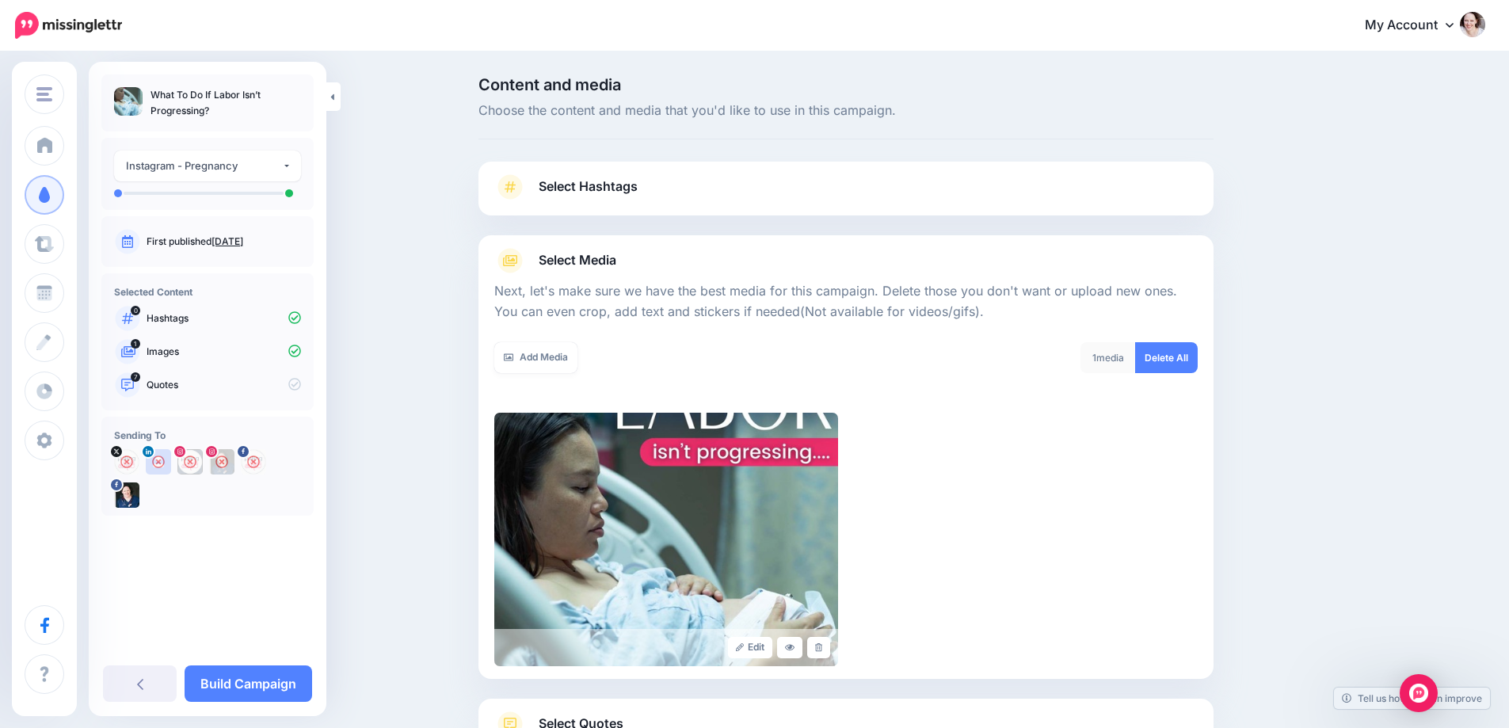
scroll to position [128, 0]
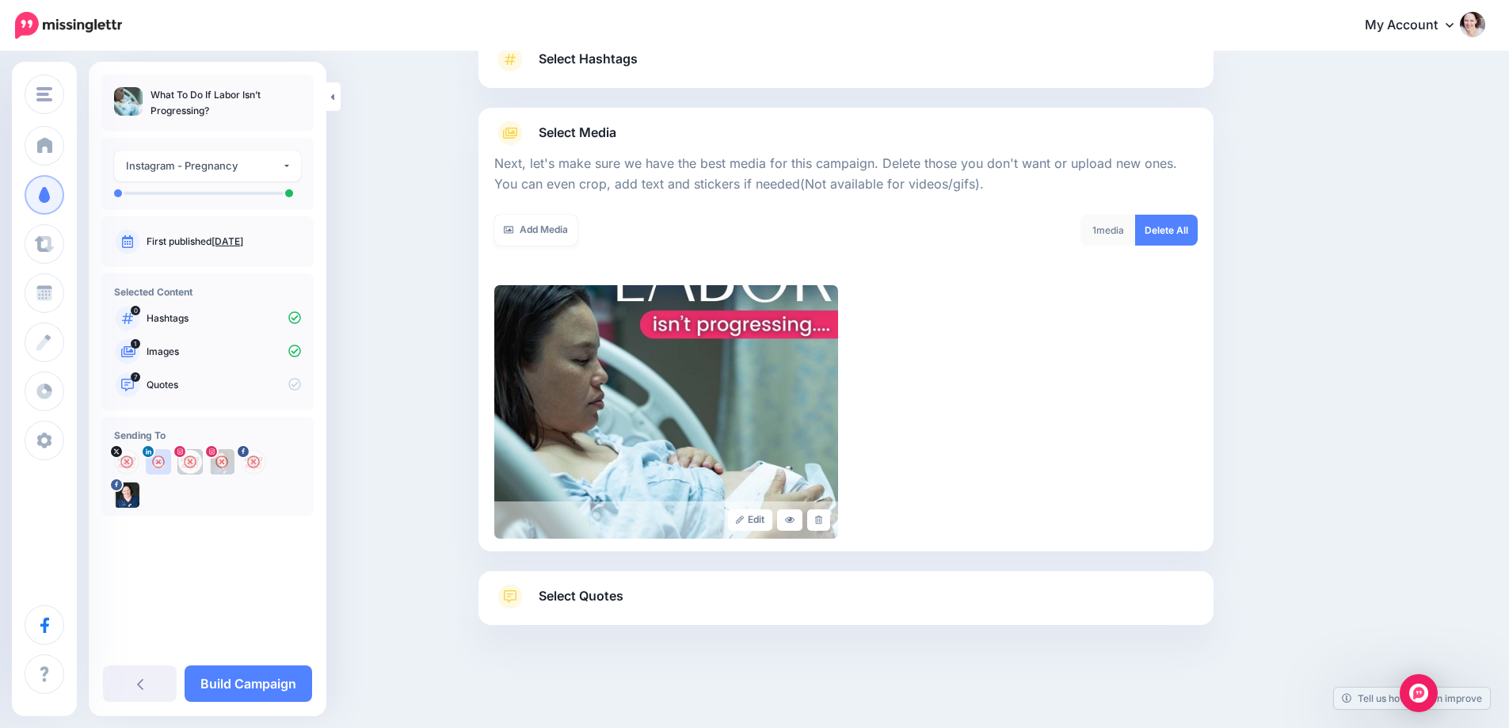
click at [616, 594] on span "Select Quotes" at bounding box center [581, 596] width 85 height 21
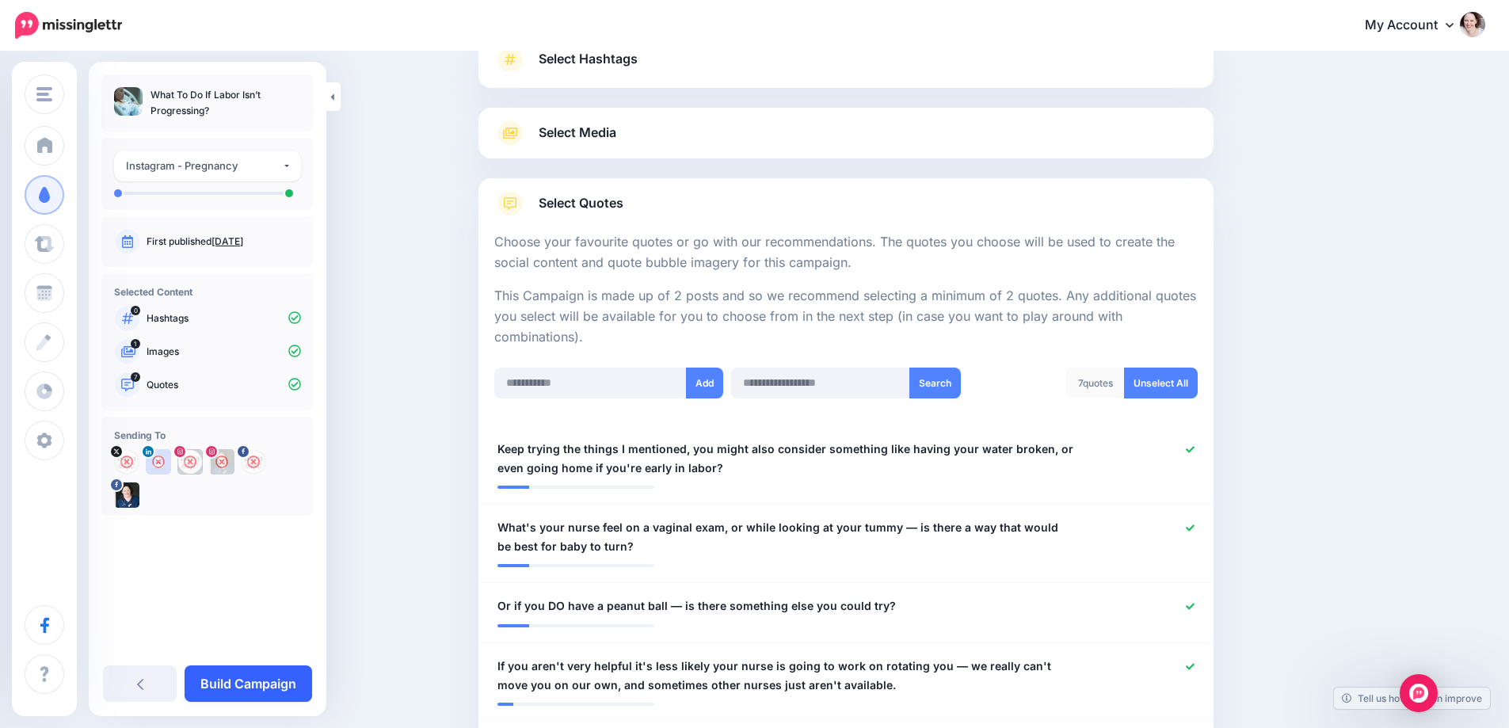
click at [236, 683] on link "Build Campaign" at bounding box center [249, 684] width 128 height 36
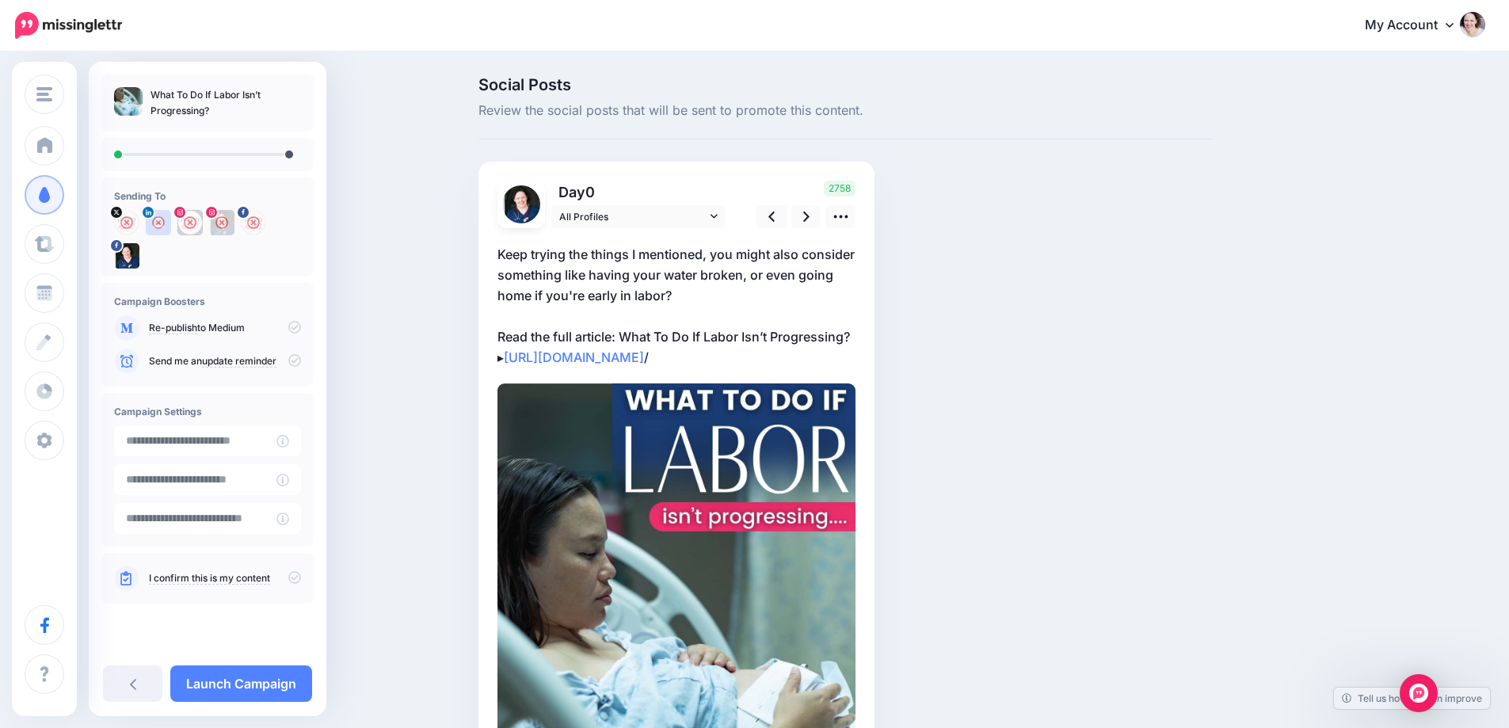
click at [650, 299] on p "Keep trying the things I mentioned, you might also consider something like havi…" at bounding box center [677, 306] width 358 height 124
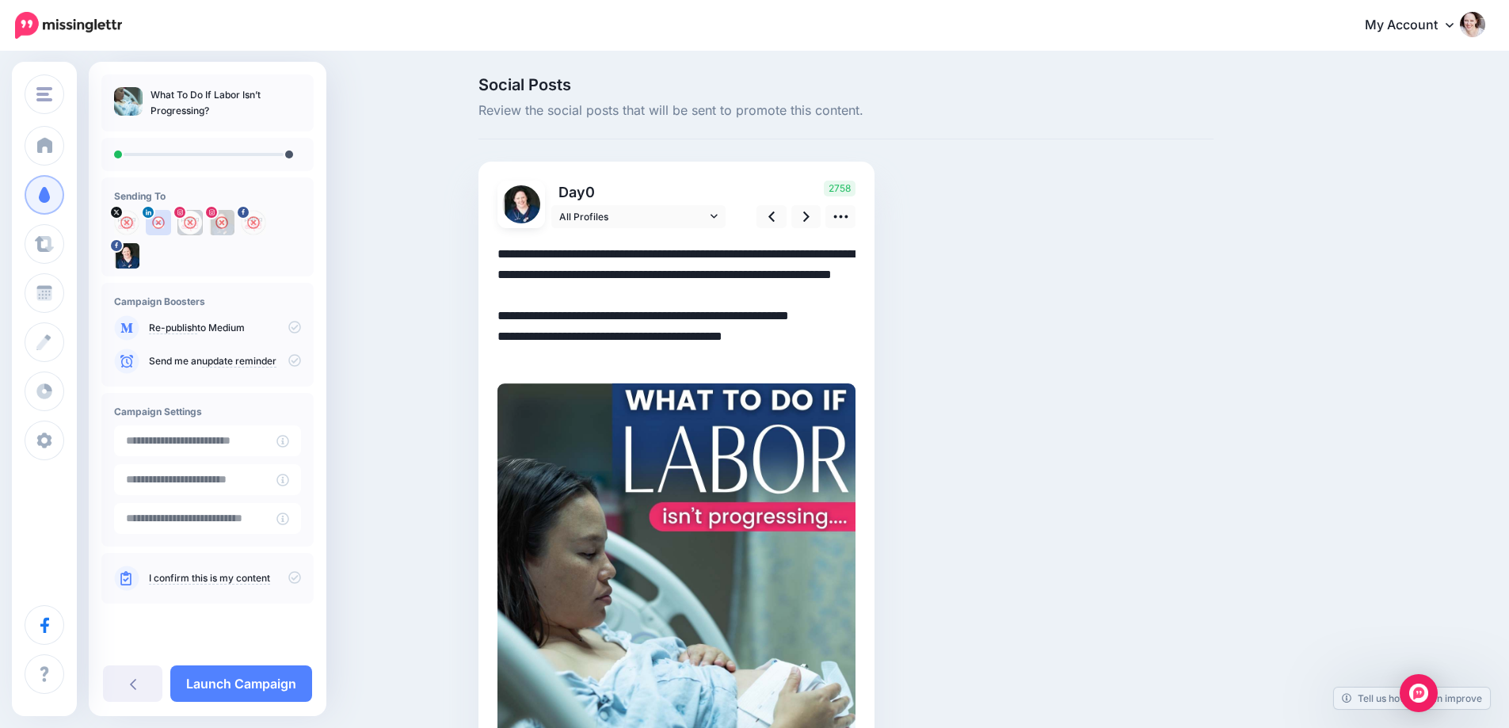
click at [650, 299] on textarea "**********" at bounding box center [677, 306] width 358 height 124
paste textarea "**********"
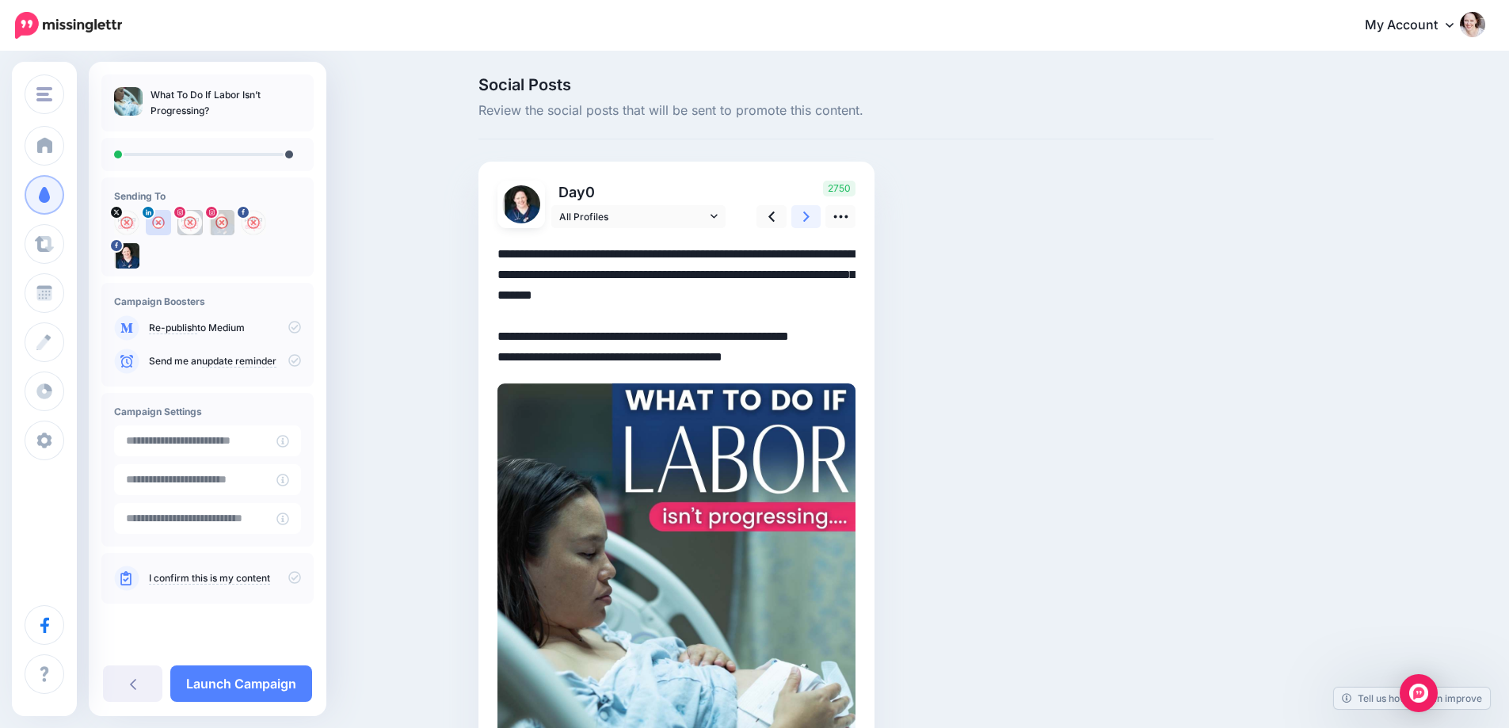
click at [810, 208] on icon at bounding box center [806, 216] width 6 height 17
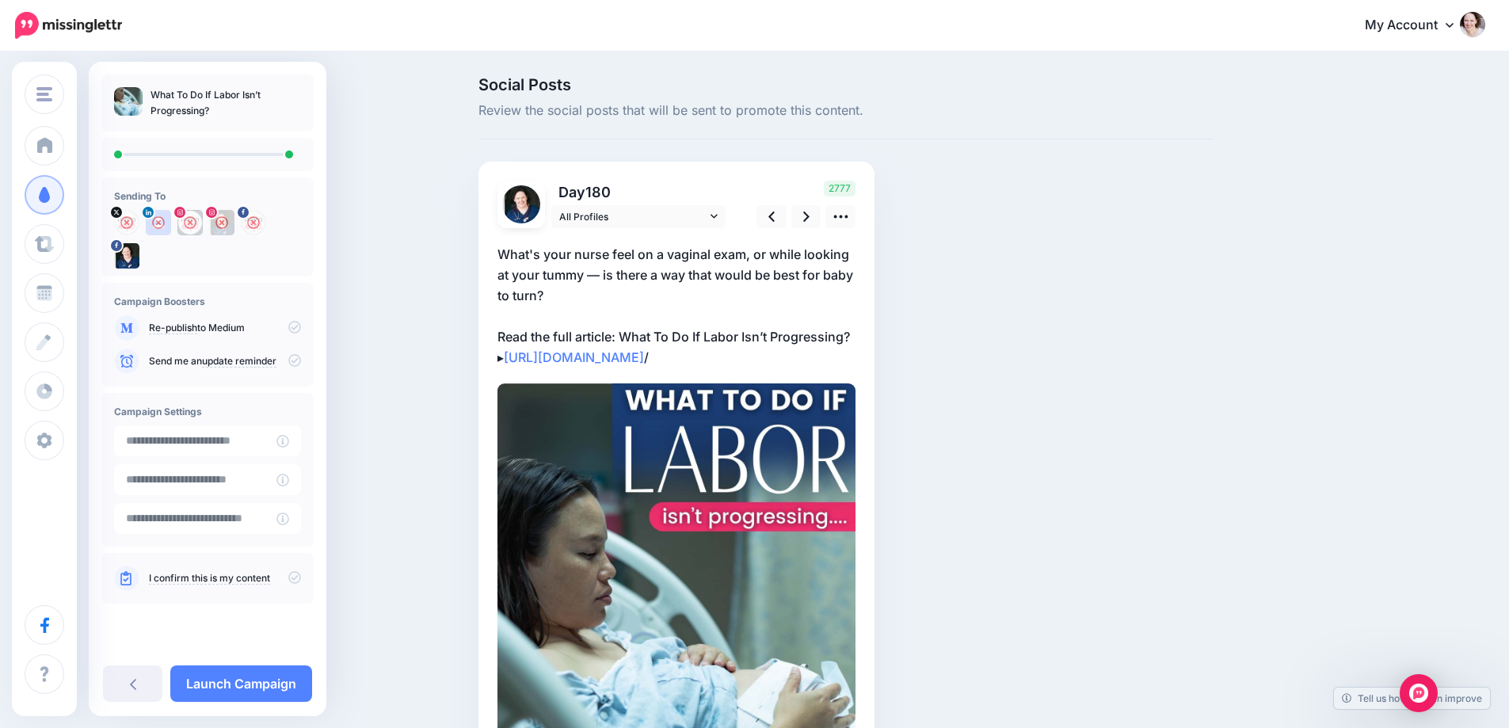
click at [624, 282] on p "What's your nurse feel on a vaginal exam, or while looking at your tummy — is t…" at bounding box center [677, 306] width 358 height 124
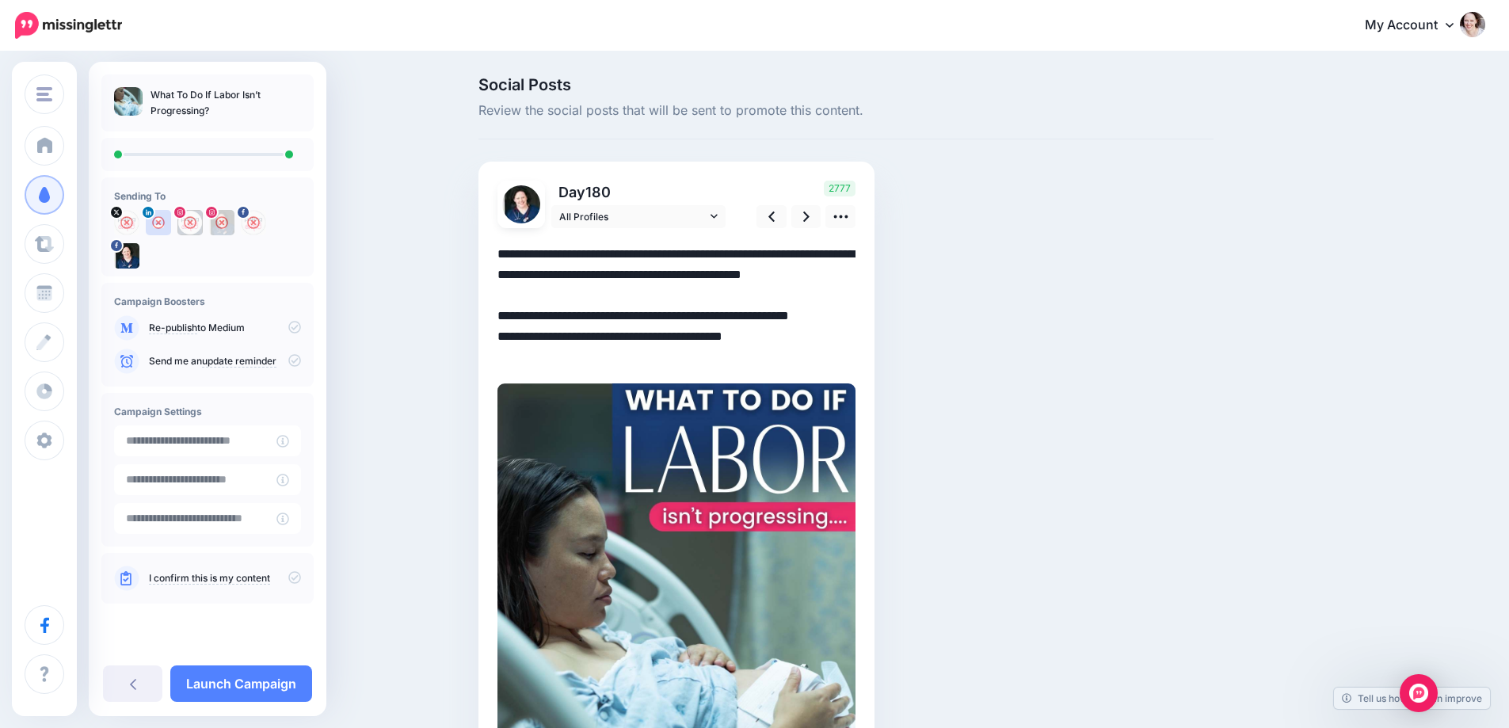
drag, startPoint x: 613, startPoint y: 292, endPoint x: 403, endPoint y: 204, distance: 227.6
click at [401, 200] on div "Social Posts Review the social posts that will be sent to promote this content.…" at bounding box center [754, 487] width 1509 height 868
paste textarea "**********"
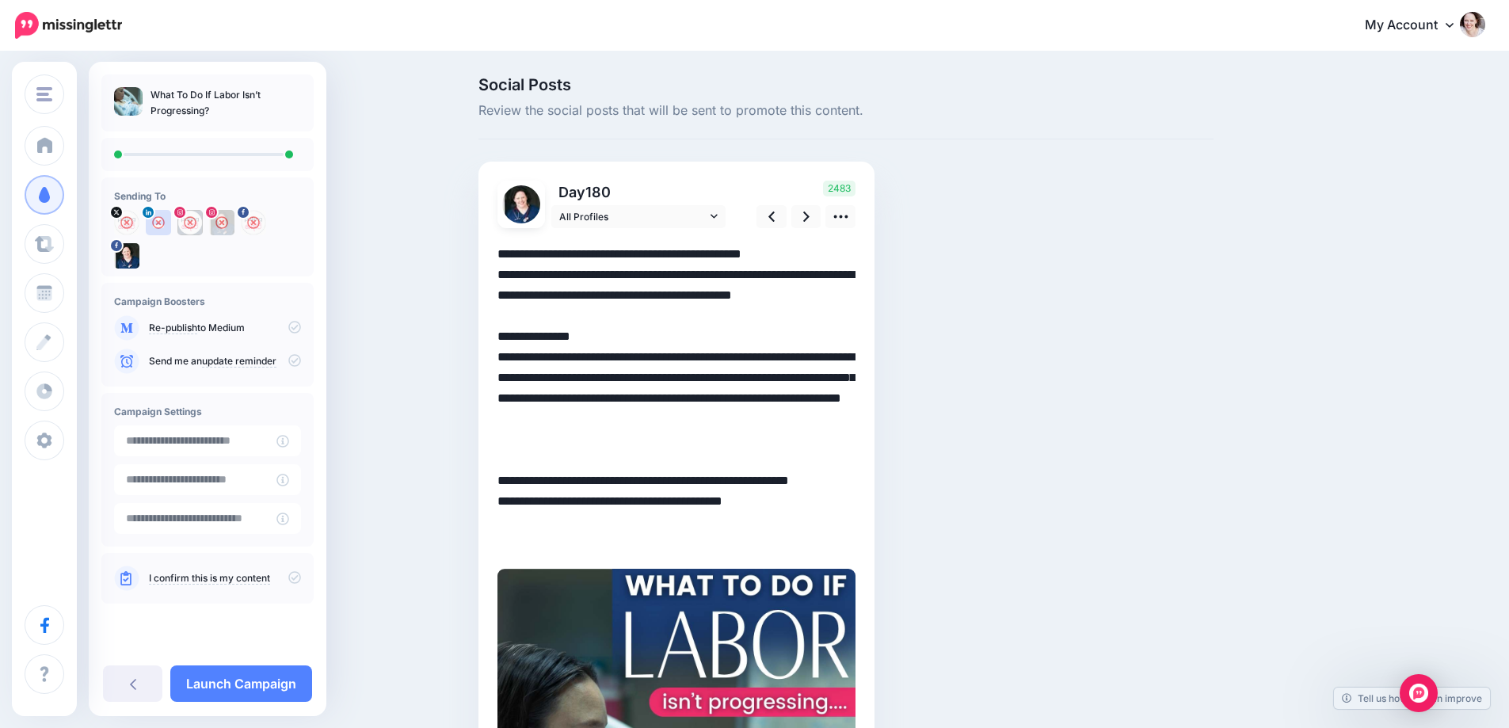
paste textarea "**********"
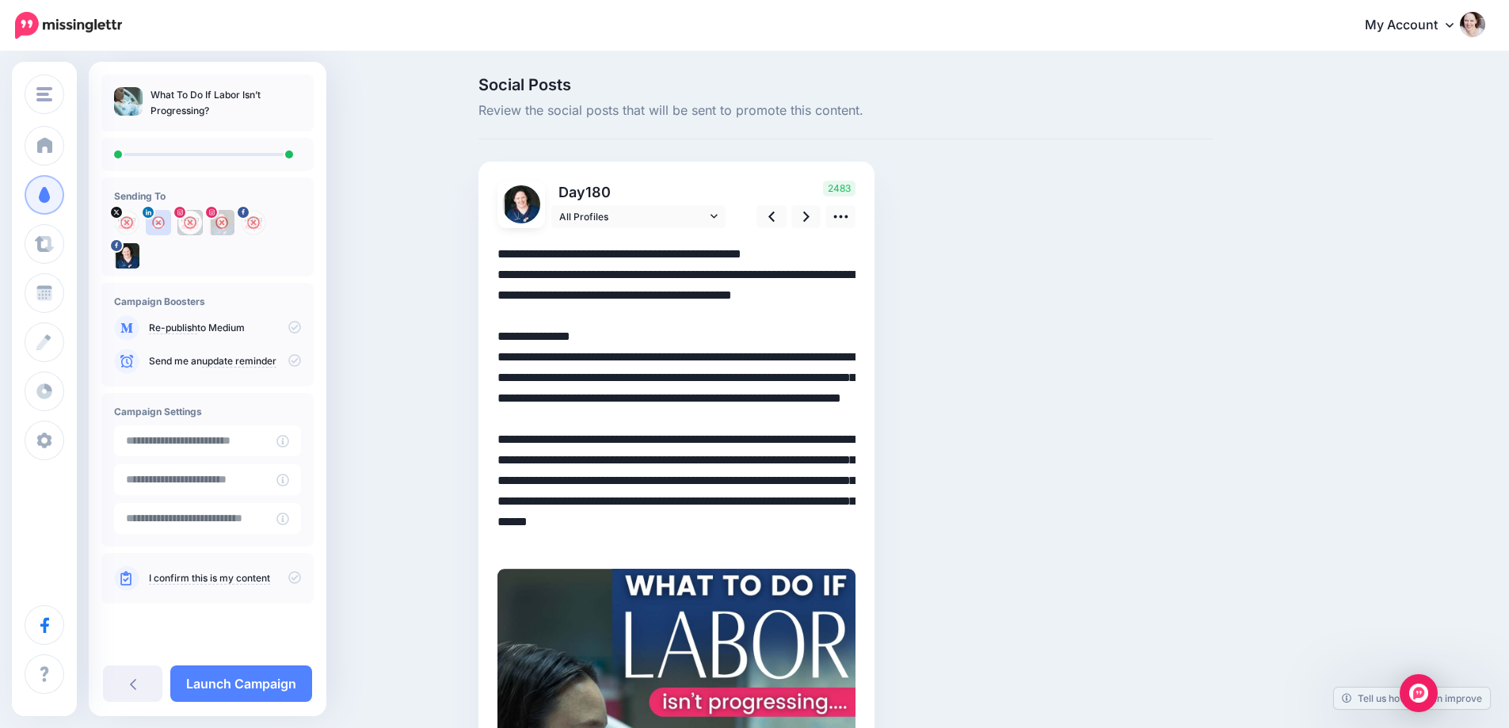
scroll to position [524, 0]
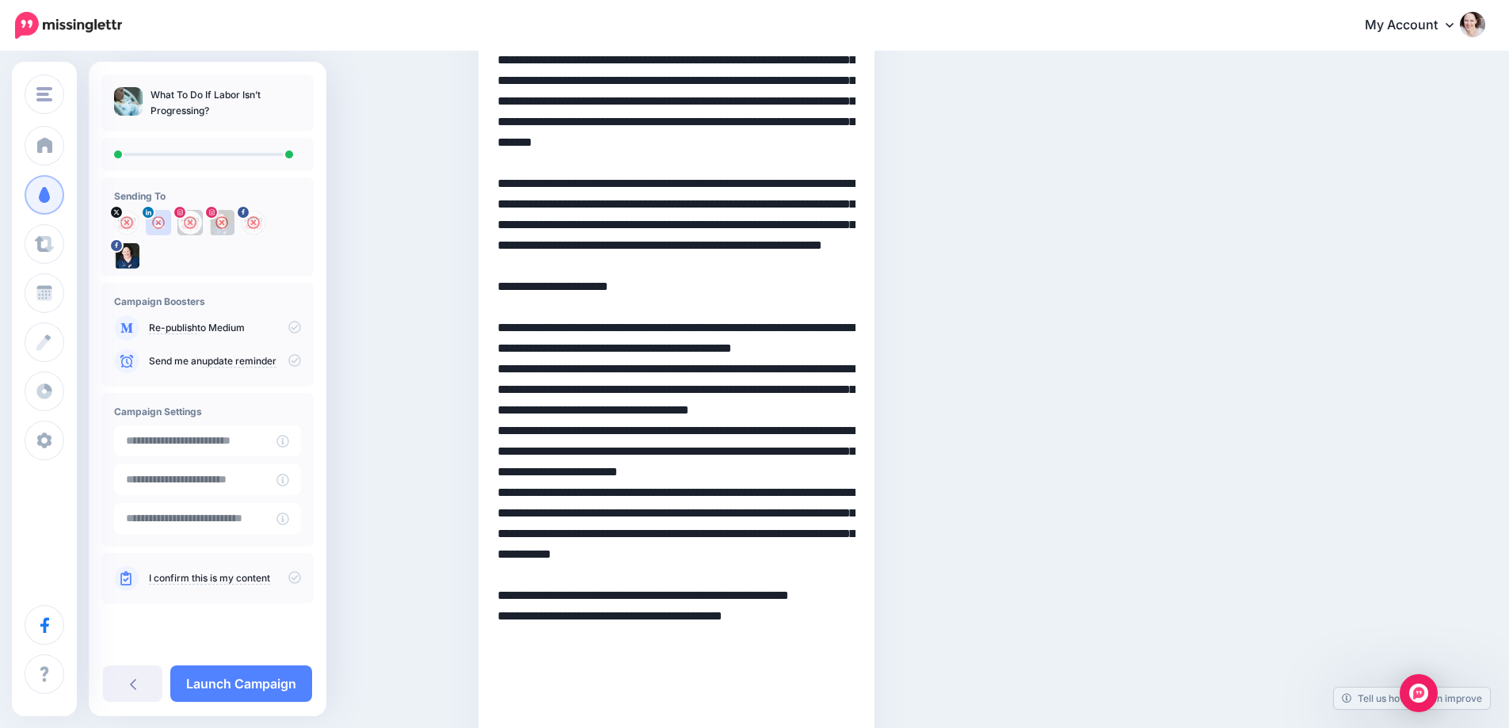
drag, startPoint x: 820, startPoint y: 287, endPoint x: 783, endPoint y: 314, distance: 46.0
click at [783, 311] on textarea at bounding box center [677, 255] width 358 height 1071
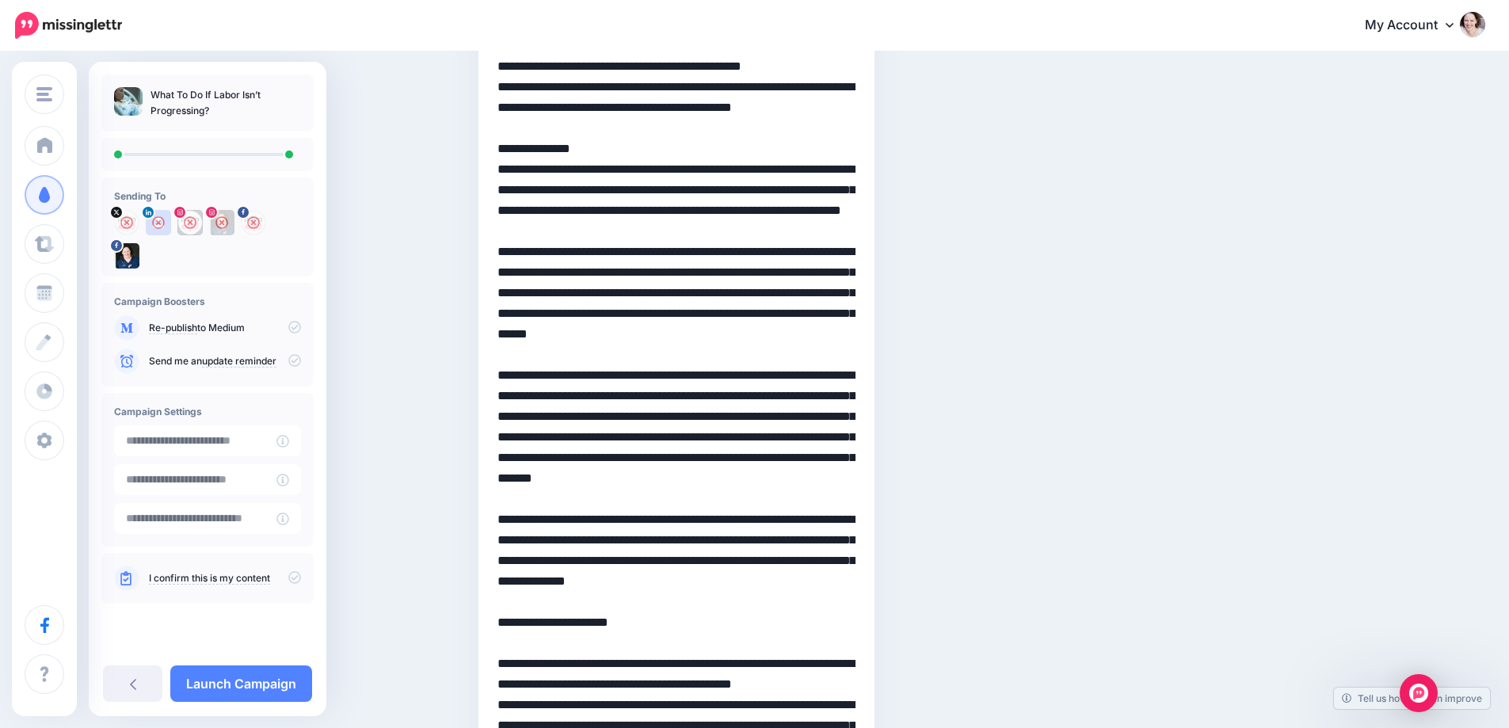
scroll to position [48, 0]
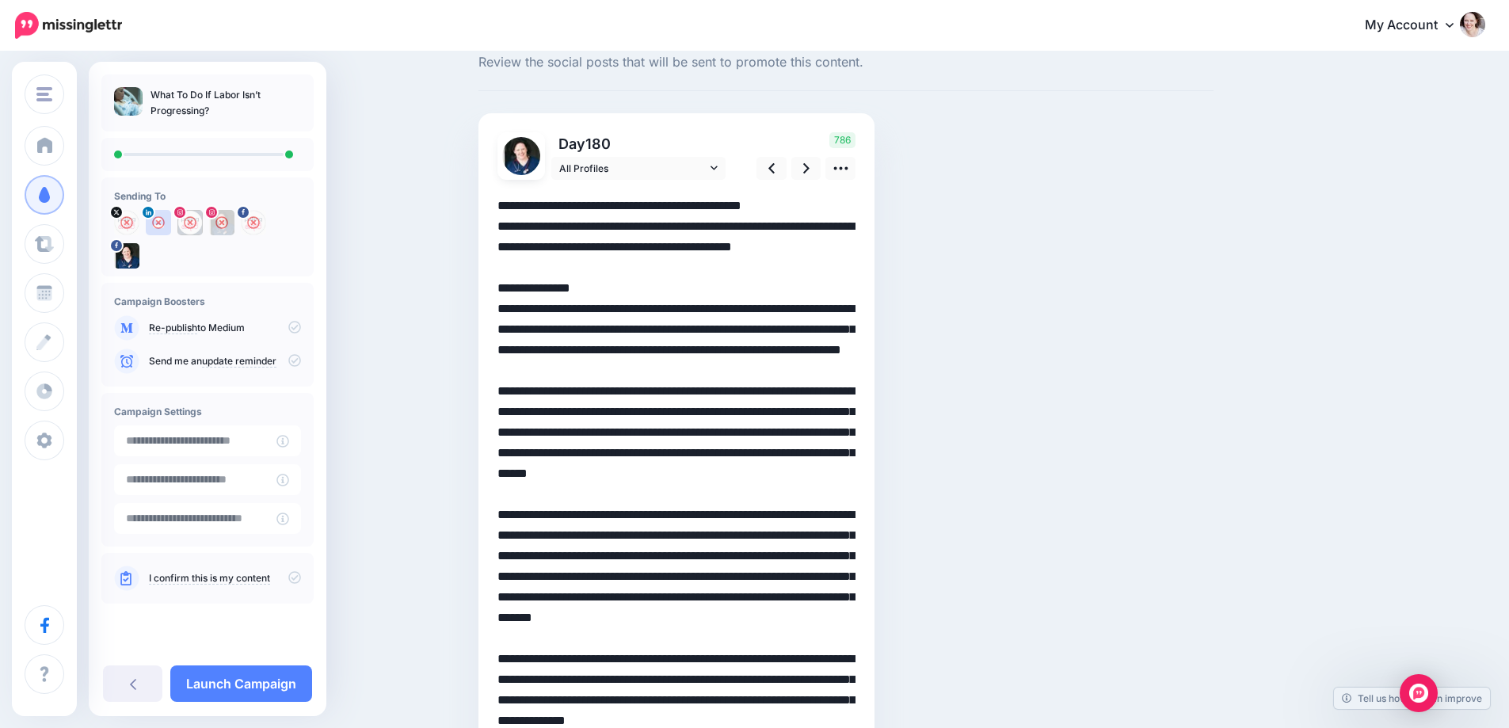
drag, startPoint x: 647, startPoint y: 454, endPoint x: 797, endPoint y: 524, distance: 165.9
click at [797, 524] on textarea at bounding box center [677, 731] width 358 height 1071
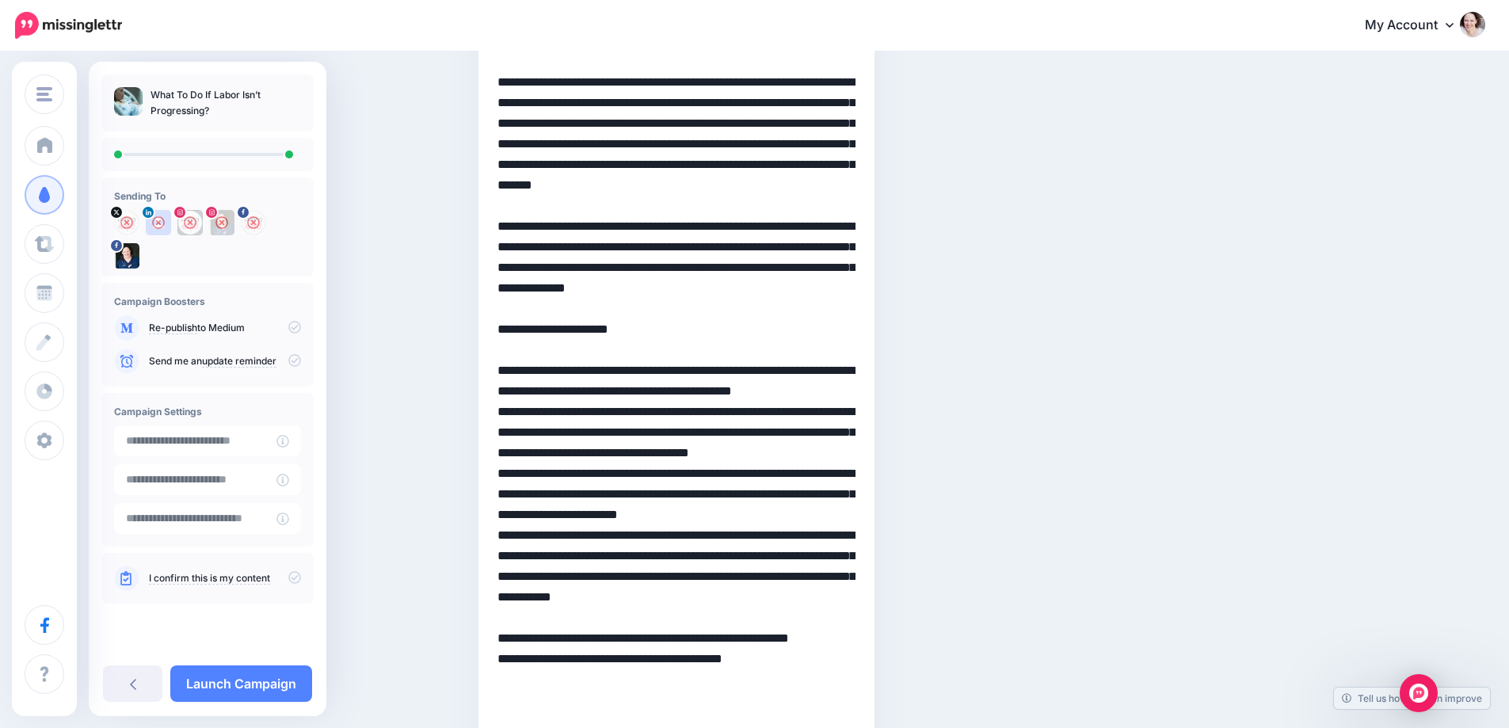
scroll to position [444, 0]
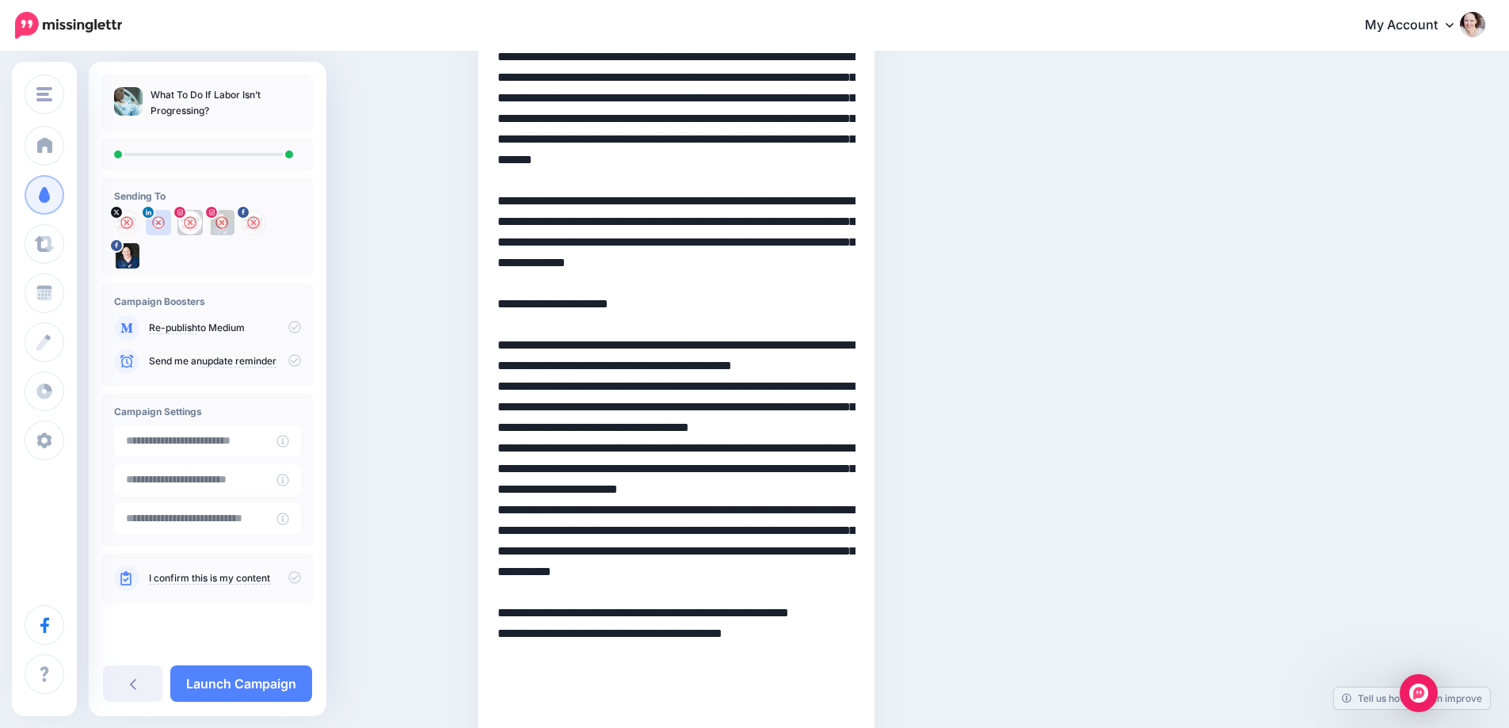
click at [503, 426] on textarea at bounding box center [677, 294] width 358 height 989
paste textarea "**"
click at [505, 489] on textarea at bounding box center [677, 294] width 358 height 989
paste textarea "**"
click at [505, 574] on textarea at bounding box center [677, 294] width 358 height 989
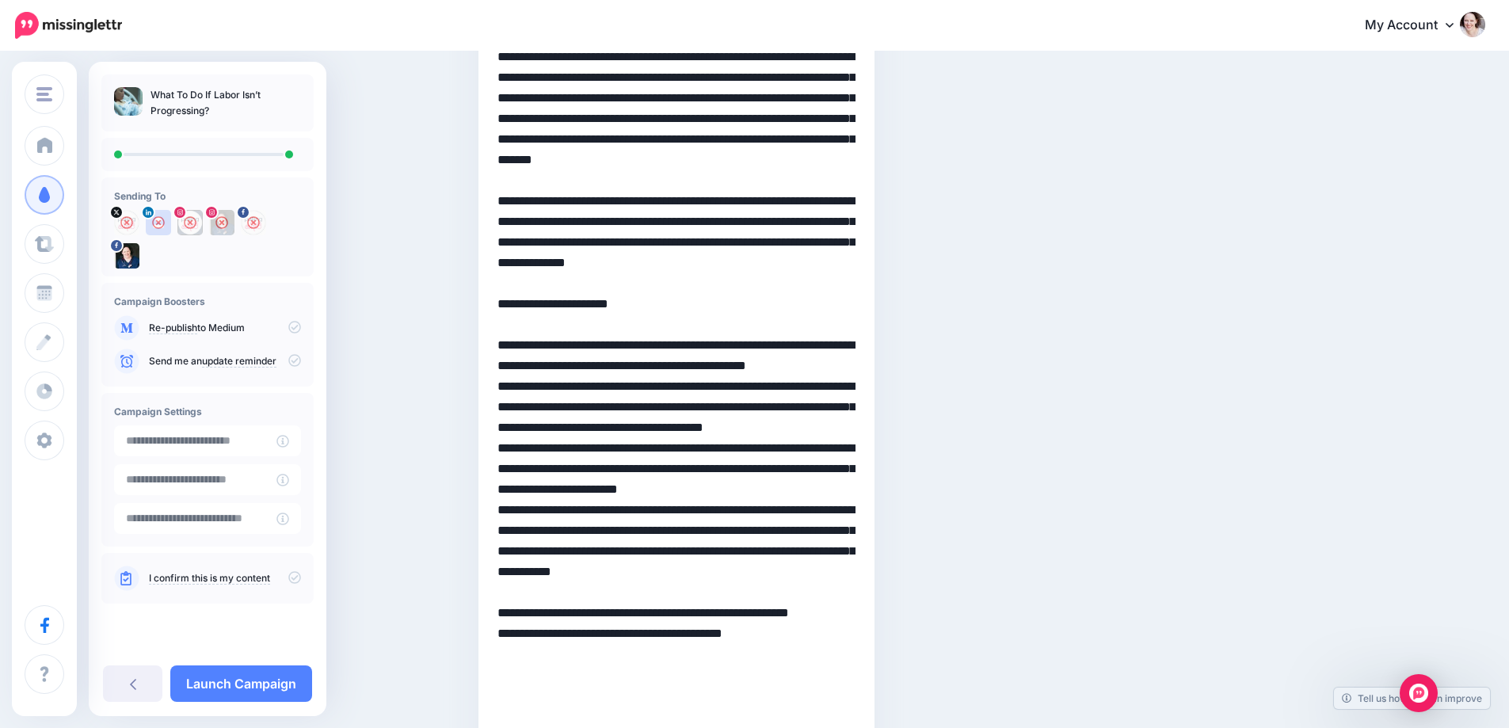
paste textarea "**"
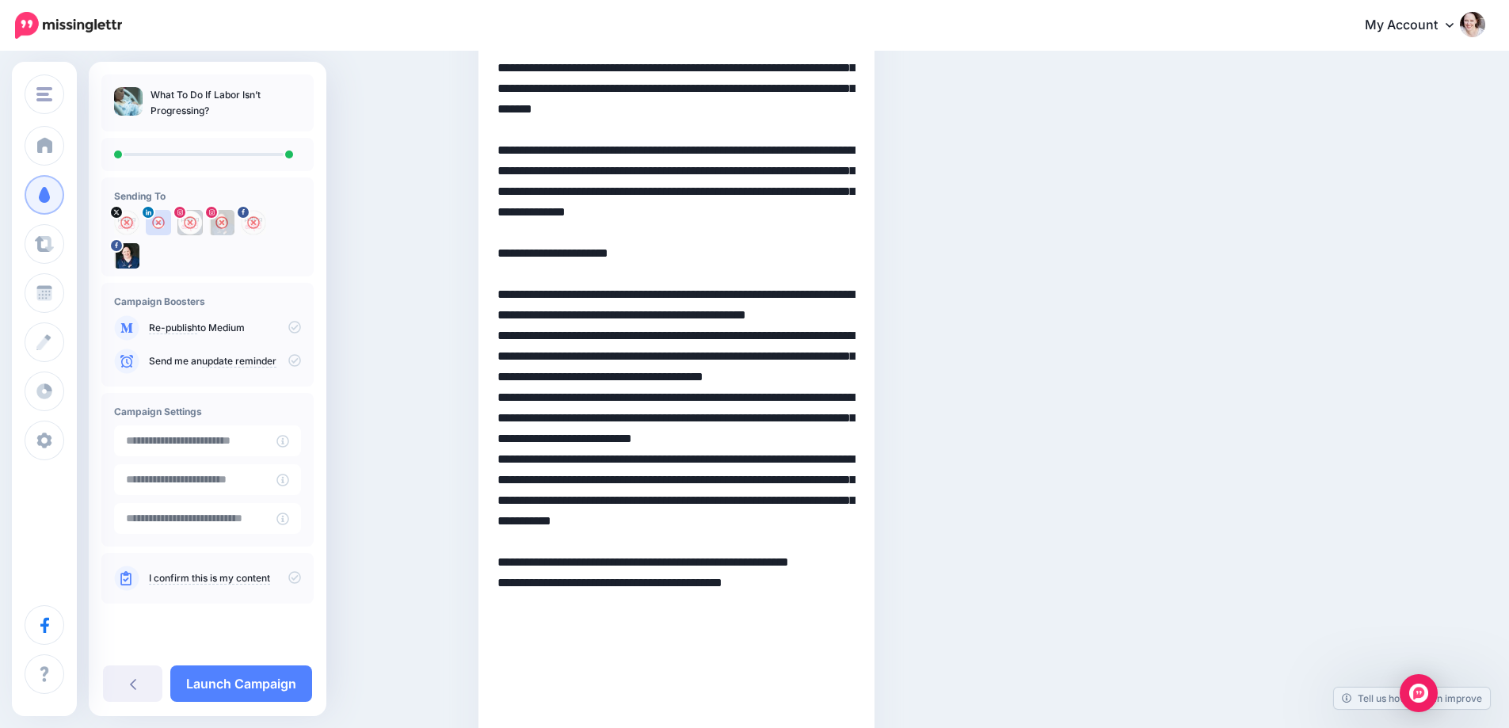
scroll to position [524, 0]
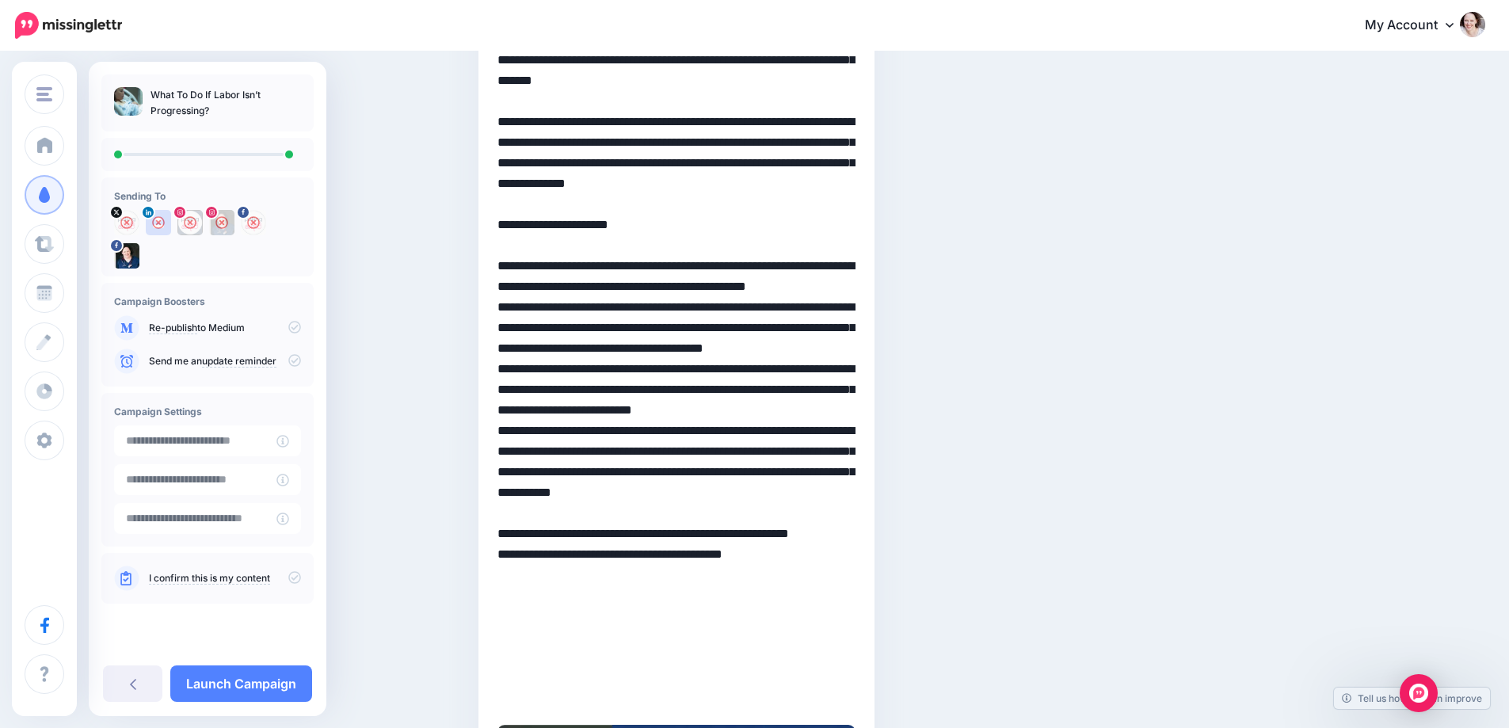
click at [503, 569] on textarea at bounding box center [677, 214] width 358 height 989
paste textarea "**"
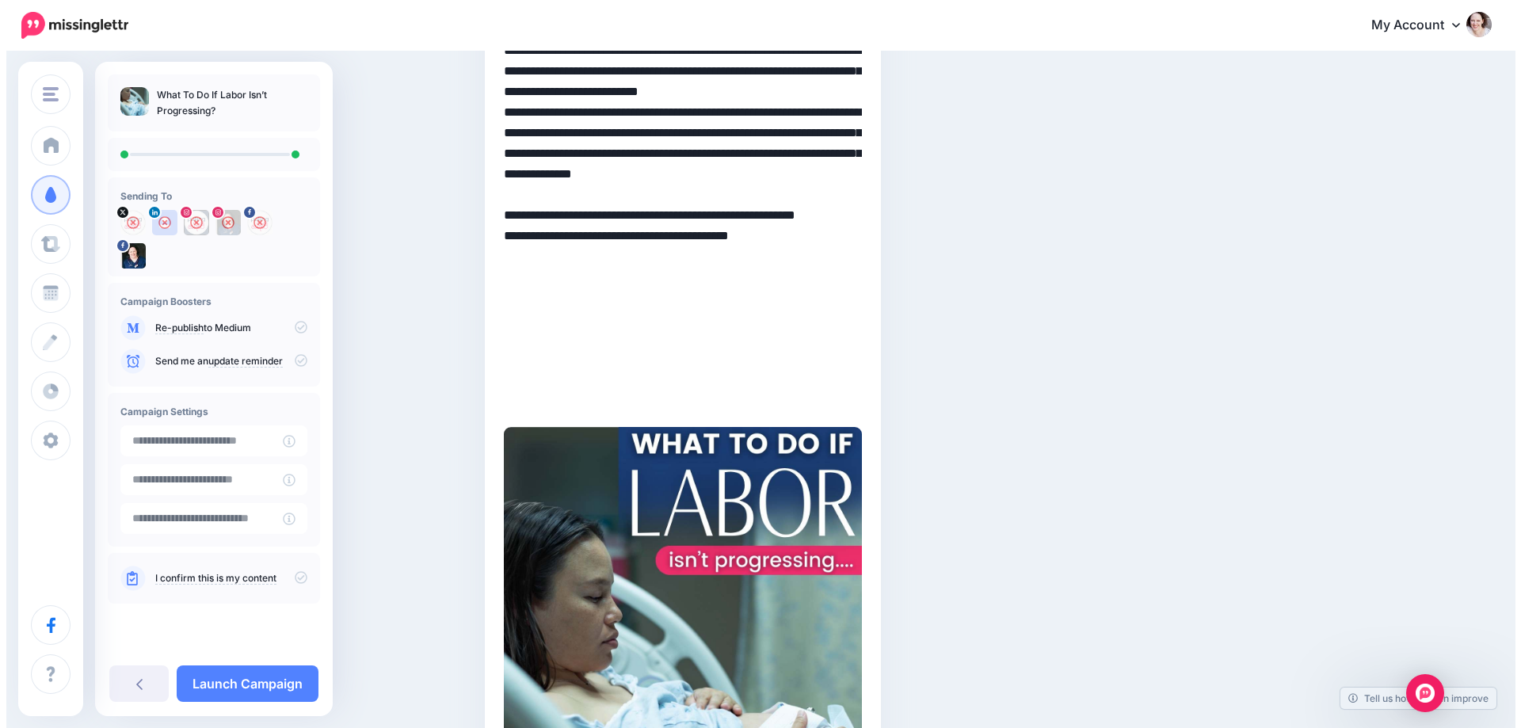
scroll to position [841, 0]
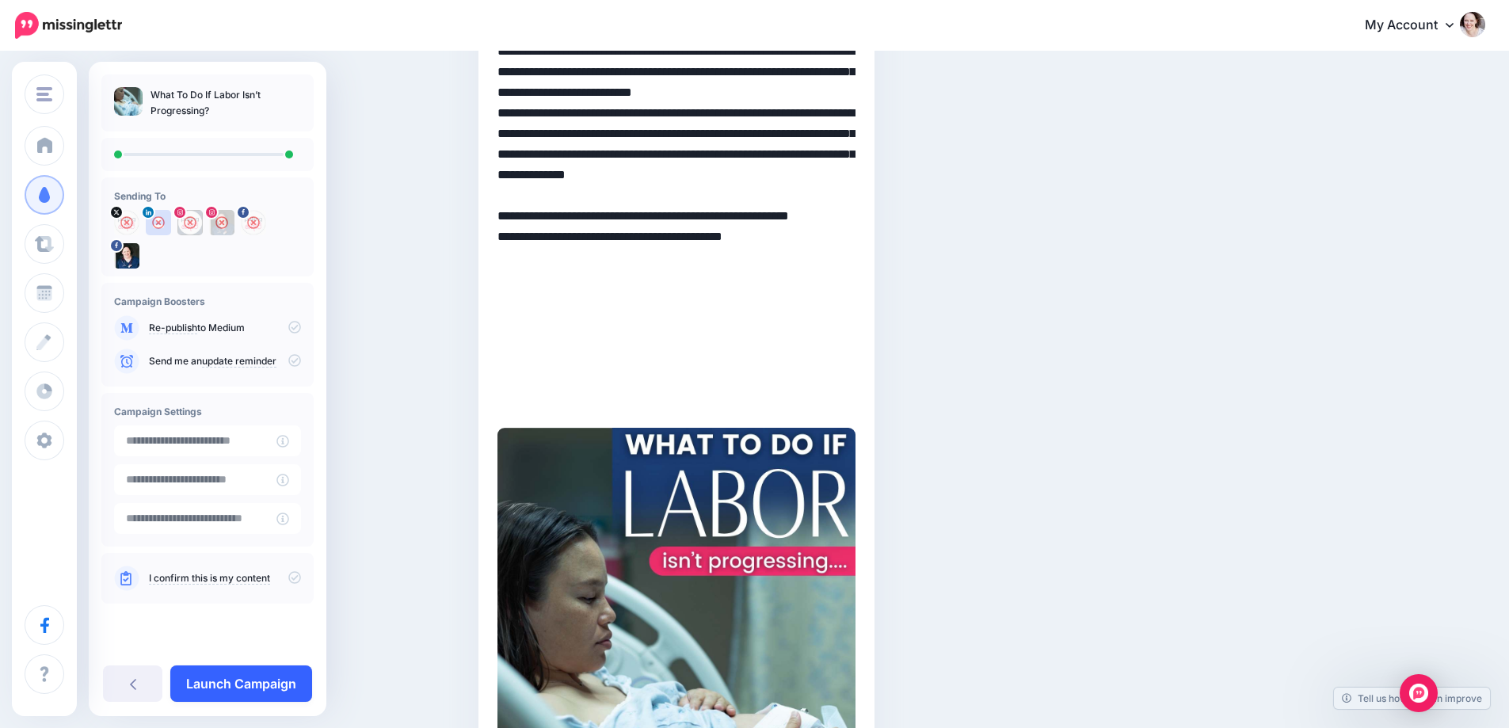
type textarea "**********"
click at [231, 699] on link "Launch Campaign" at bounding box center [241, 684] width 142 height 36
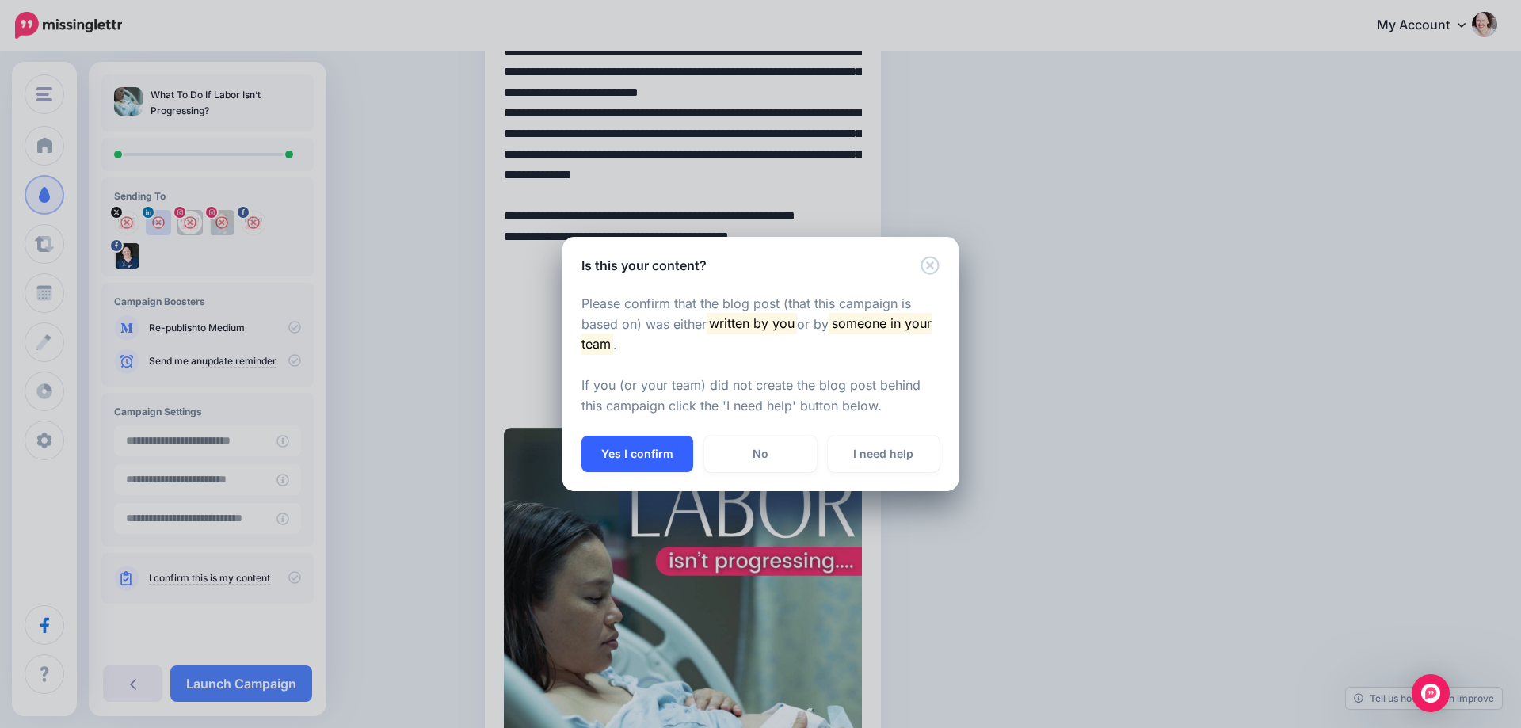
click at [619, 467] on button "Yes I confirm" at bounding box center [638, 454] width 112 height 36
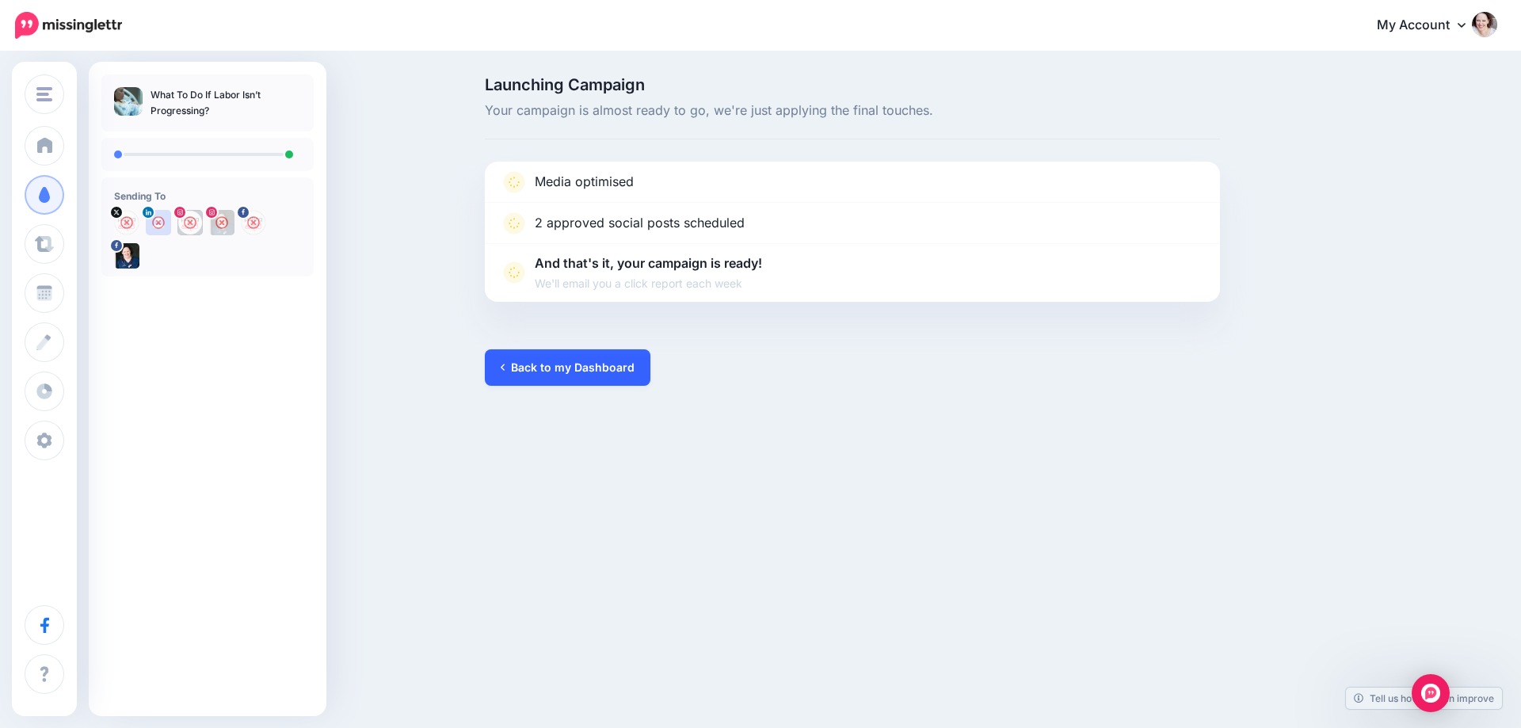
click at [598, 371] on link "Back to my Dashboard" at bounding box center [568, 367] width 166 height 36
